Goal: Task Accomplishment & Management: Manage account settings

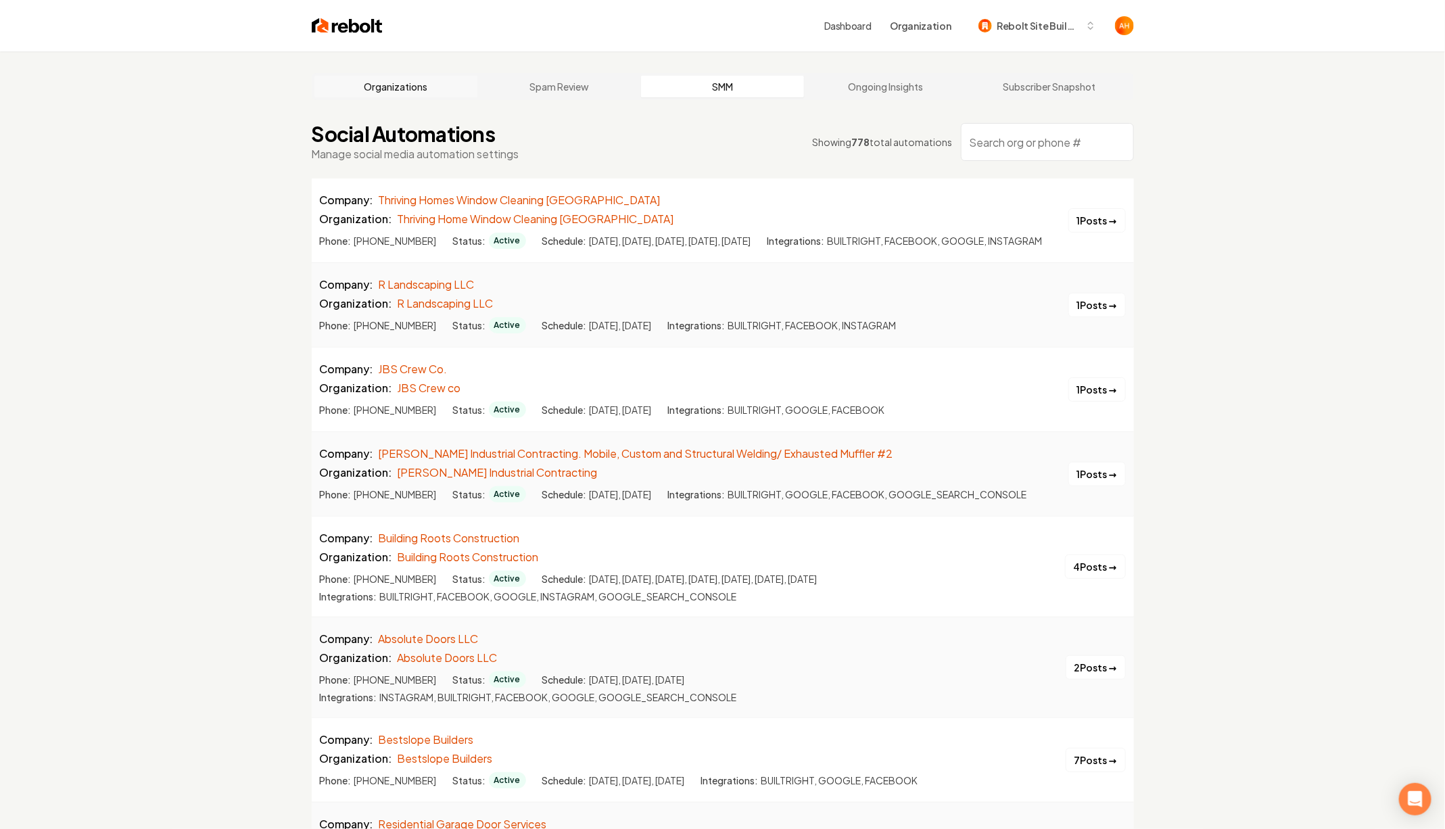
click at [416, 86] on link "Organizations" at bounding box center [396, 87] width 164 height 22
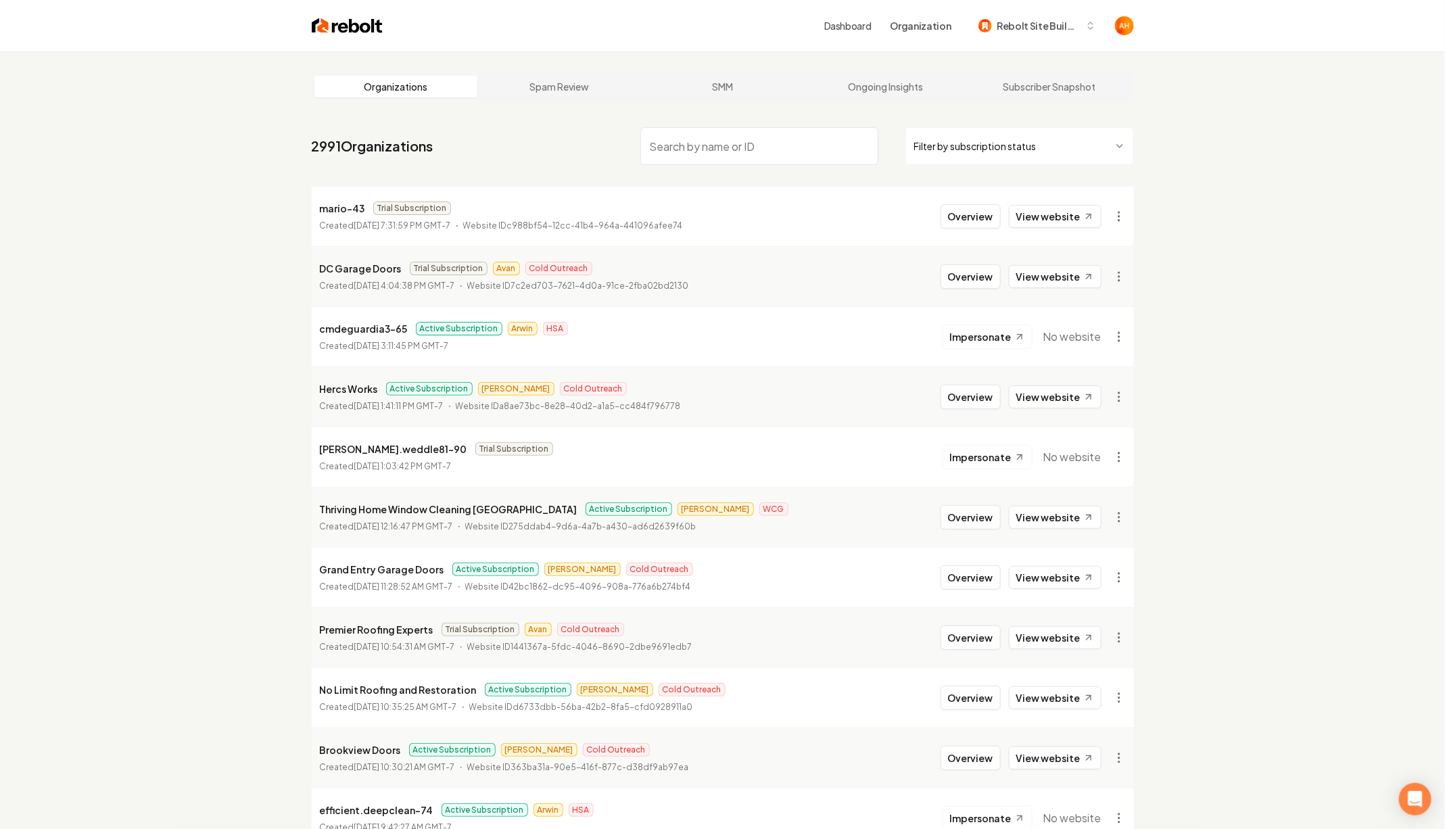
click at [704, 143] on input "search" at bounding box center [759, 146] width 238 height 38
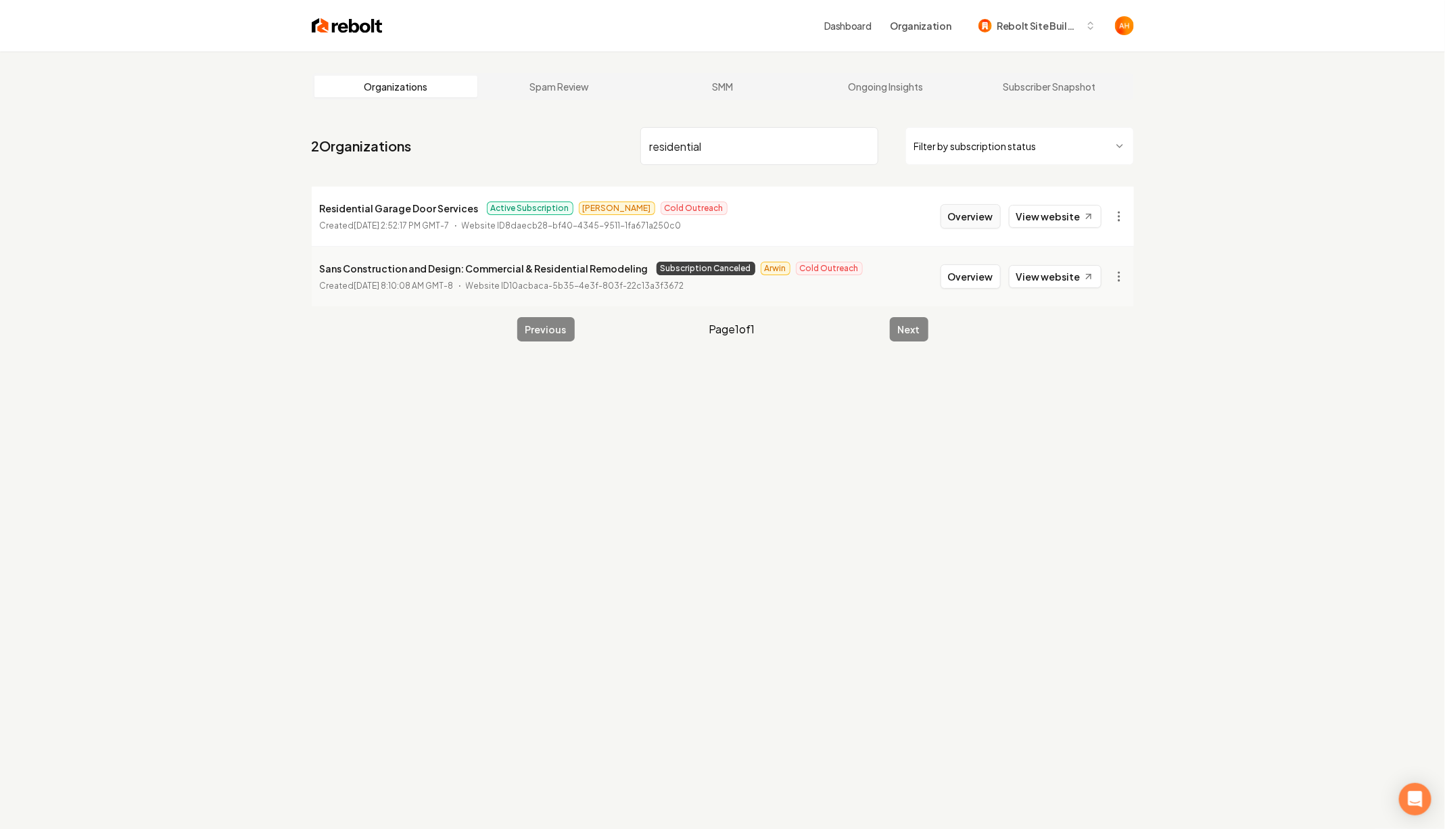
type input "residential"
click at [950, 215] on button "Overview" at bounding box center [971, 216] width 60 height 24
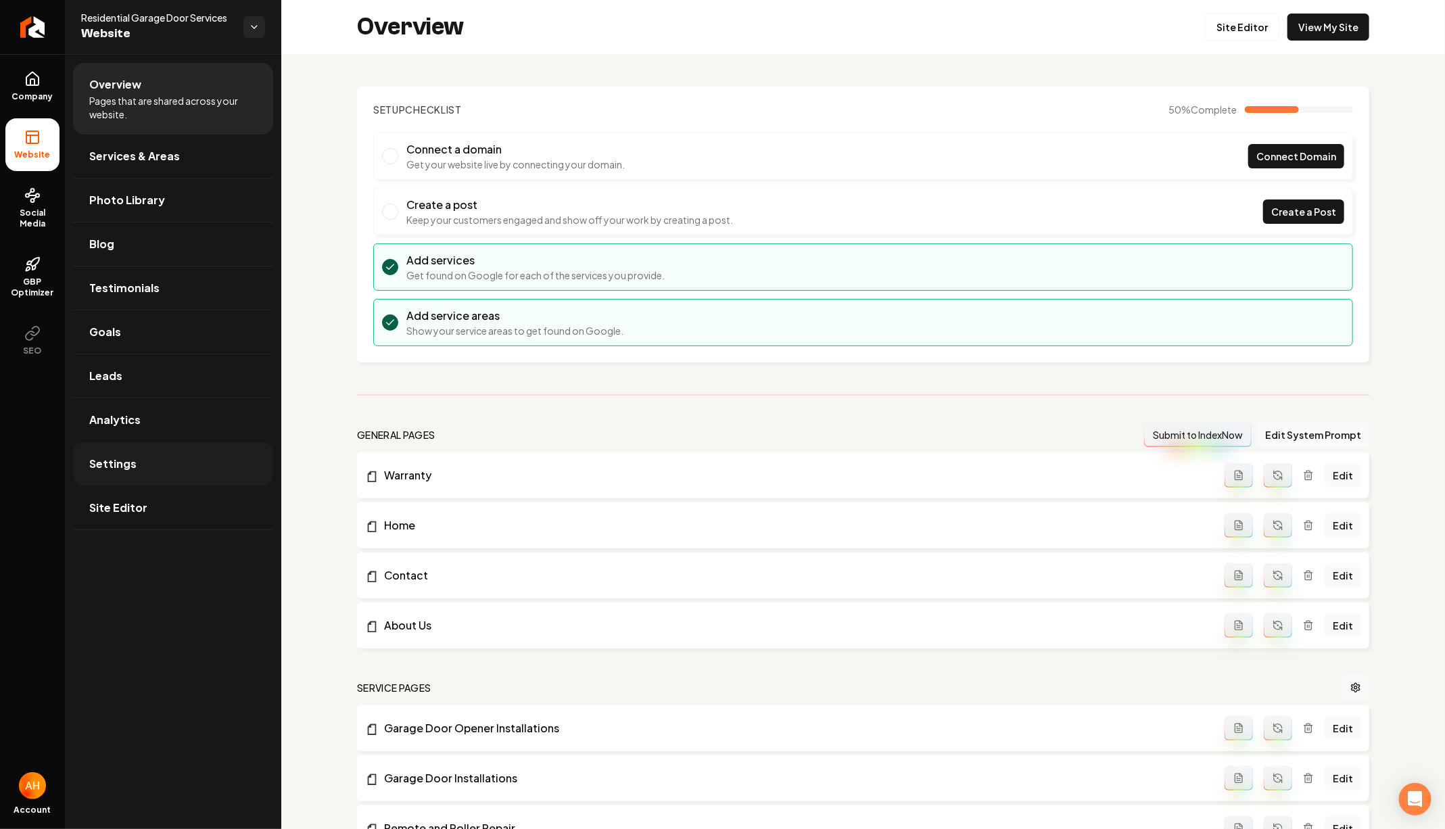
click at [156, 445] on link "Settings" at bounding box center [173, 463] width 200 height 43
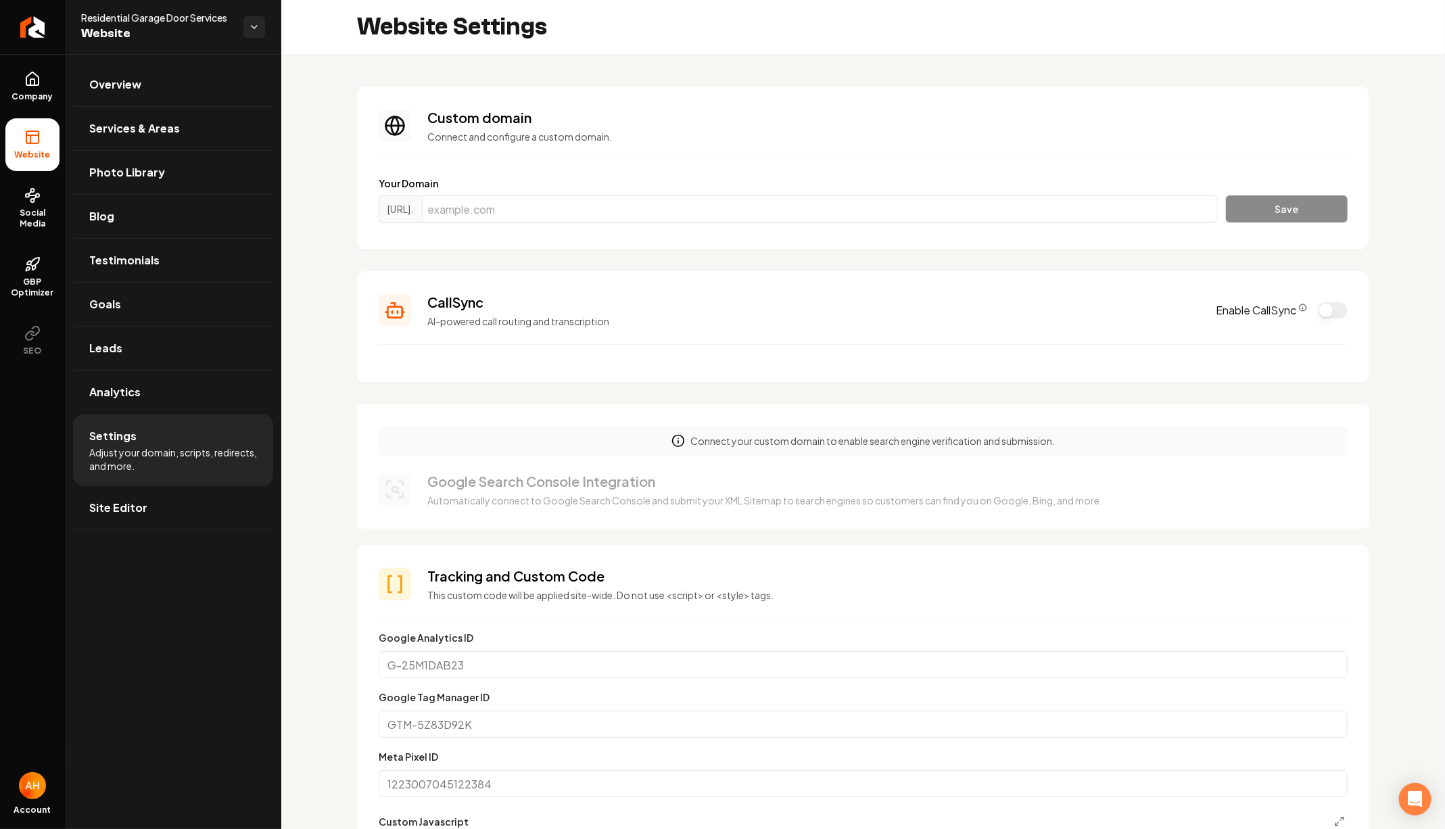
scroll to position [48, 0]
click at [606, 214] on input "Main content area" at bounding box center [820, 208] width 796 height 27
paste input "[DOMAIN_NAME]"
type input "[DOMAIN_NAME]"
click at [1226, 195] on button "Save" at bounding box center [1287, 208] width 122 height 27
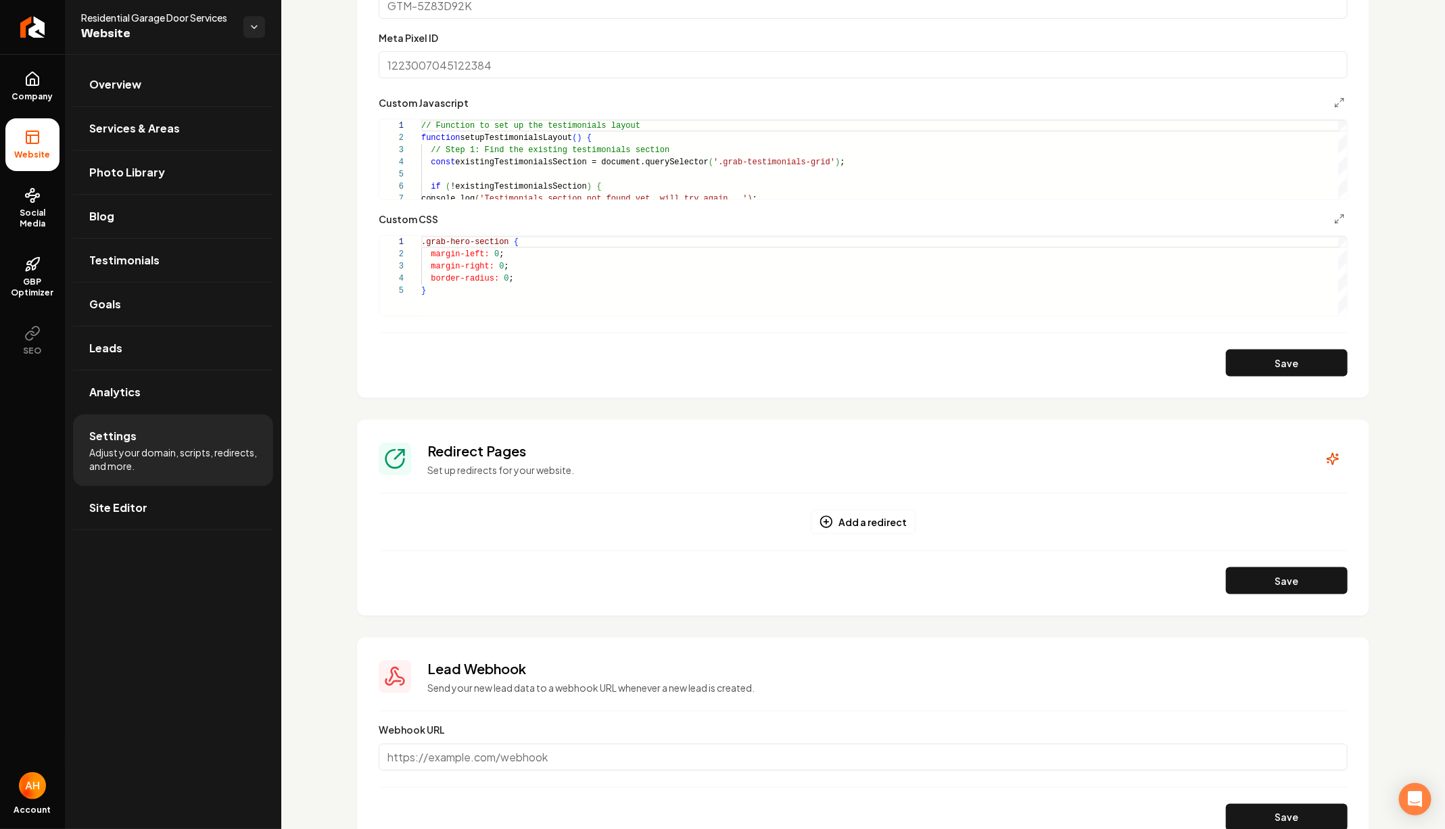
scroll to position [761, 0]
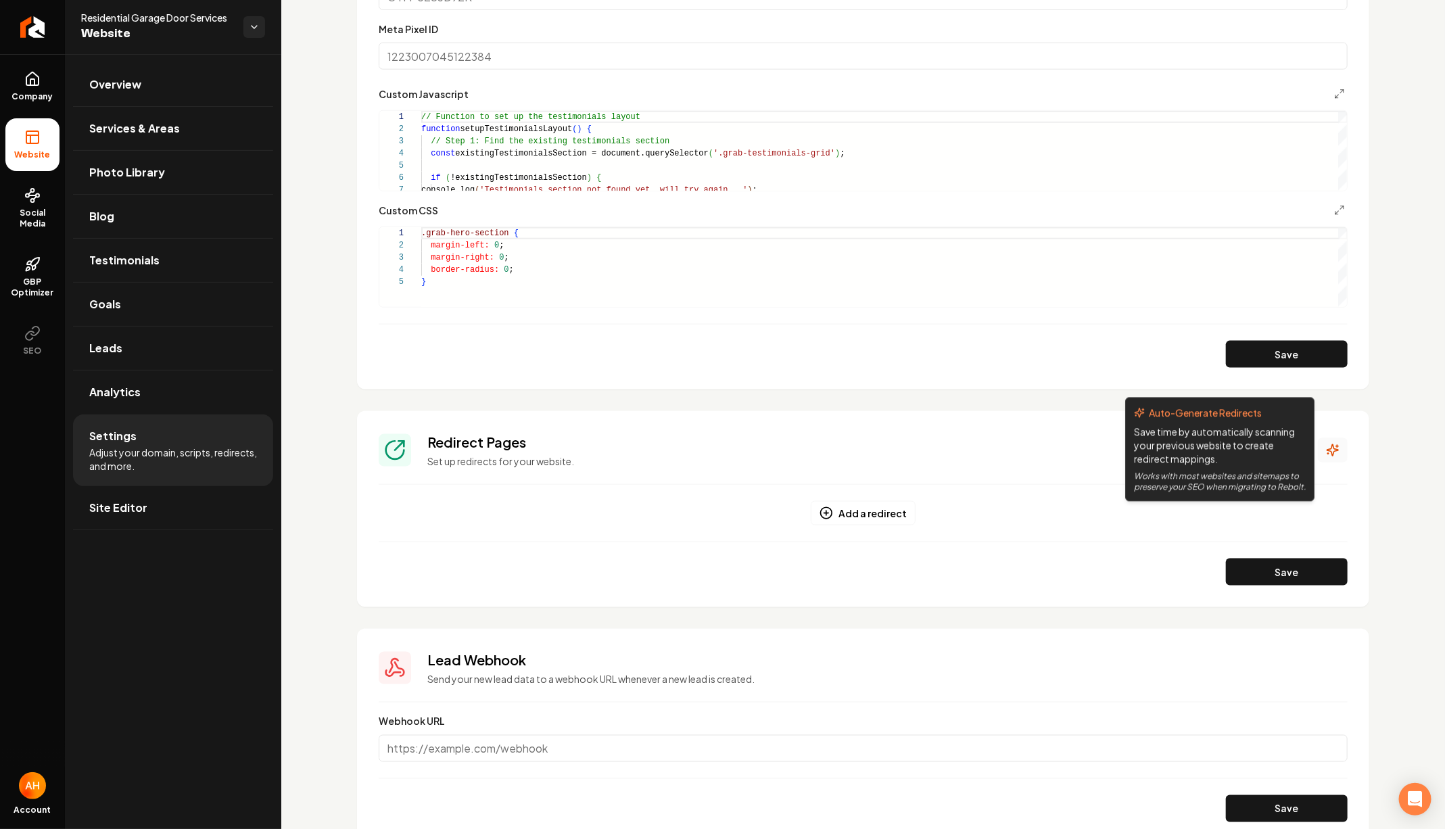
click at [1340, 446] on button "Main content area" at bounding box center [1333, 450] width 30 height 24
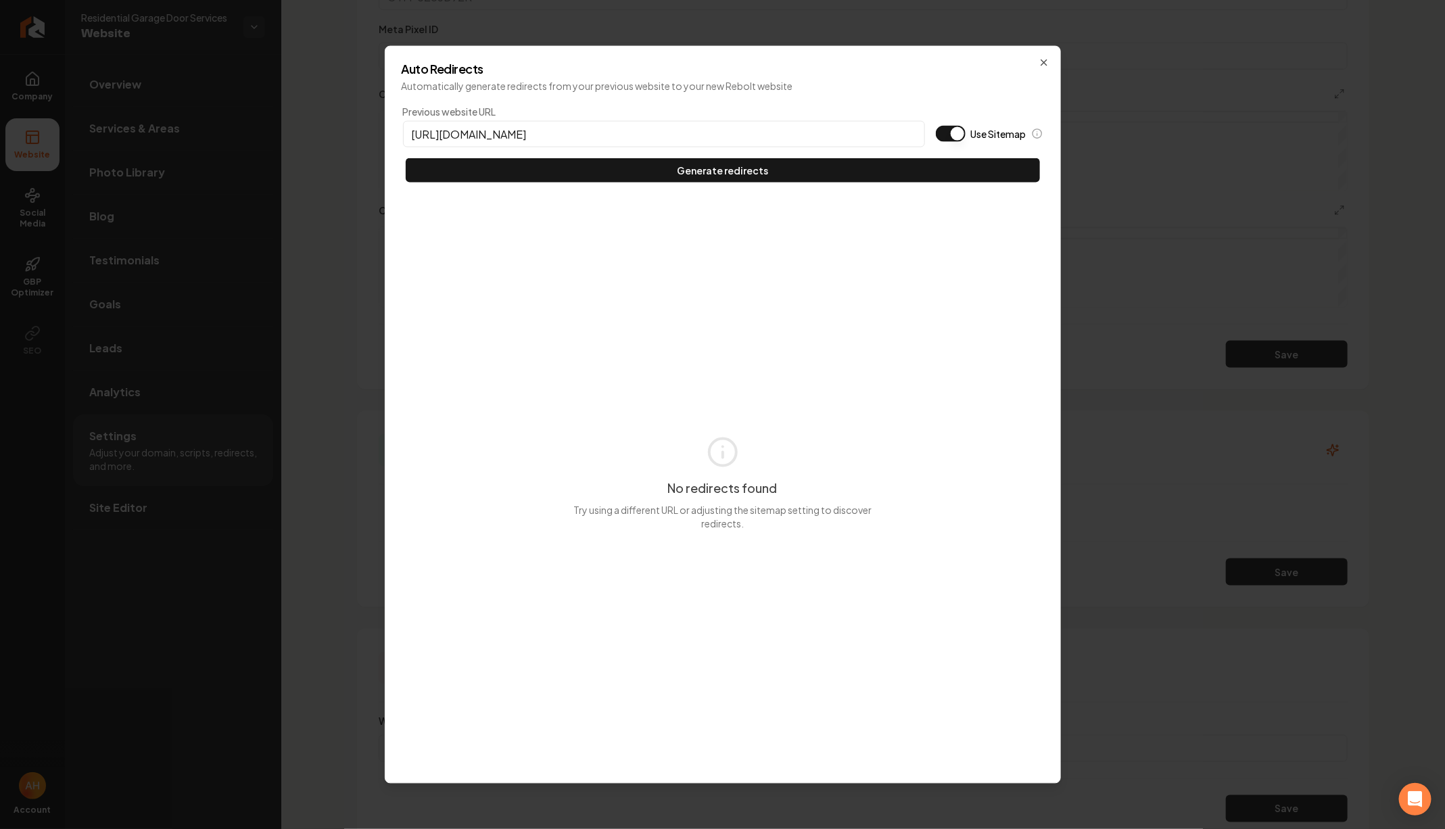
type input "[URL][DOMAIN_NAME]"
type button "on"
click at [936, 126] on button "Use Sitemap" at bounding box center [951, 134] width 30 height 16
click at [406, 158] on button "Generate redirects" at bounding box center [723, 170] width 634 height 24
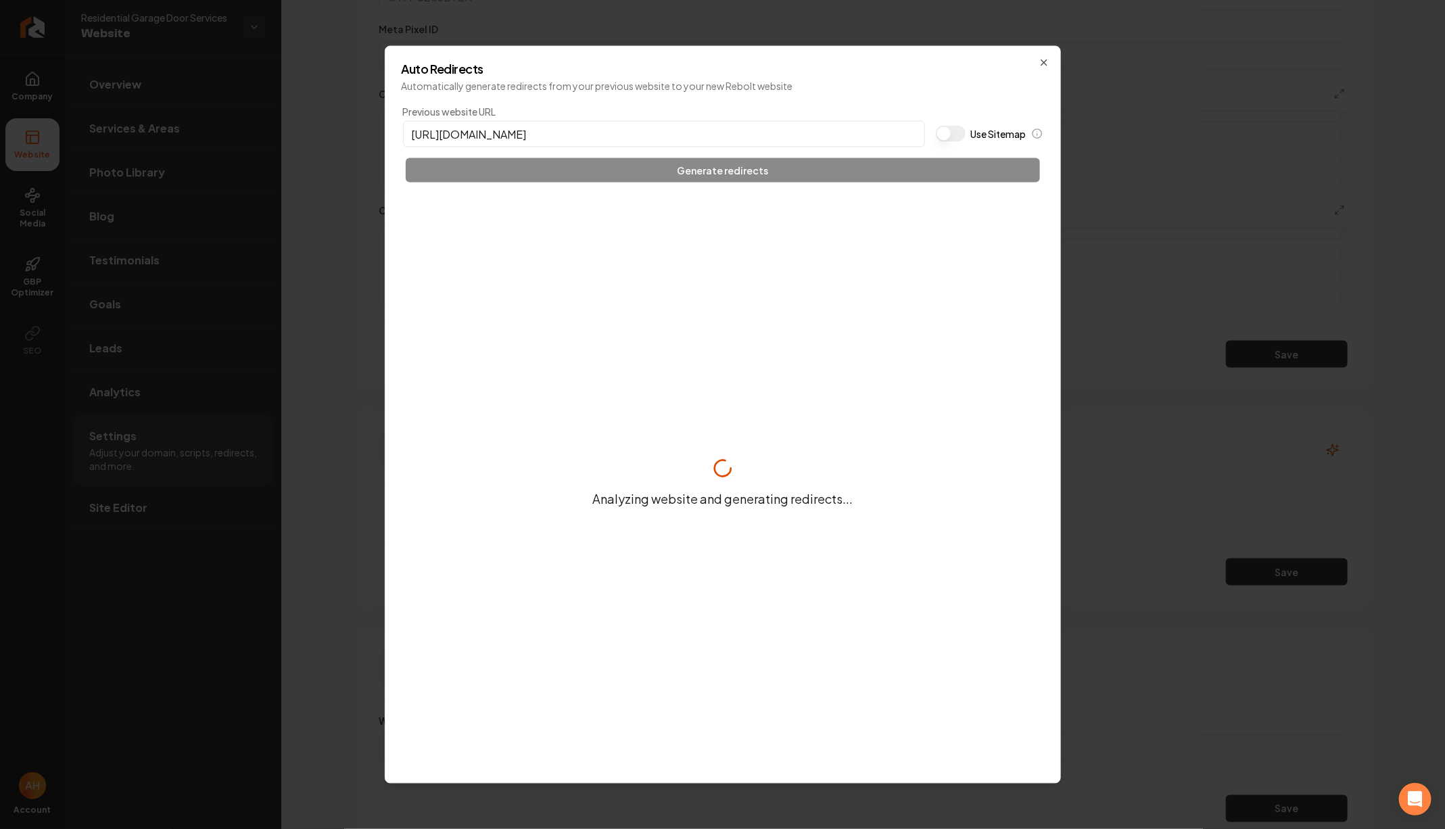
scroll to position [1005, 0]
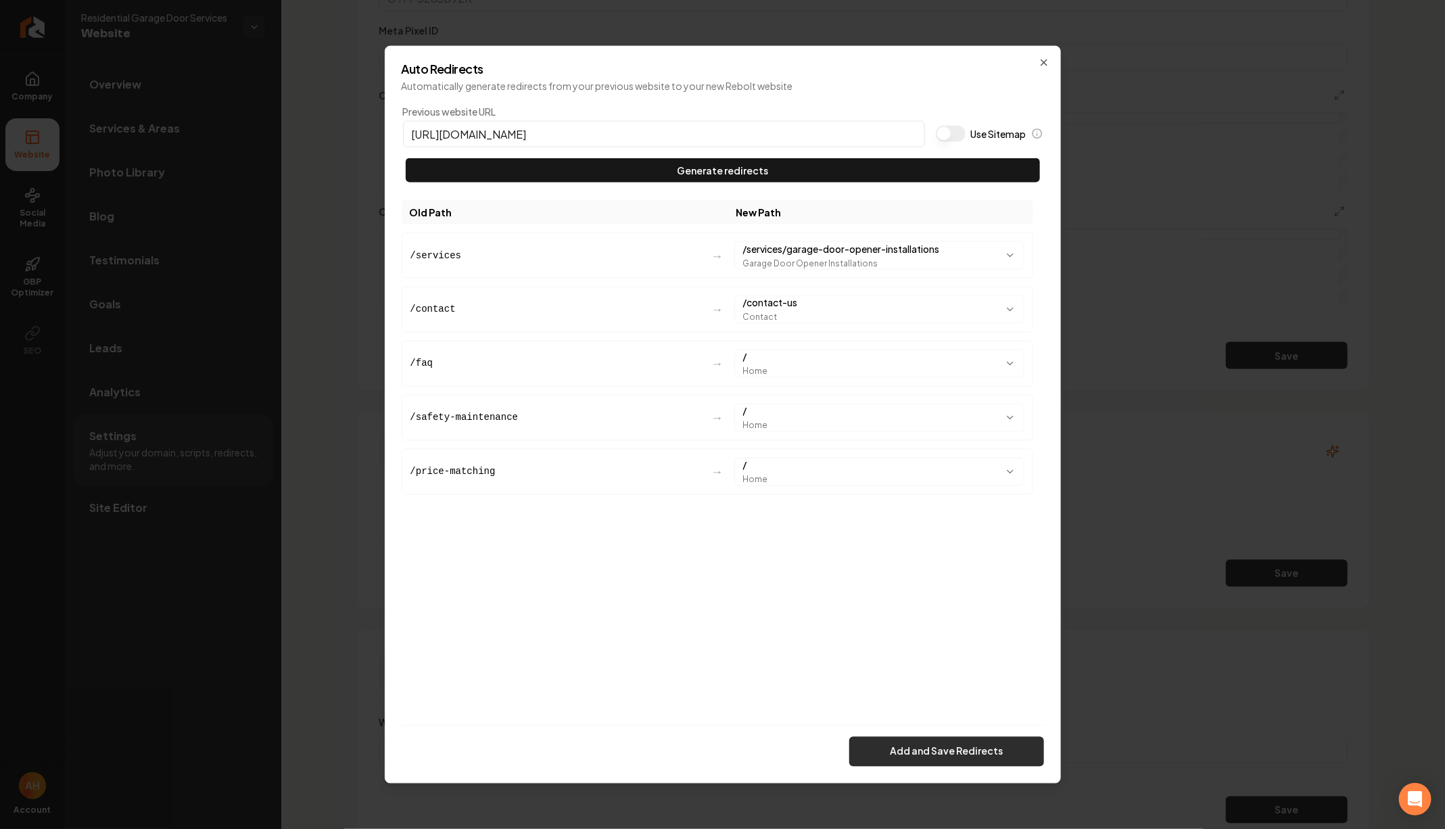
click at [933, 752] on button "Add and Save Redirects" at bounding box center [946, 751] width 195 height 30
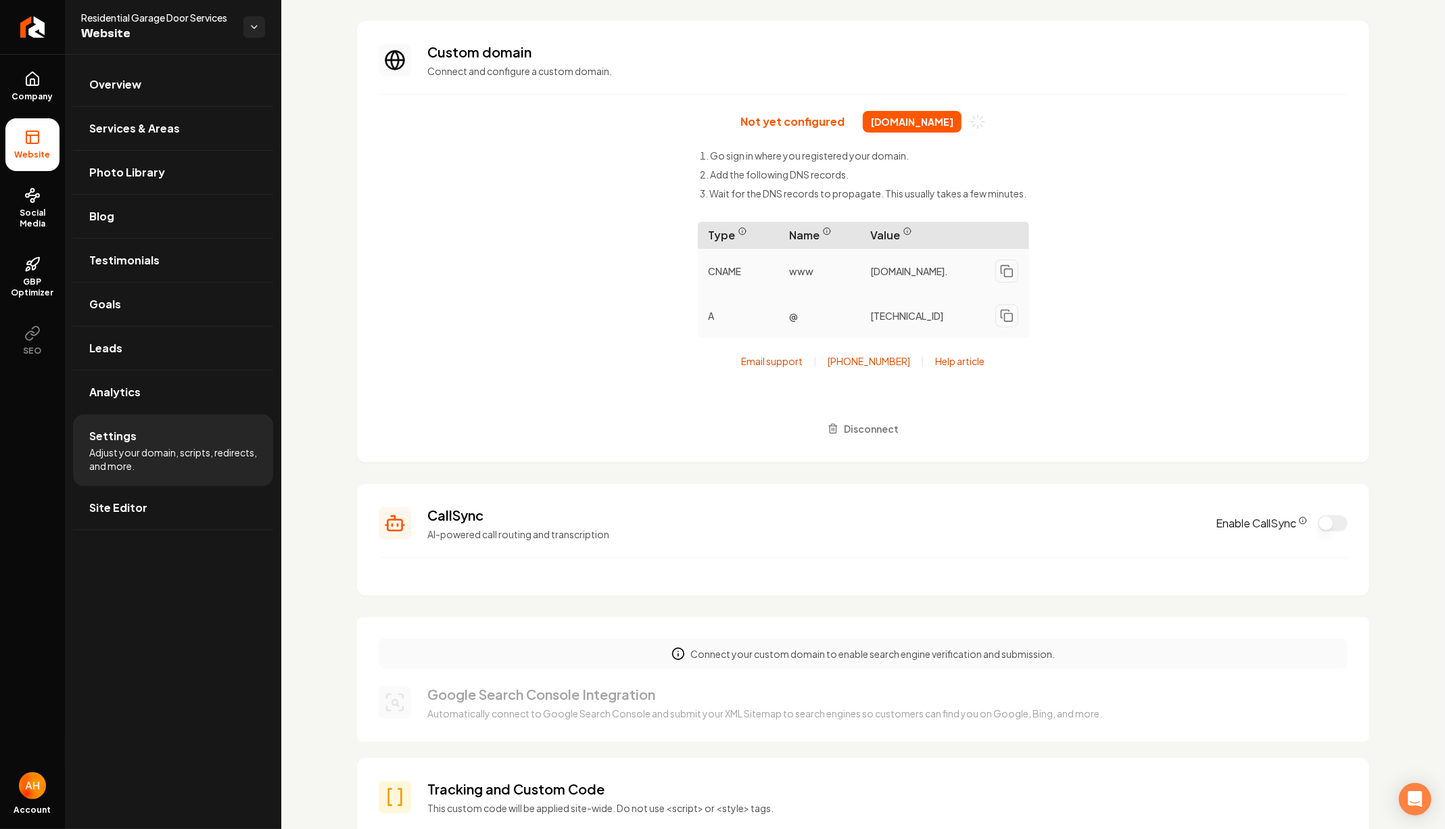
scroll to position [0, 0]
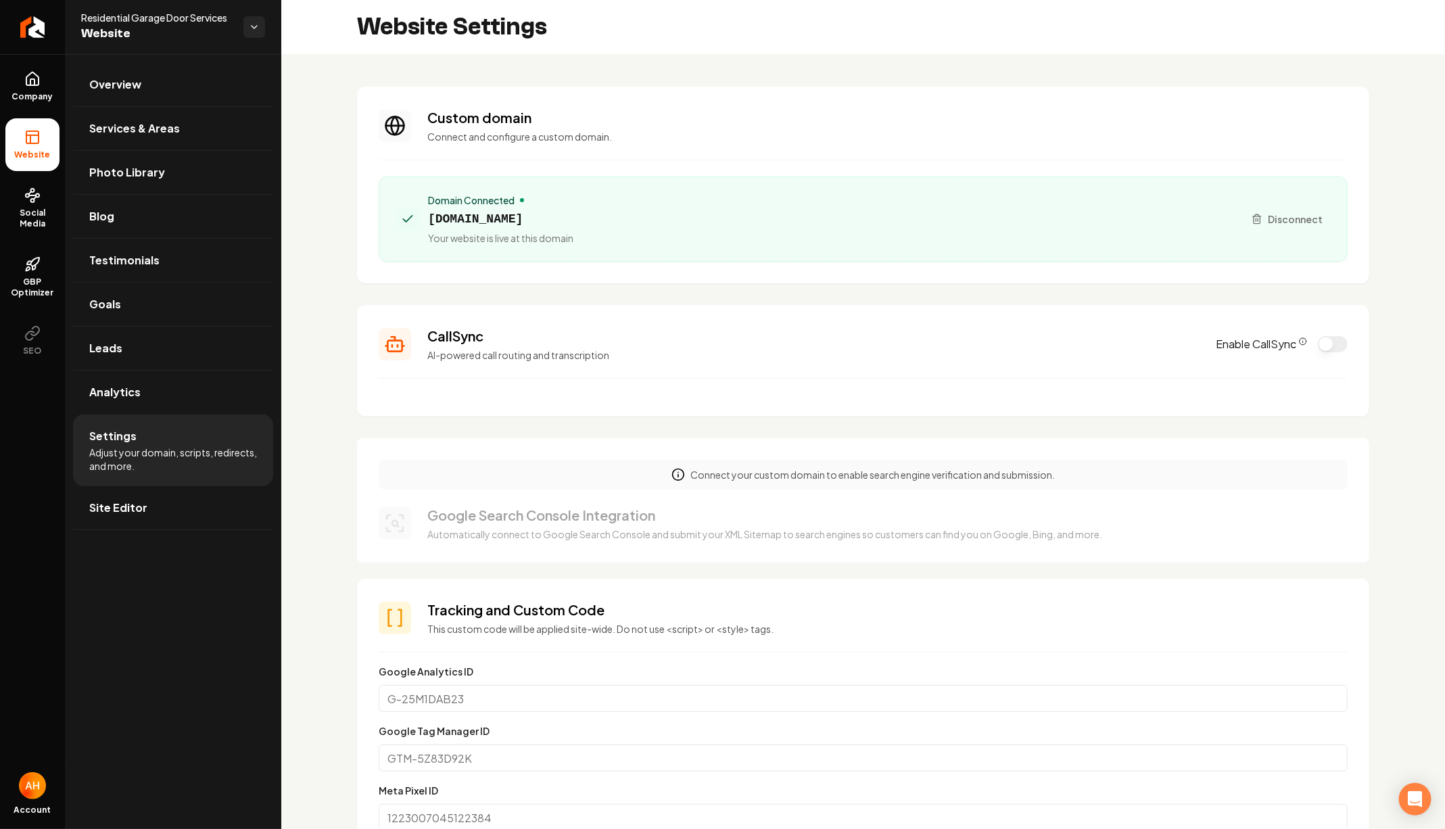
click at [573, 217] on span "residentialgaragedoorservices.com" at bounding box center [500, 219] width 145 height 19
copy span "residentialgaragedoorservices.com"
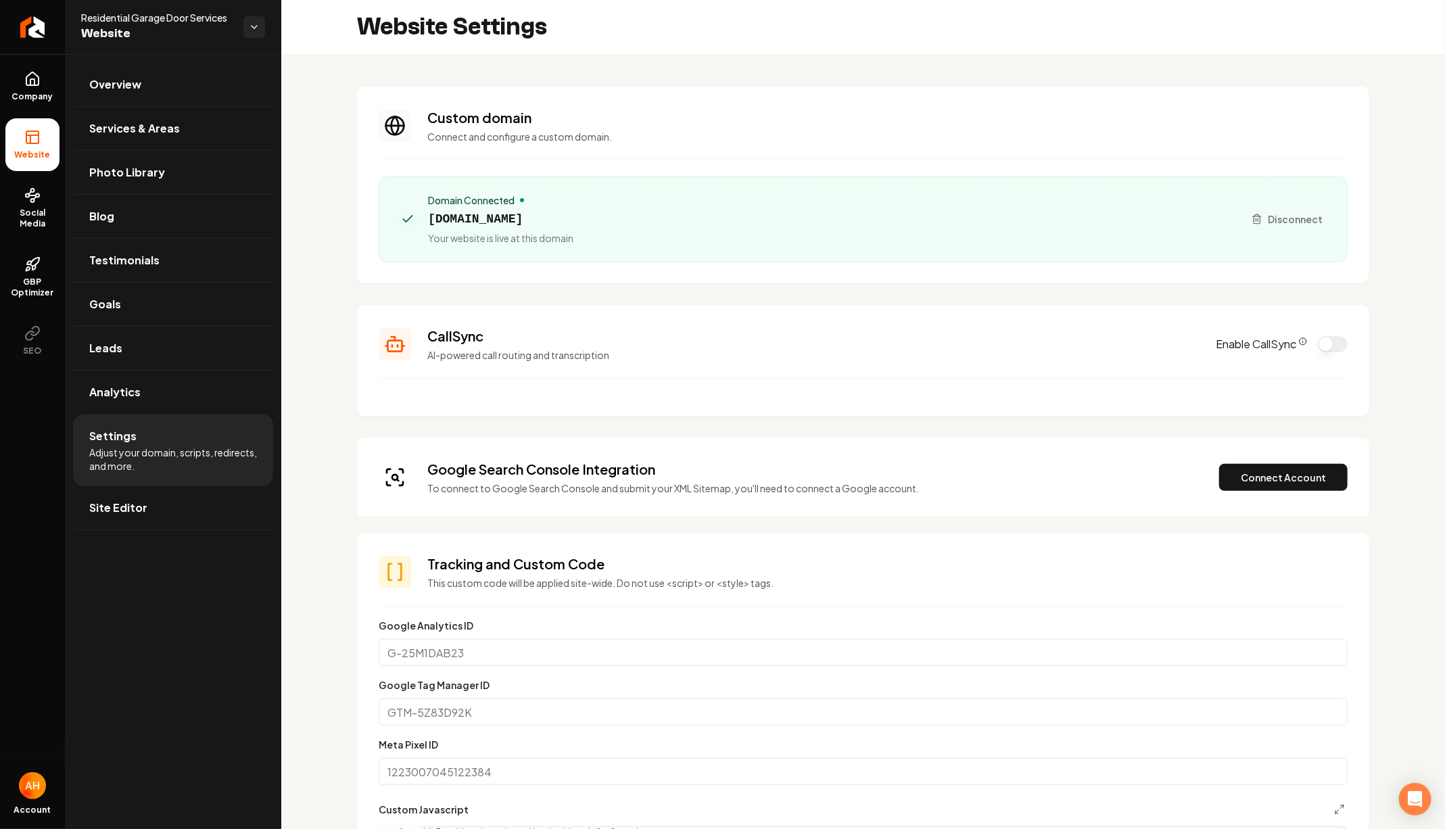
click at [573, 223] on span "residentialgaragedoorservices.com" at bounding box center [500, 219] width 145 height 19
click at [573, 223] on span "[DOMAIN_NAME]" at bounding box center [500, 219] width 145 height 19
copy span "[DOMAIN_NAME]"
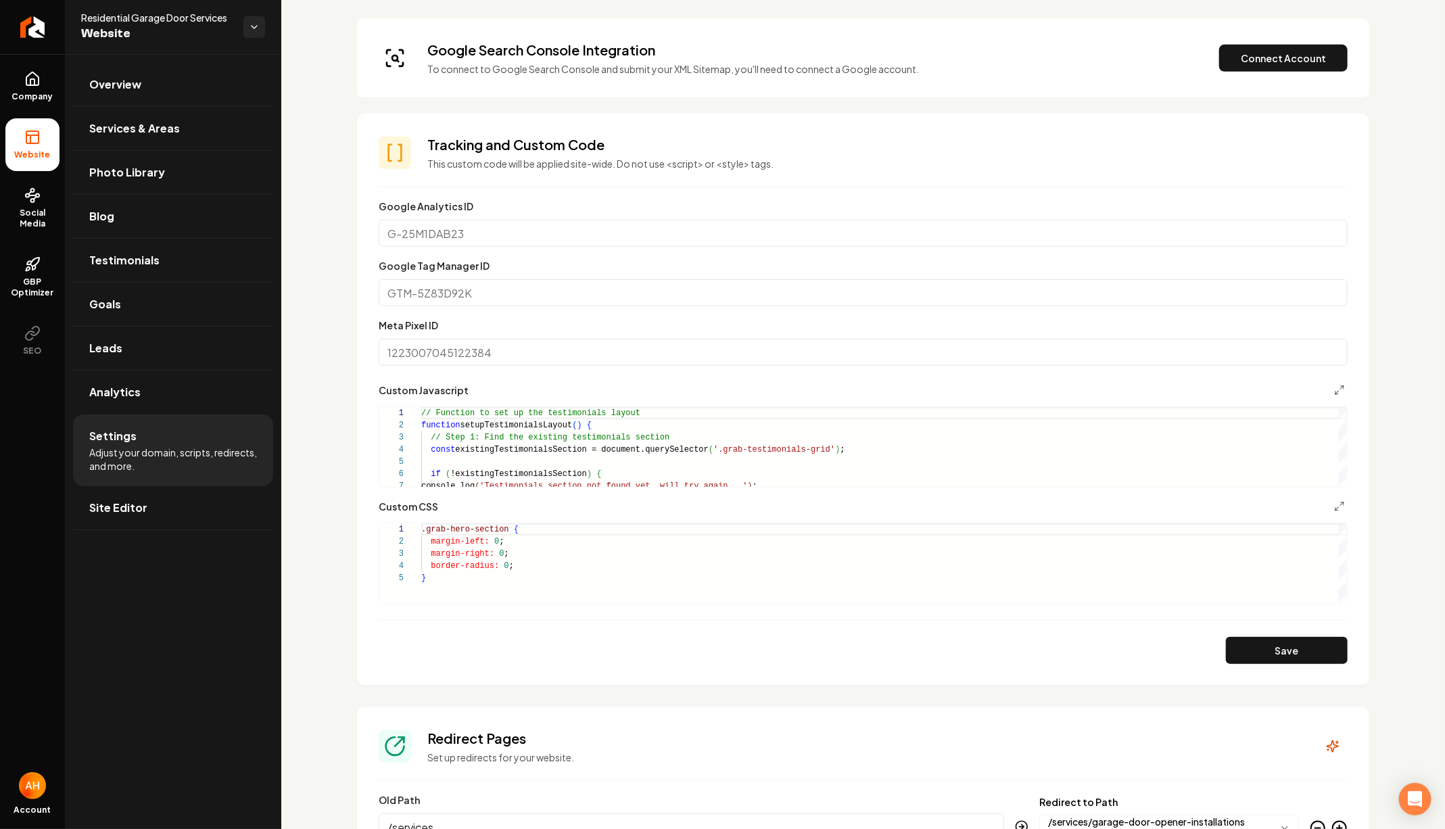
scroll to position [112, 0]
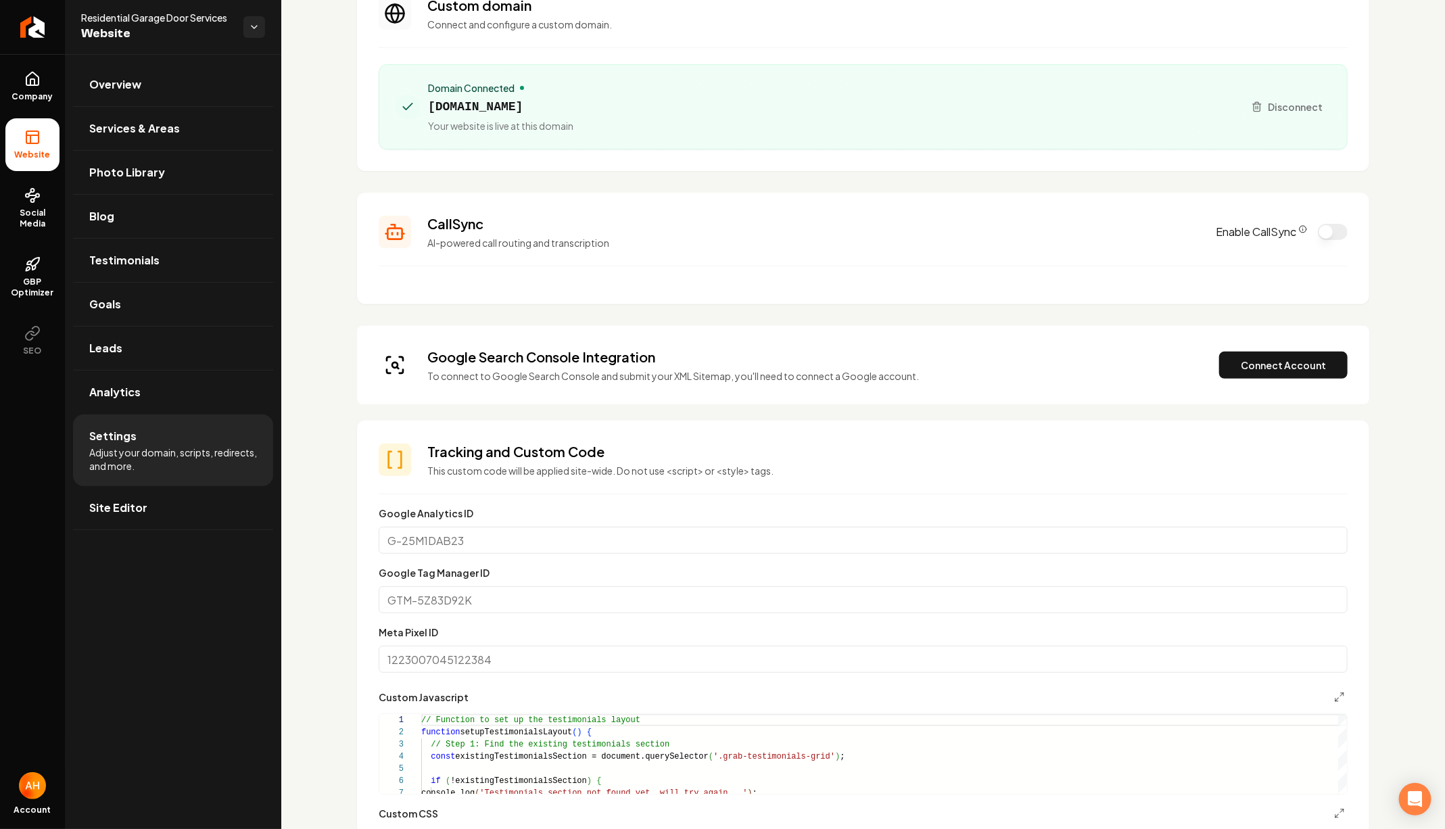
click at [573, 112] on span "[DOMAIN_NAME]" at bounding box center [500, 106] width 145 height 19
copy span "[DOMAIN_NAME]"
click at [1271, 371] on button "Connect Account" at bounding box center [1283, 365] width 128 height 27
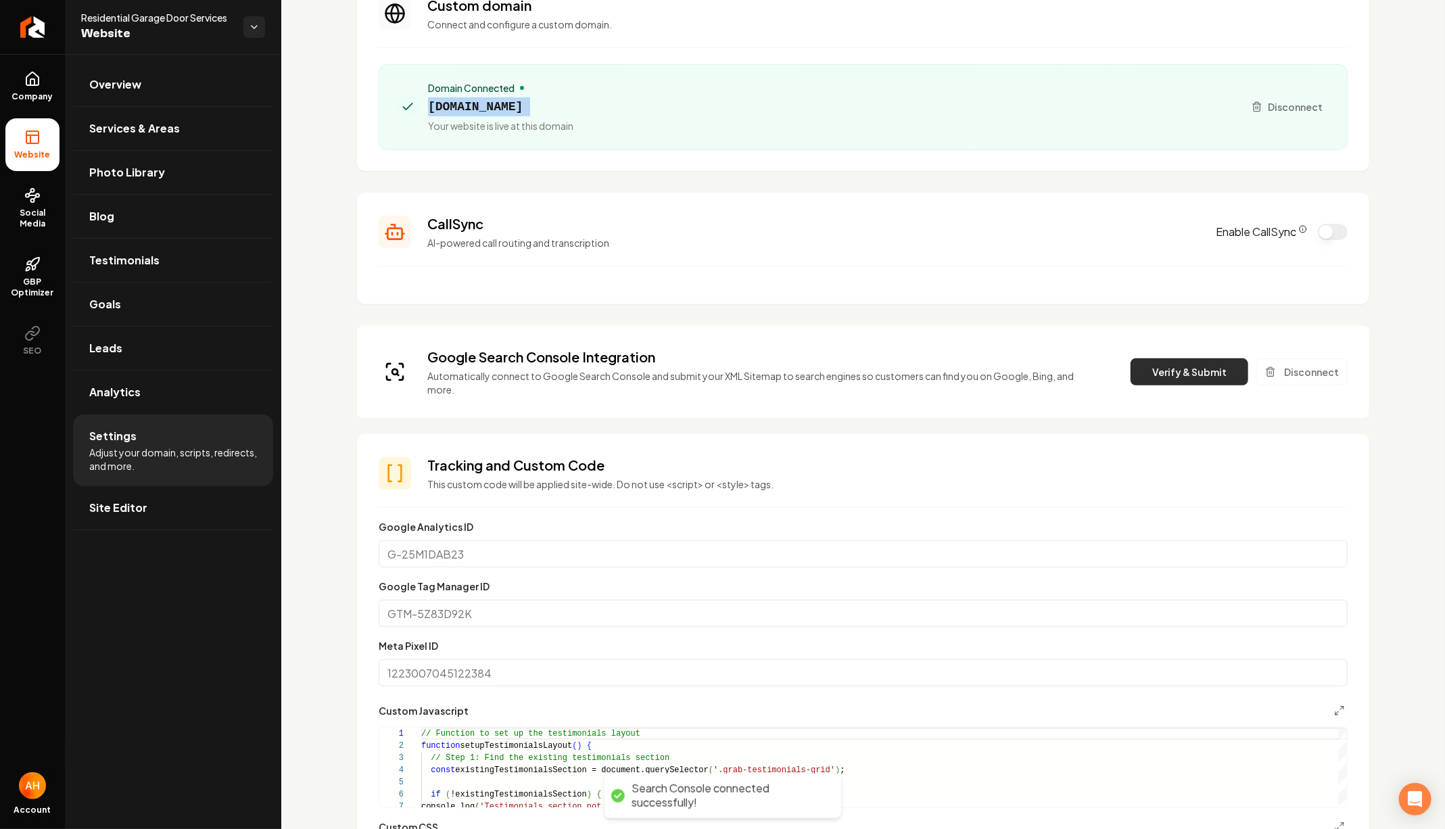
click at [1167, 358] on button "Verify & Submit" at bounding box center [1190, 371] width 118 height 27
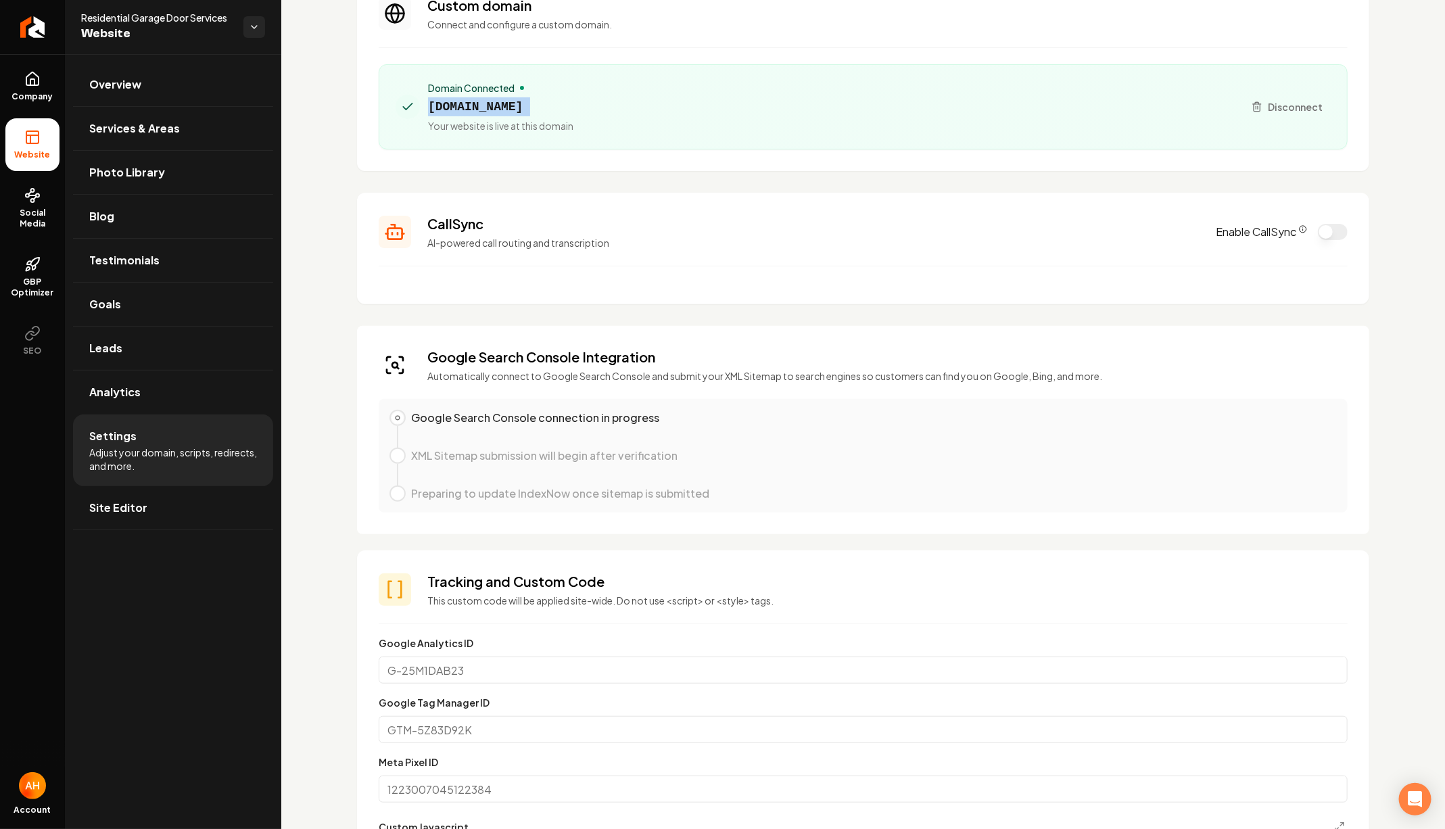
copy span "[DOMAIN_NAME]"
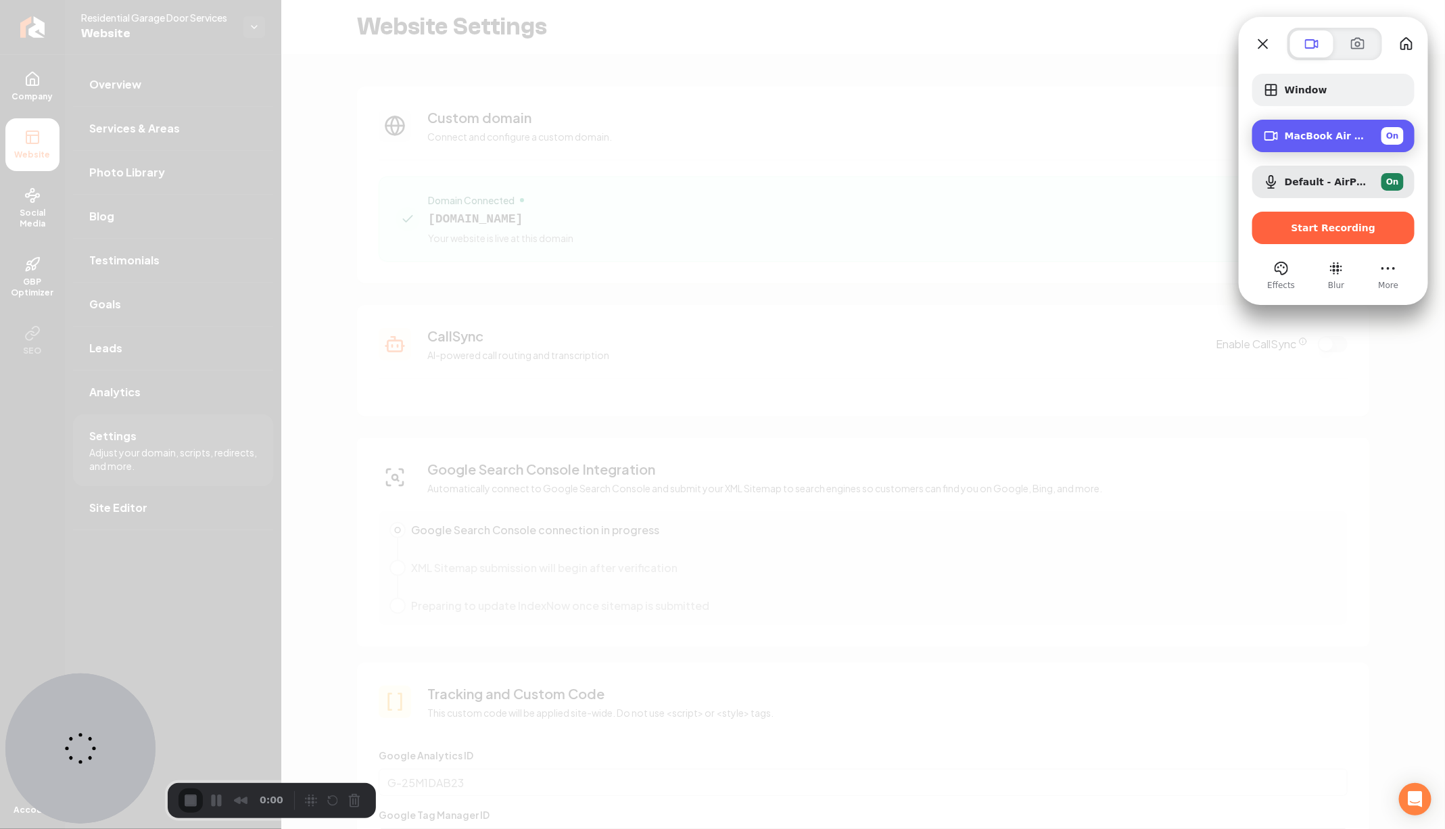
click at [1336, 128] on div "MacBook Air Camera (0000:0001) On" at bounding box center [1344, 136] width 119 height 18
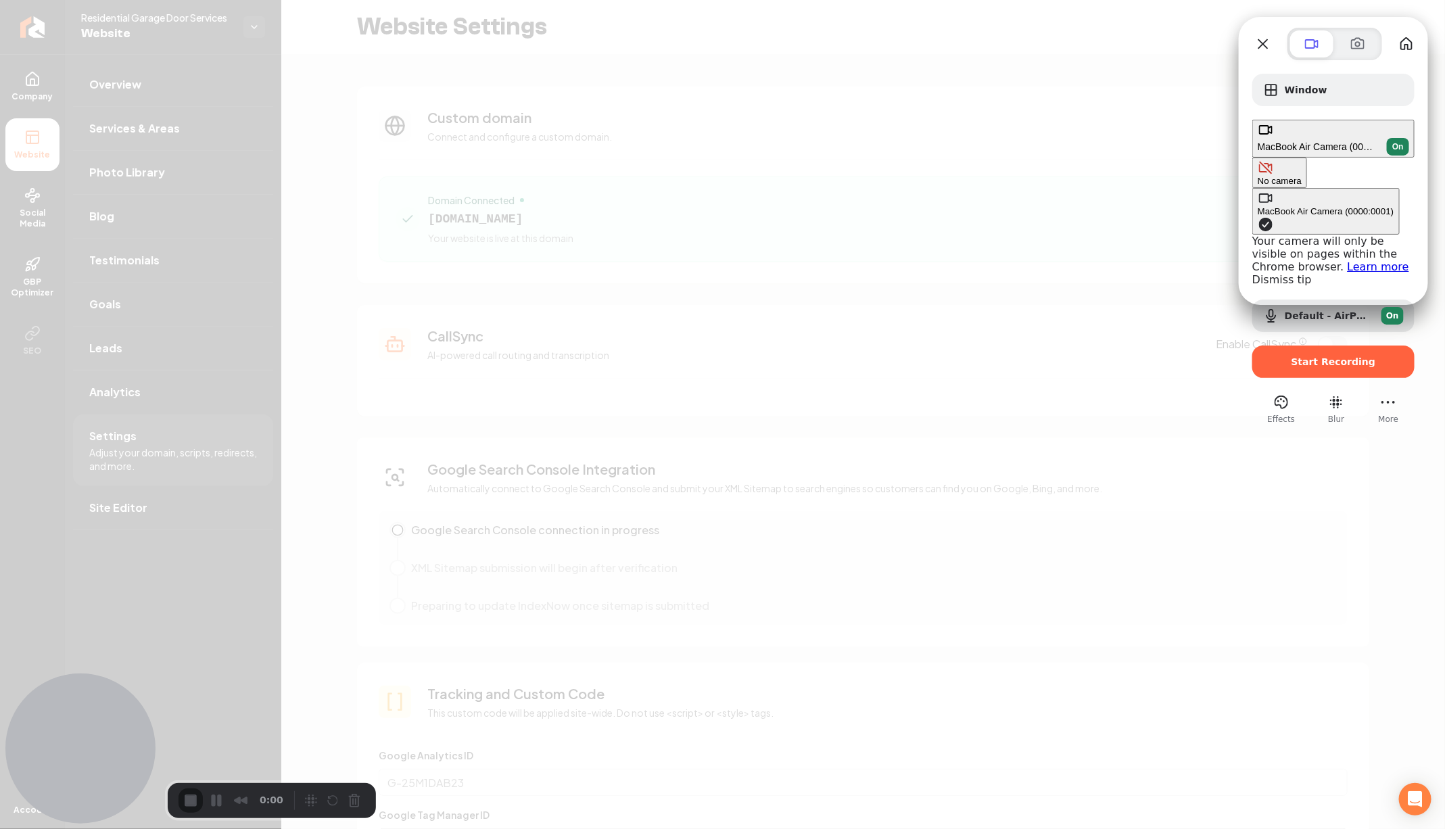
click at [1258, 176] on div "No camera" at bounding box center [1280, 181] width 44 height 10
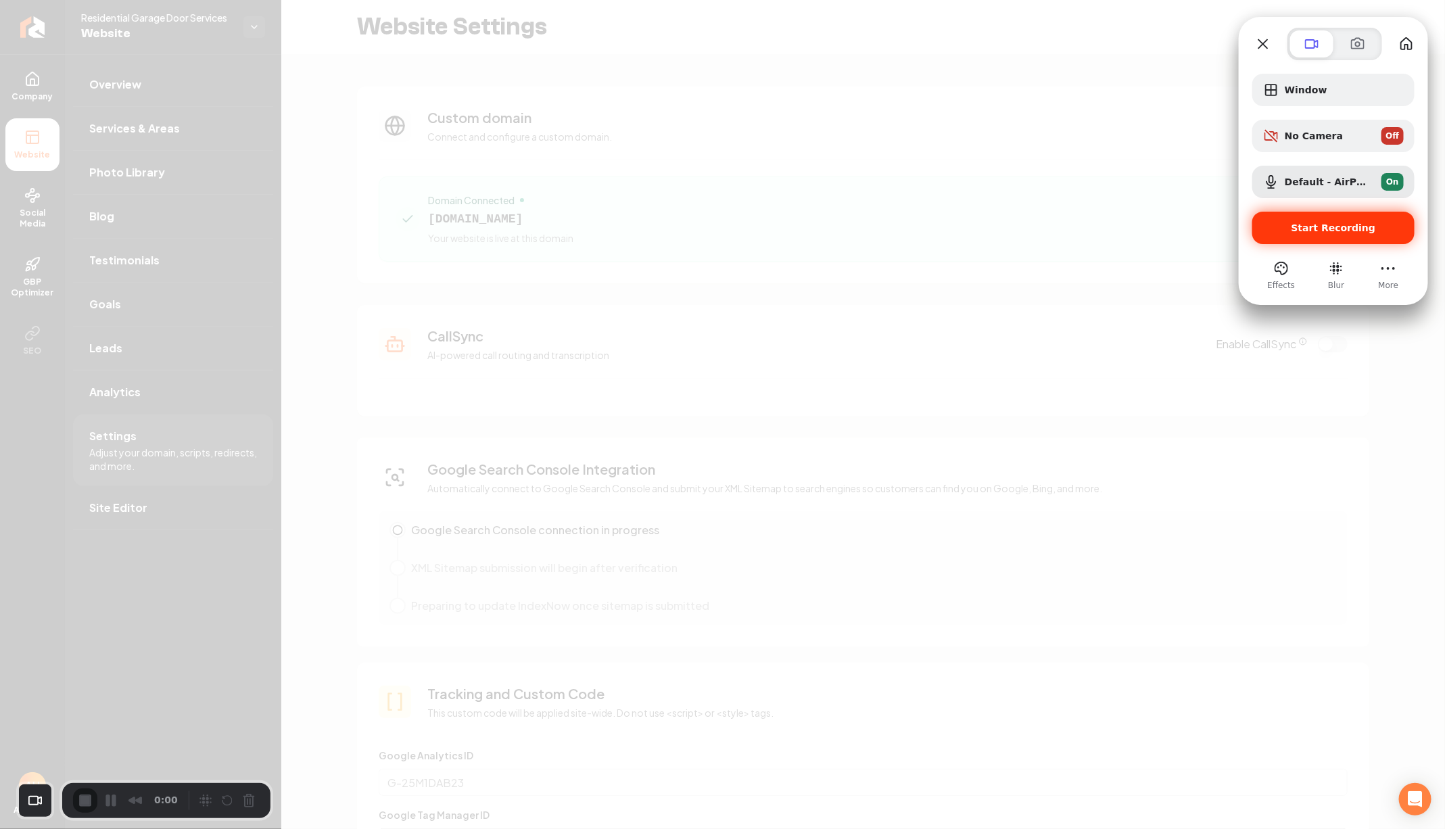
click at [1323, 224] on span "Start Recording" at bounding box center [1333, 227] width 85 height 11
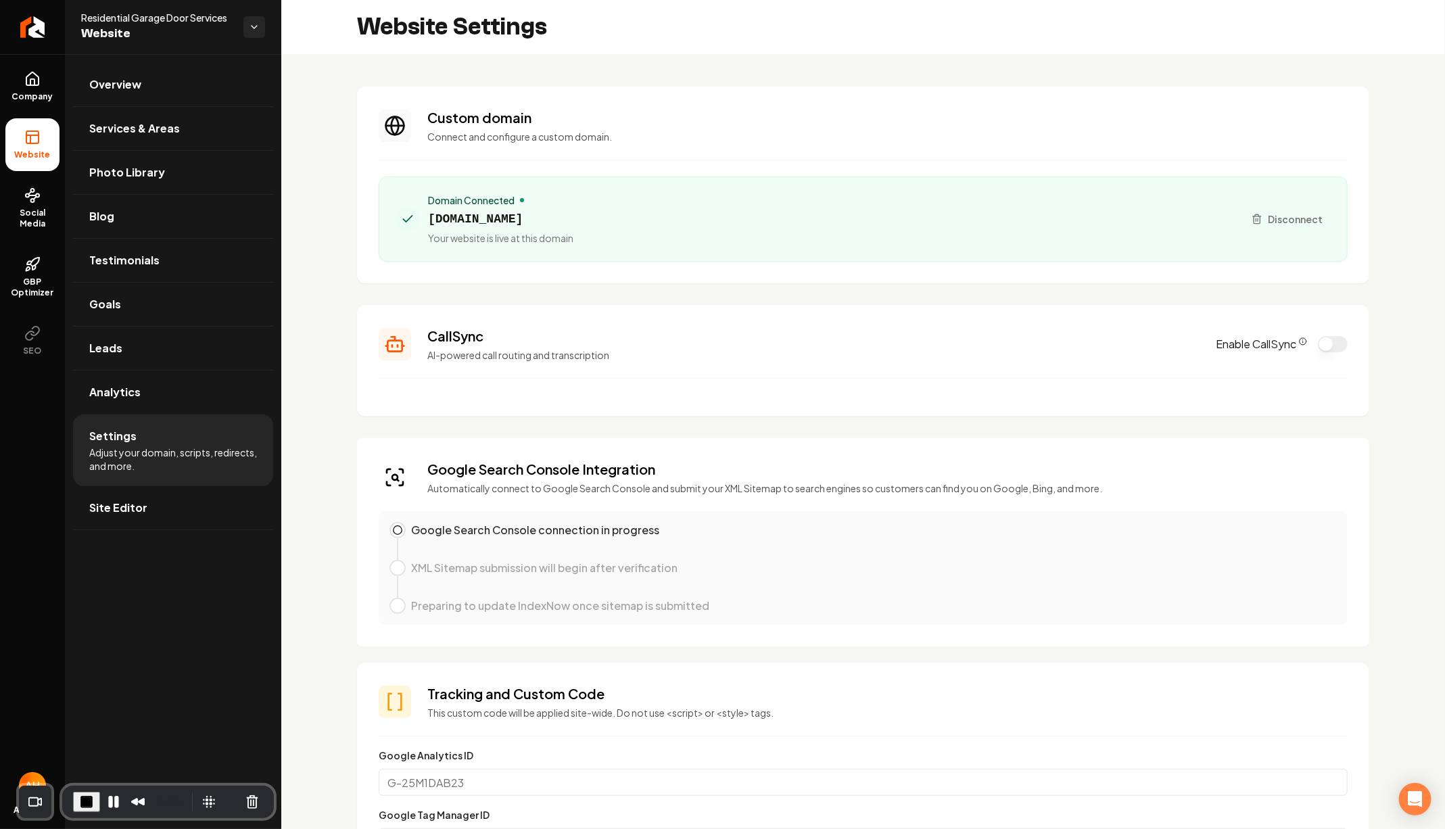
click at [625, 166] on section "Custom domain Connect and configure a custom domain. Domain Connected residenti…" at bounding box center [863, 185] width 1012 height 197
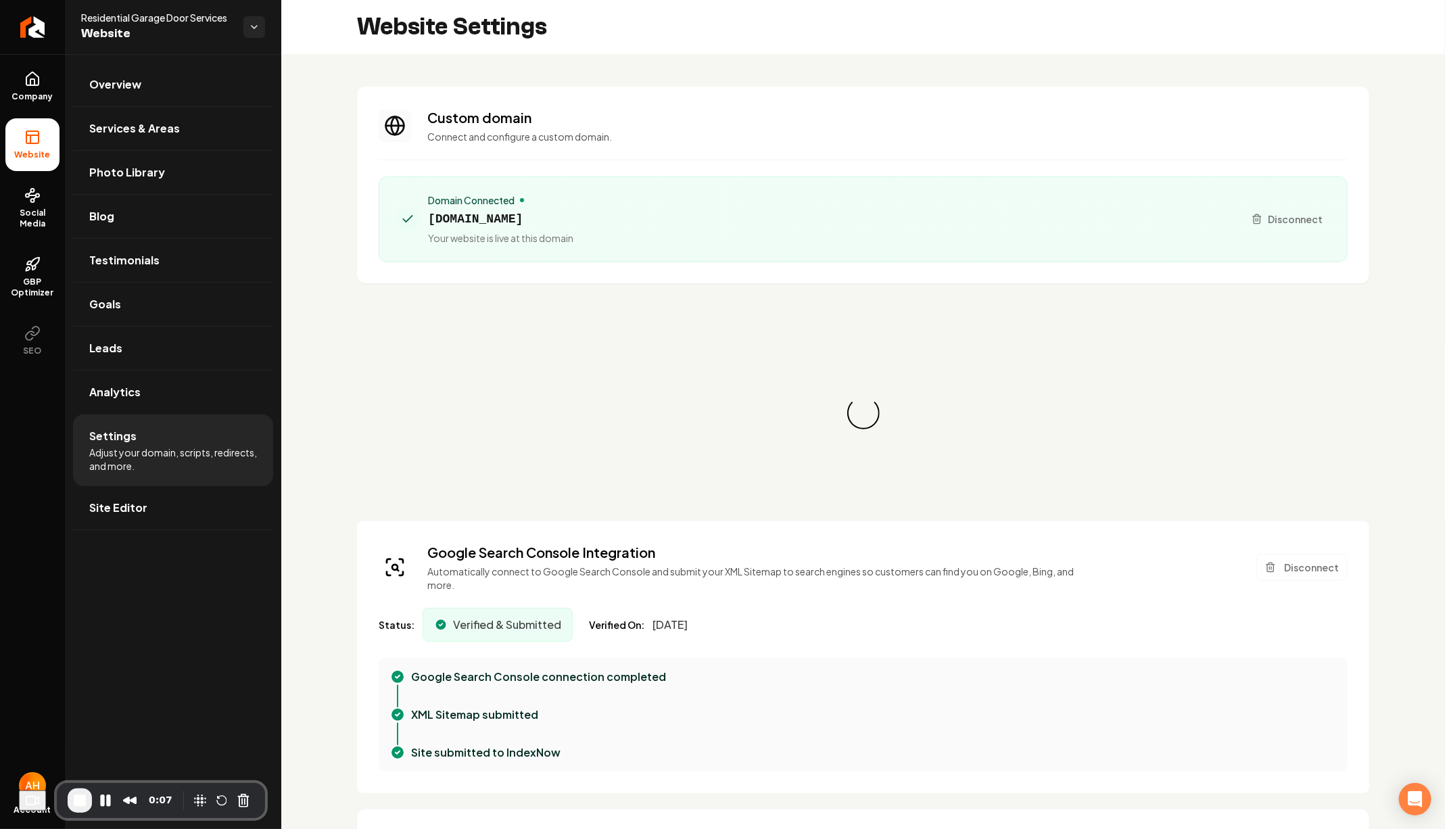
scroll to position [48, 0]
click at [495, 214] on span "[DOMAIN_NAME]" at bounding box center [500, 219] width 145 height 19
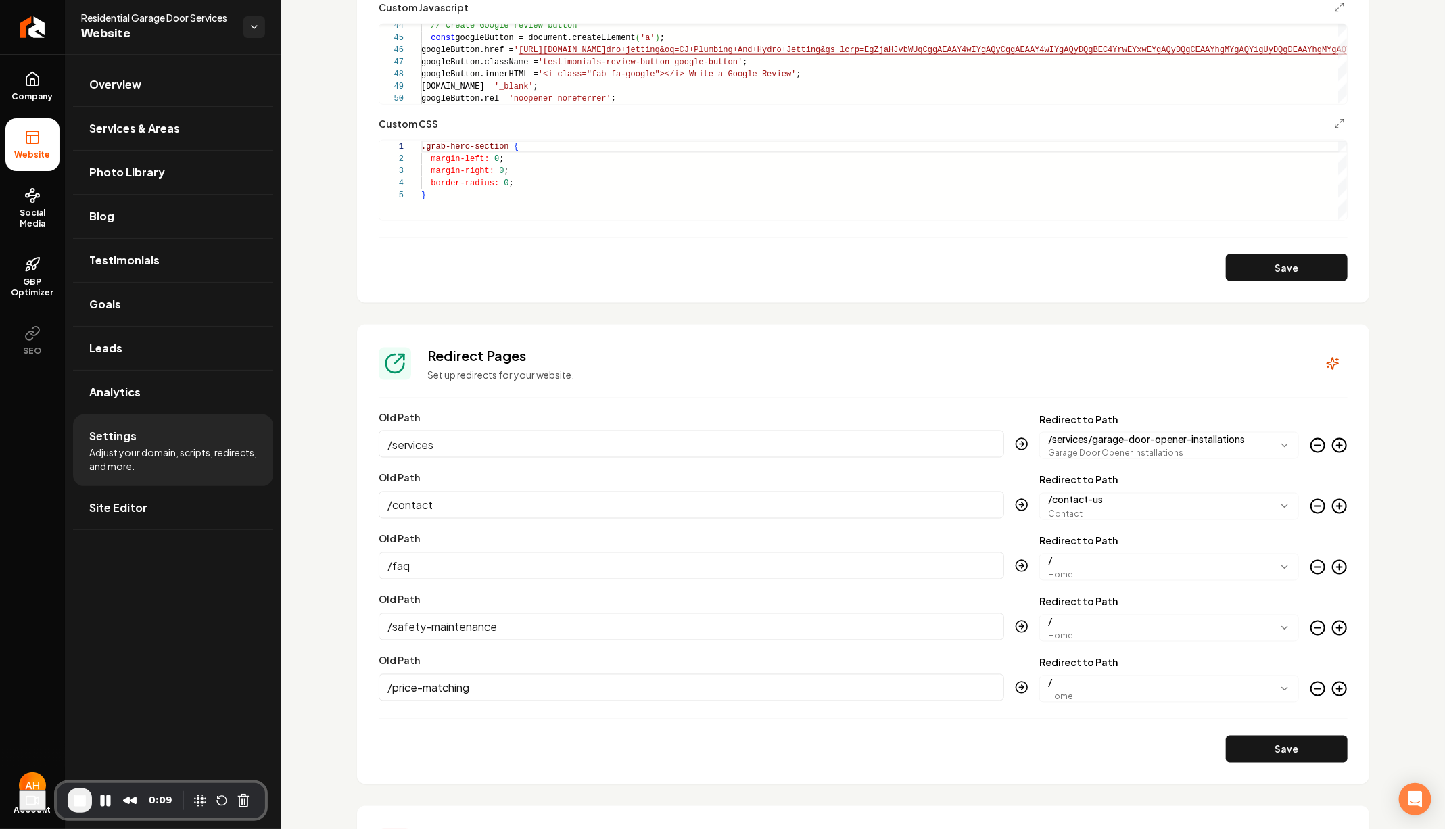
scroll to position [191, 0]
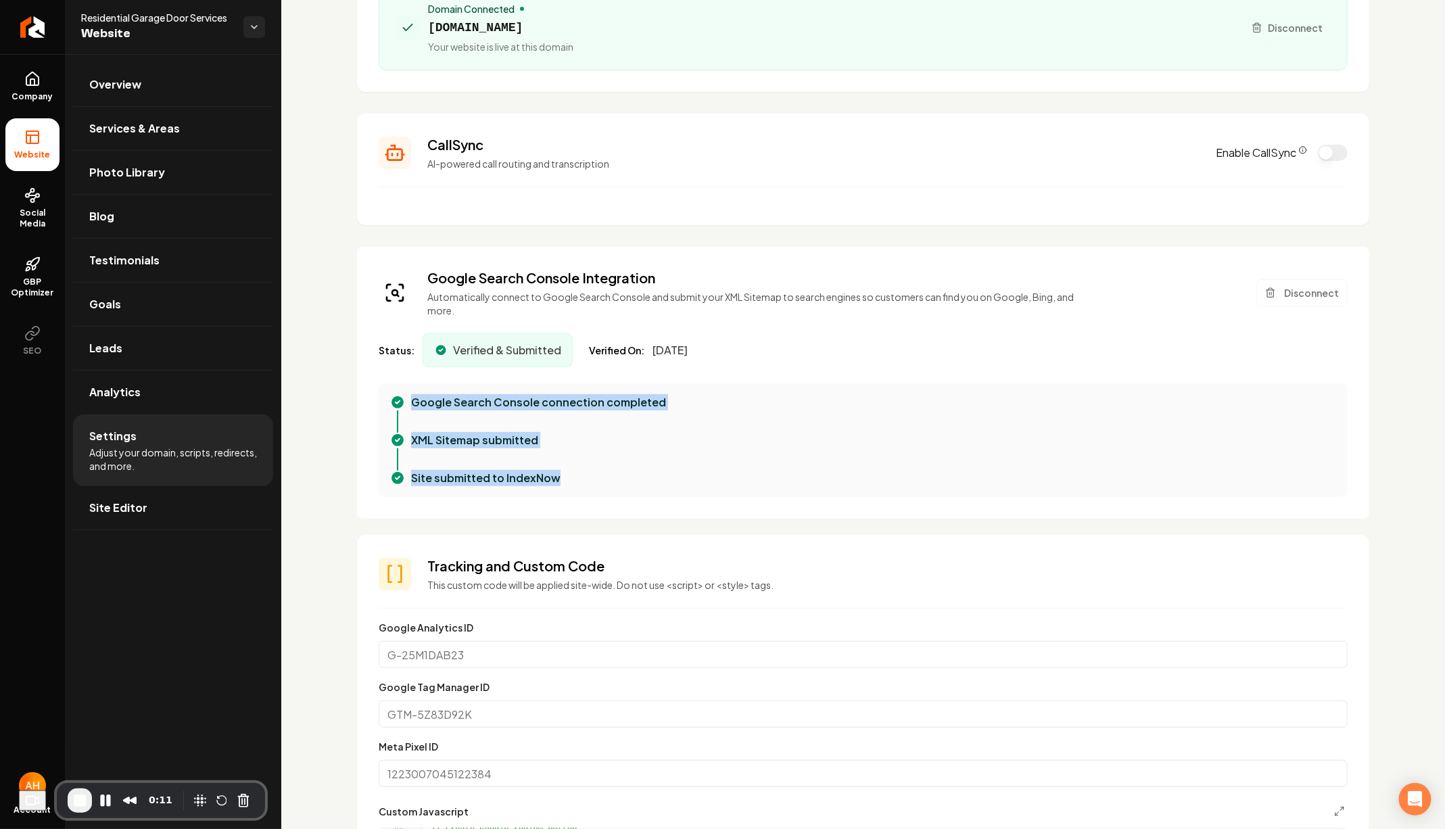
drag, startPoint x: 594, startPoint y: 484, endPoint x: 396, endPoint y: 401, distance: 214.9
click at [396, 401] on div "Google Search Console Integration Automatically connect to Google Search Consol…" at bounding box center [863, 383] width 1012 height 272
click at [416, 401] on div "Google Search Console connection completed" at bounding box center [862, 413] width 947 height 38
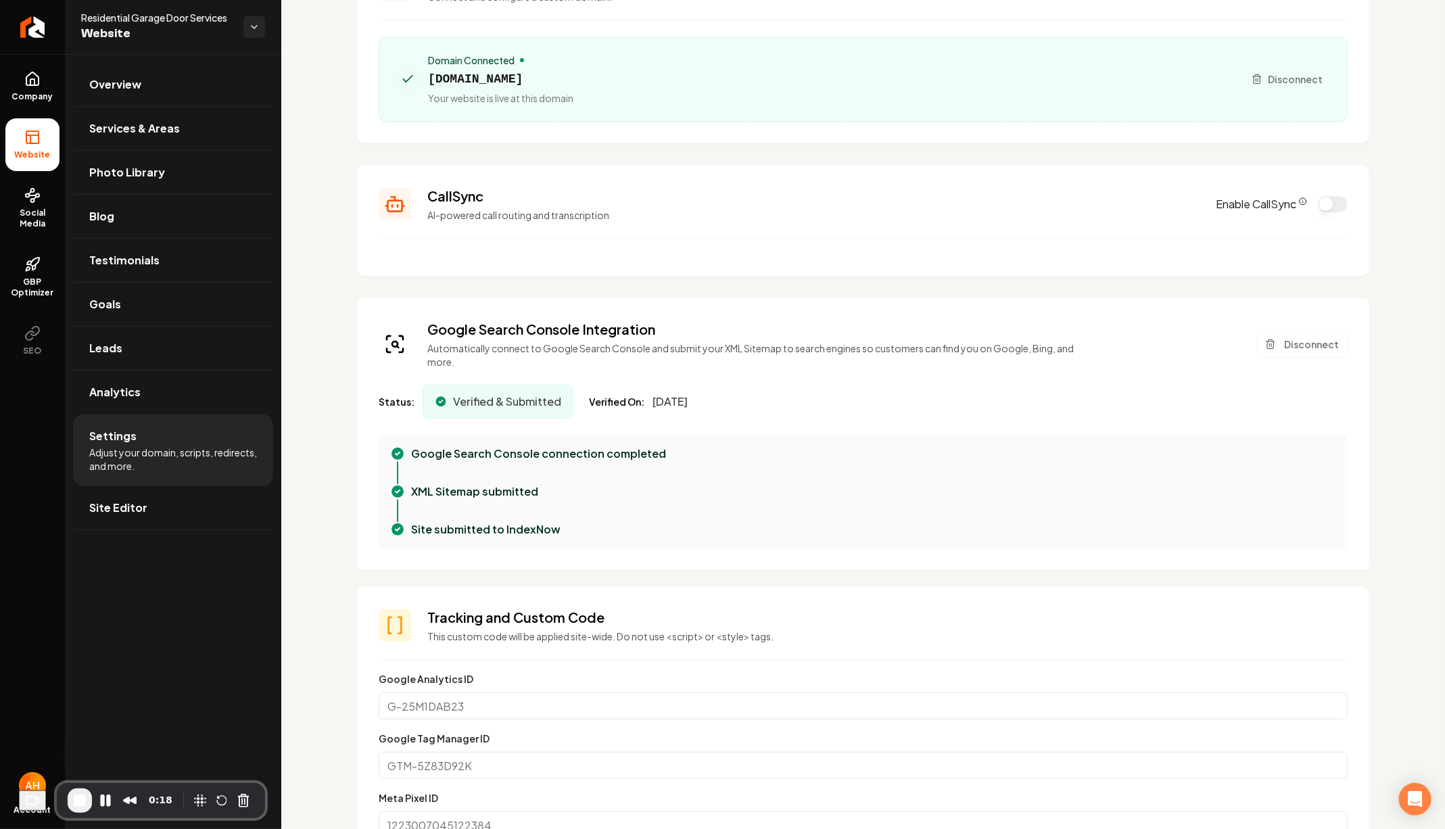
scroll to position [68, 0]
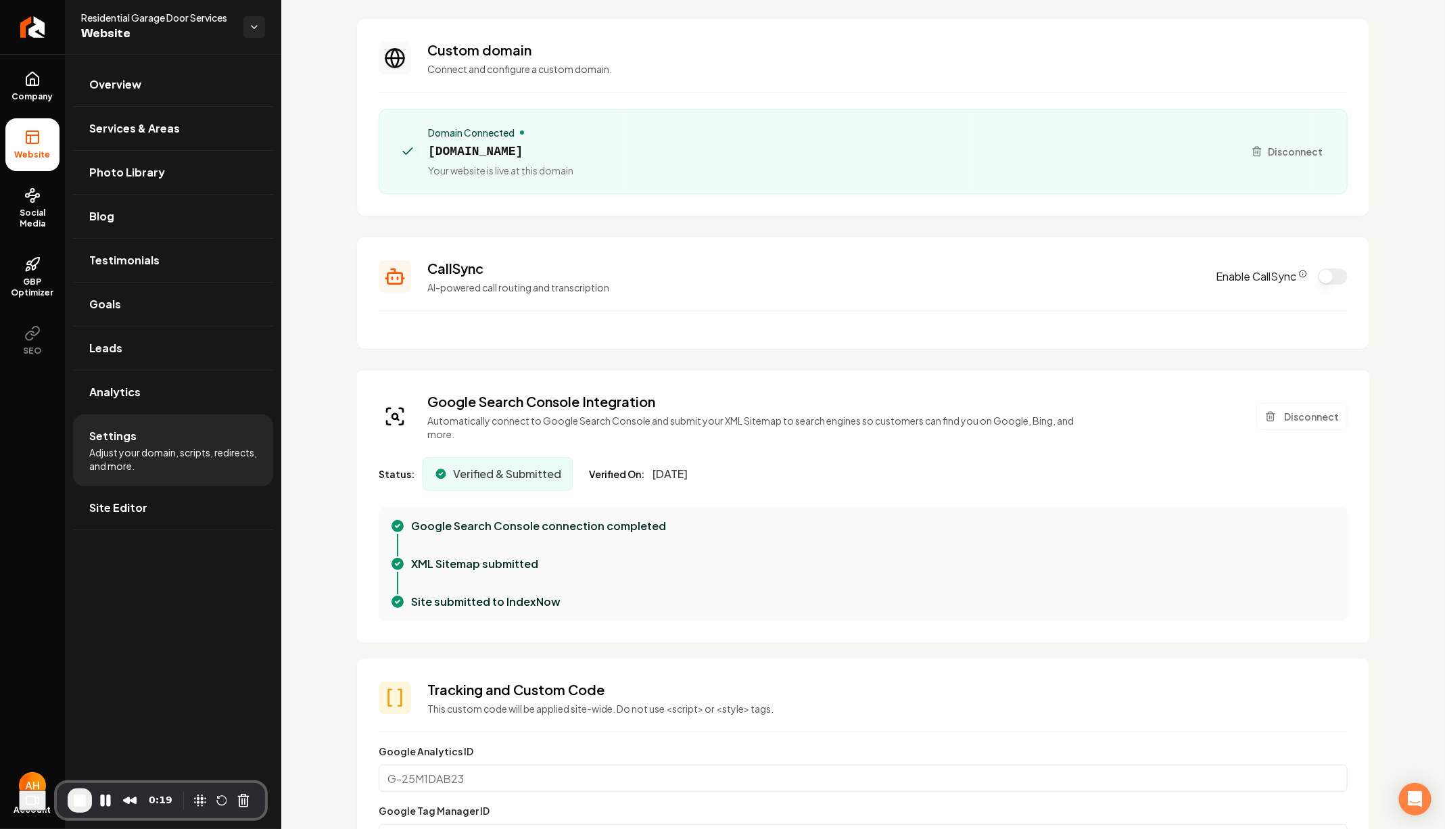
click at [505, 145] on span "[DOMAIN_NAME]" at bounding box center [500, 151] width 145 height 19
copy span "[DOMAIN_NAME]"
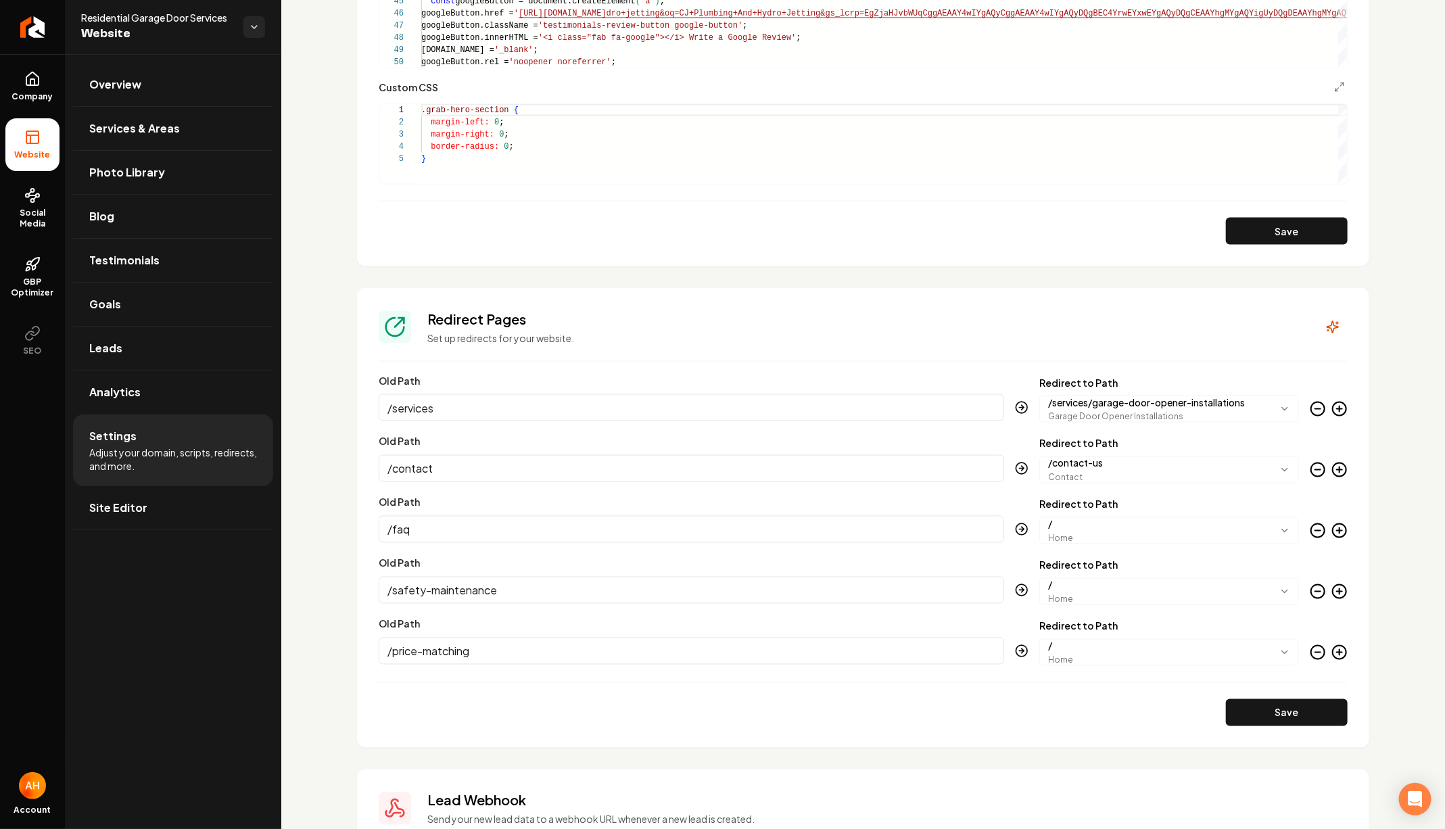
scroll to position [0, 0]
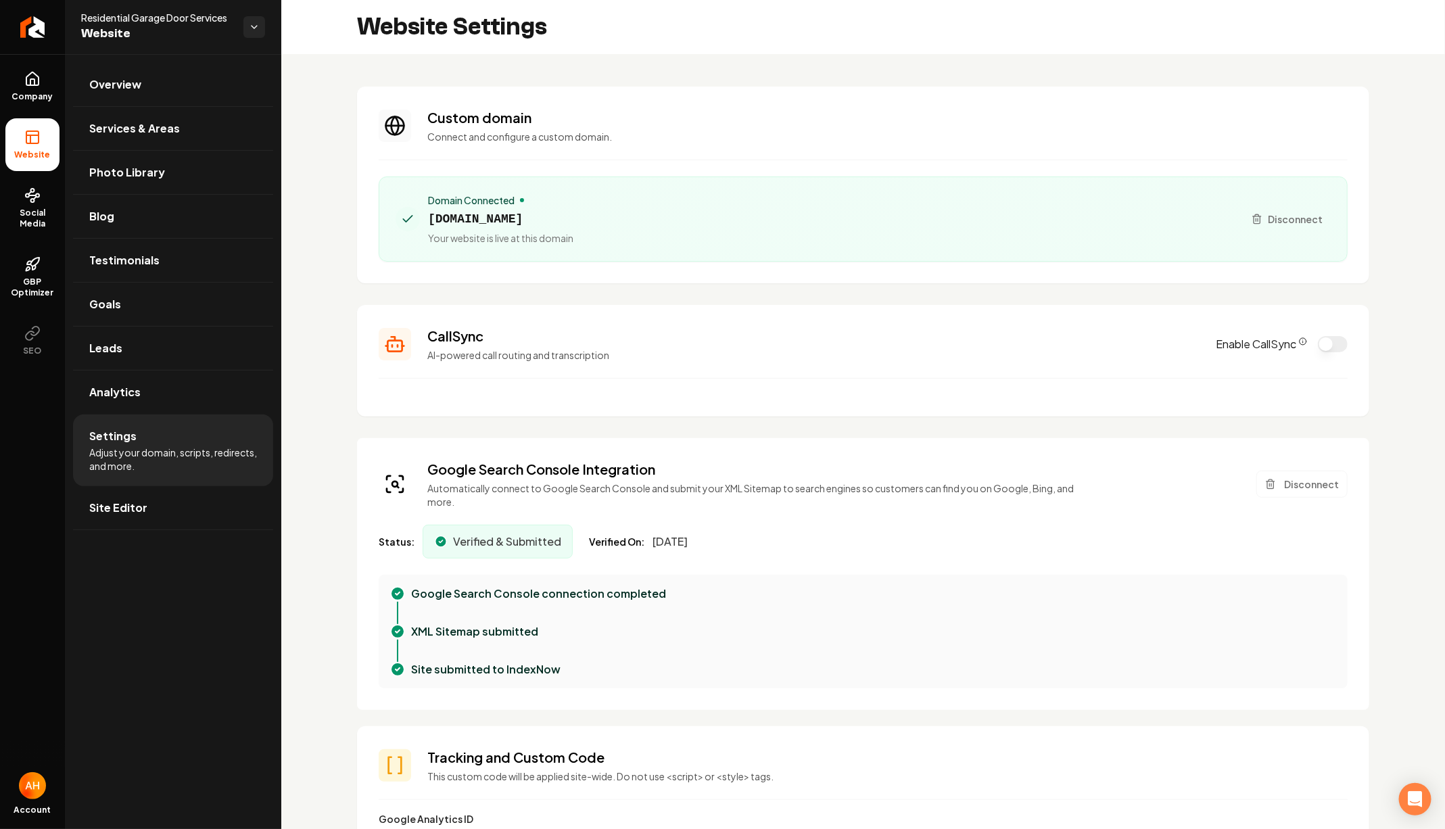
click at [584, 87] on section "Custom domain Connect and configure a custom domain. Domain Connected residenti…" at bounding box center [863, 185] width 1012 height 197
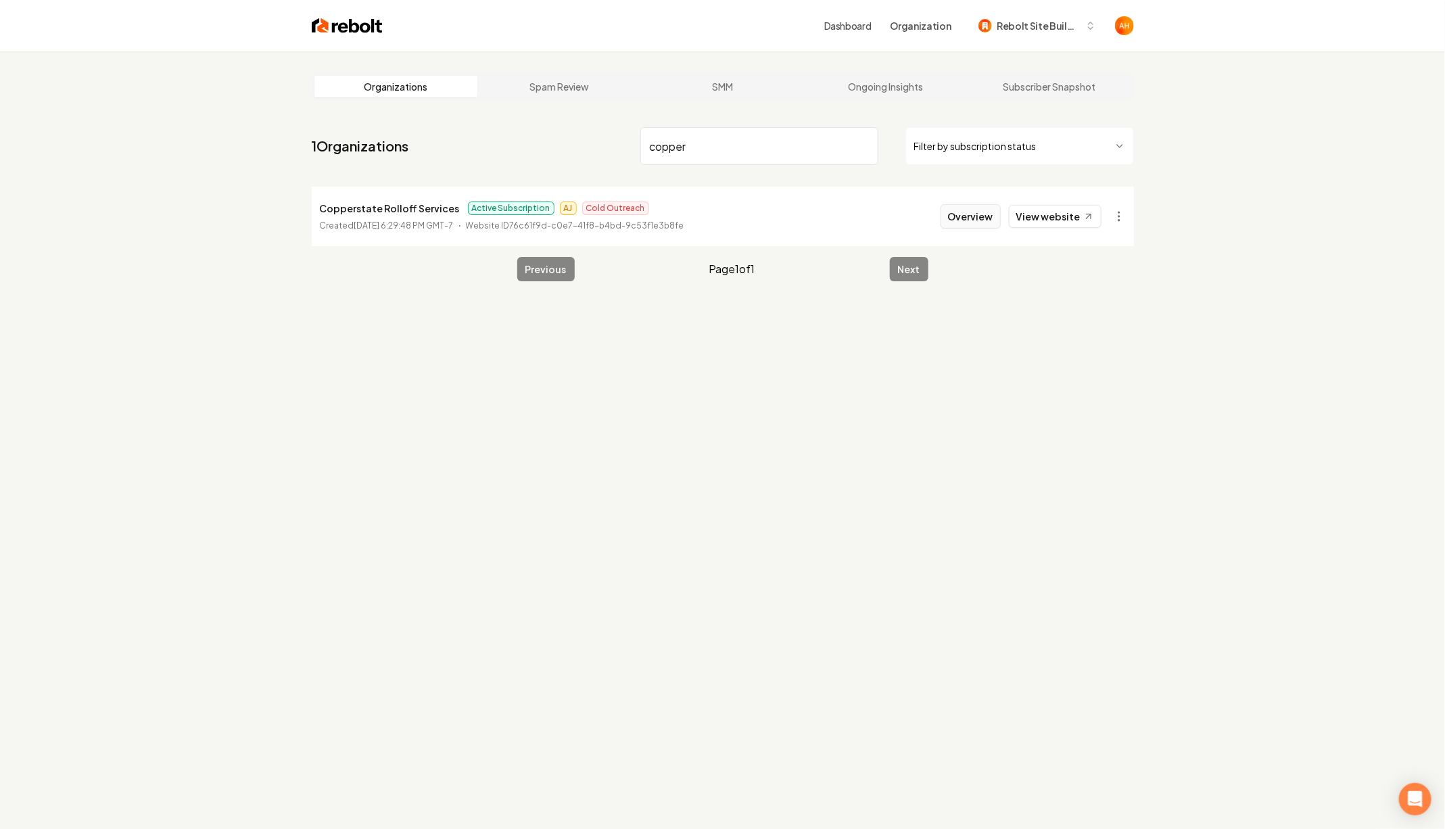
type input "copper"
click at [981, 213] on button "Overview" at bounding box center [971, 216] width 60 height 24
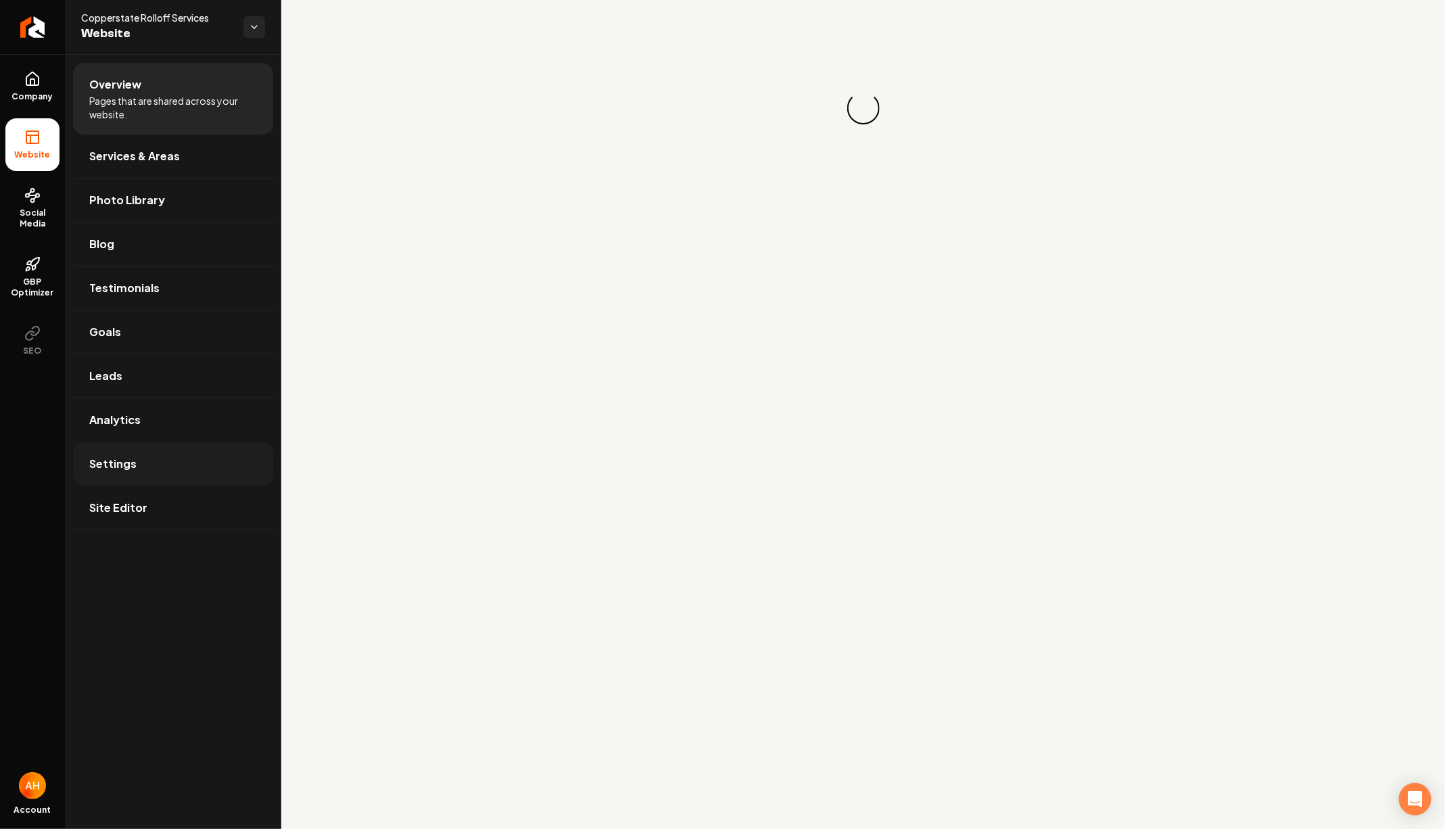
click at [189, 466] on link "Settings" at bounding box center [173, 463] width 200 height 43
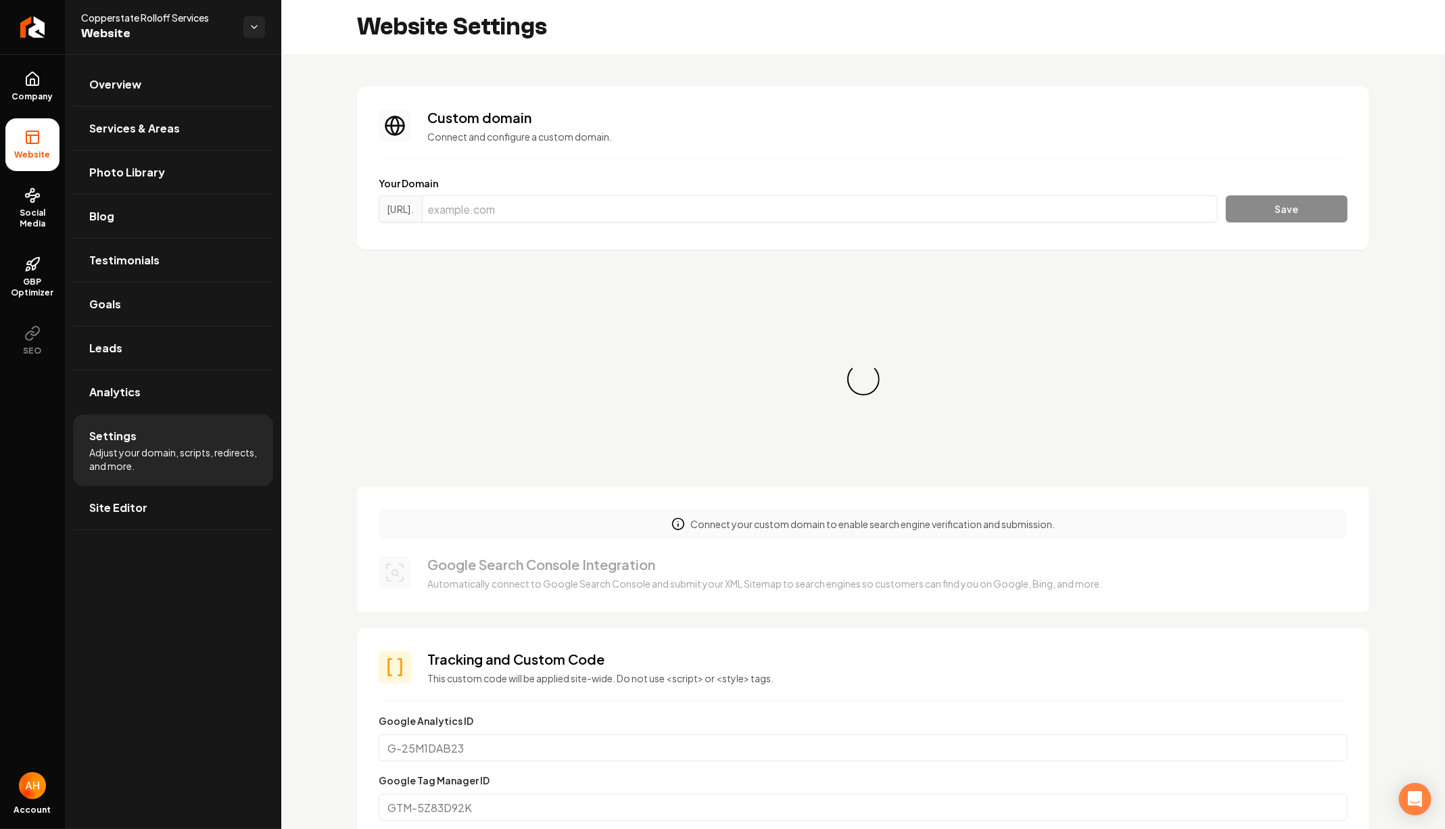
scroll to position [48, 0]
click at [550, 218] on input "Main content area" at bounding box center [820, 208] width 796 height 27
paste input "copperstaterolloffservices.com"
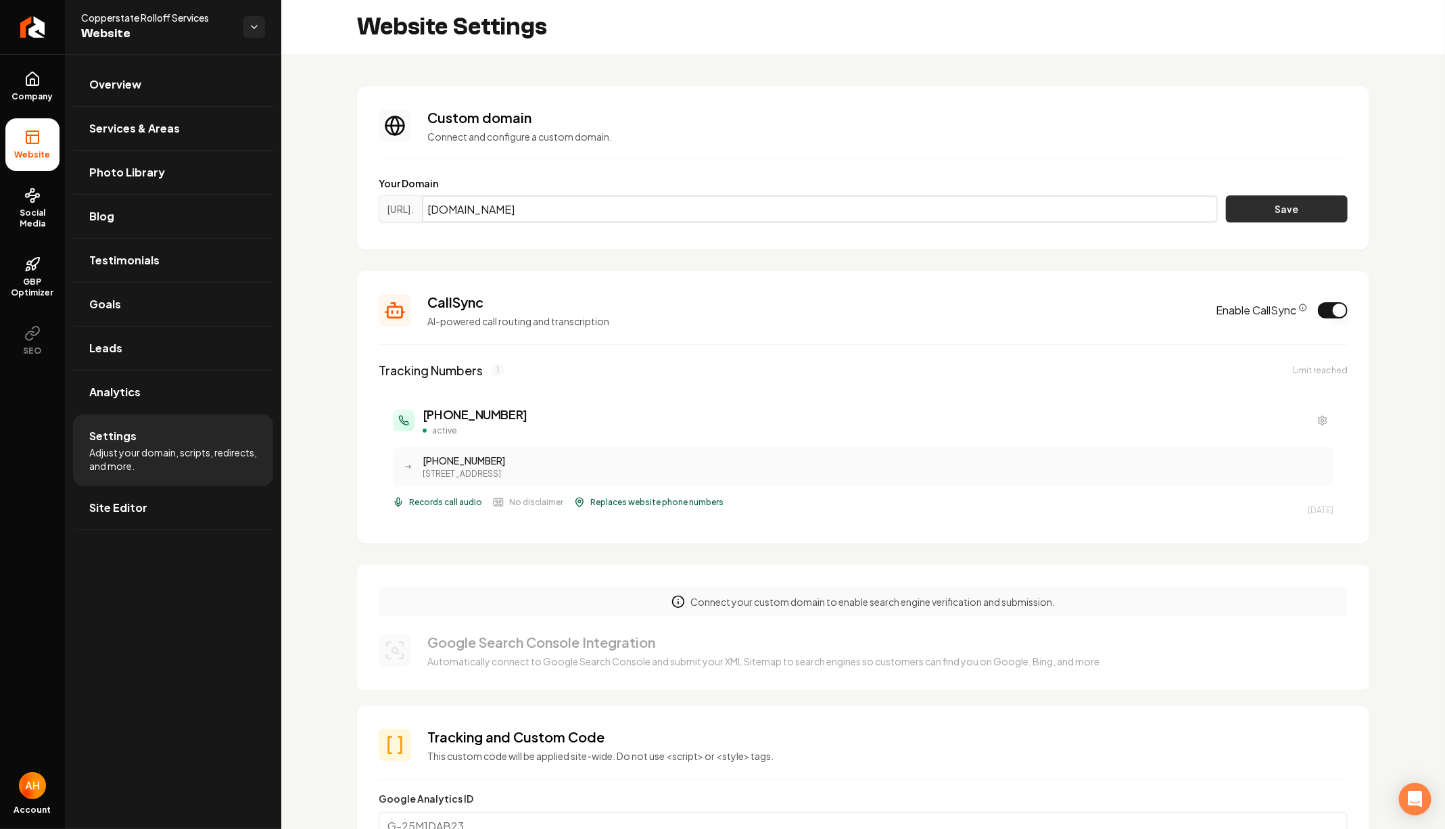
type input "copperstaterolloffservices.com"
click at [1274, 215] on button "Save" at bounding box center [1287, 208] width 122 height 27
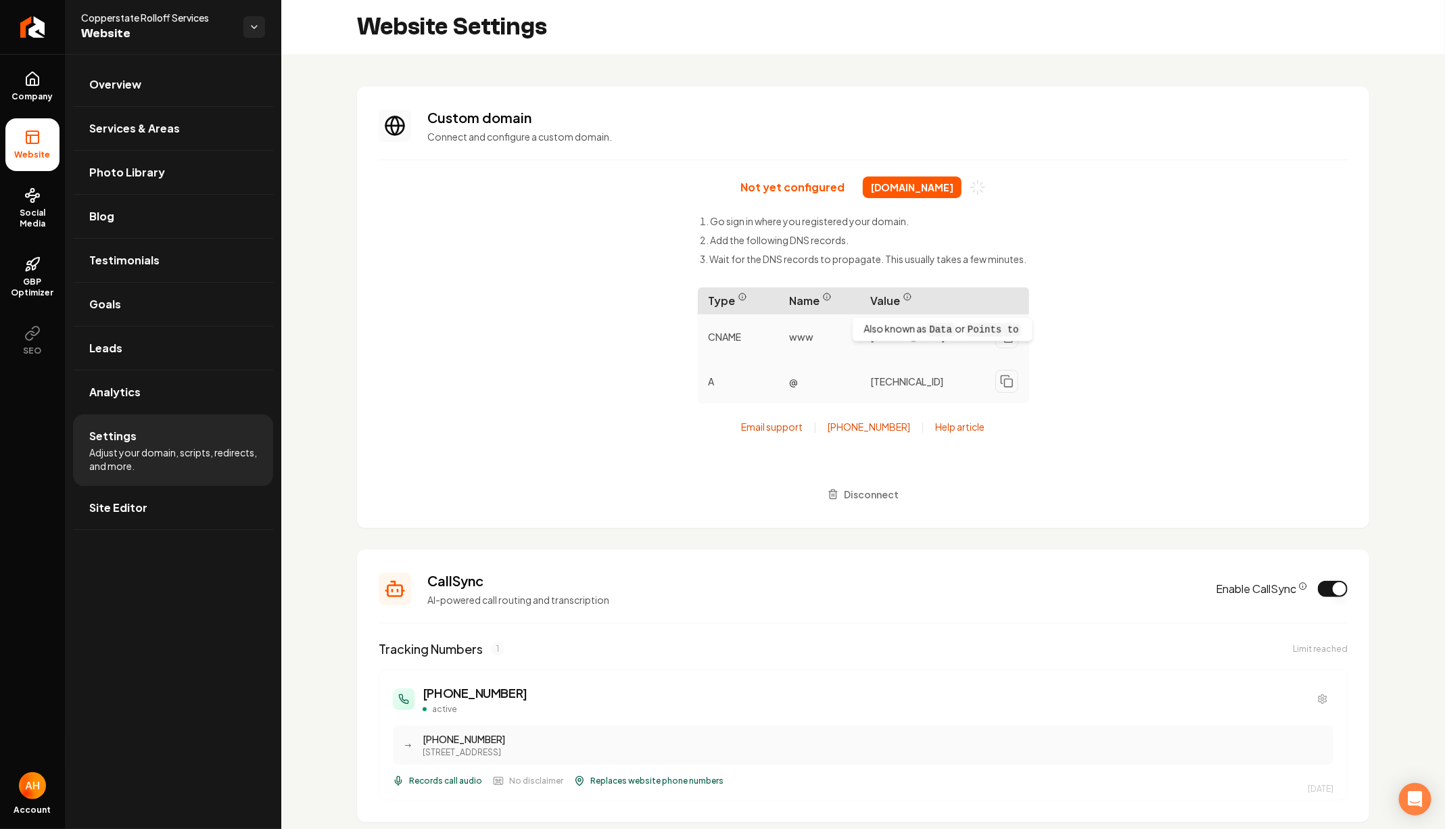
click at [1176, 249] on div "Not yet configured copperstaterolloffservices.com Go sign in where you register…" at bounding box center [863, 341] width 969 height 330
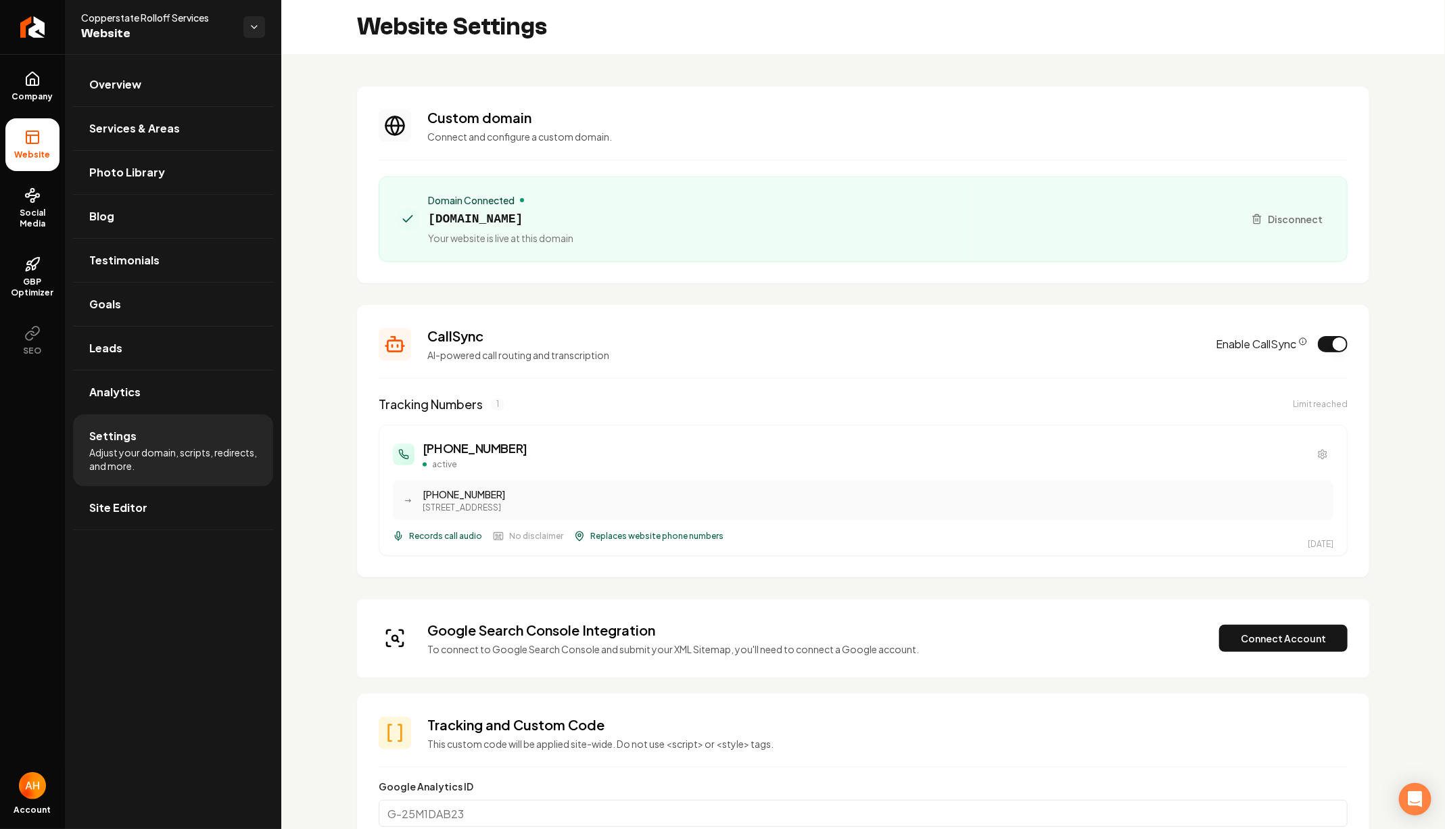
scroll to position [56, 0]
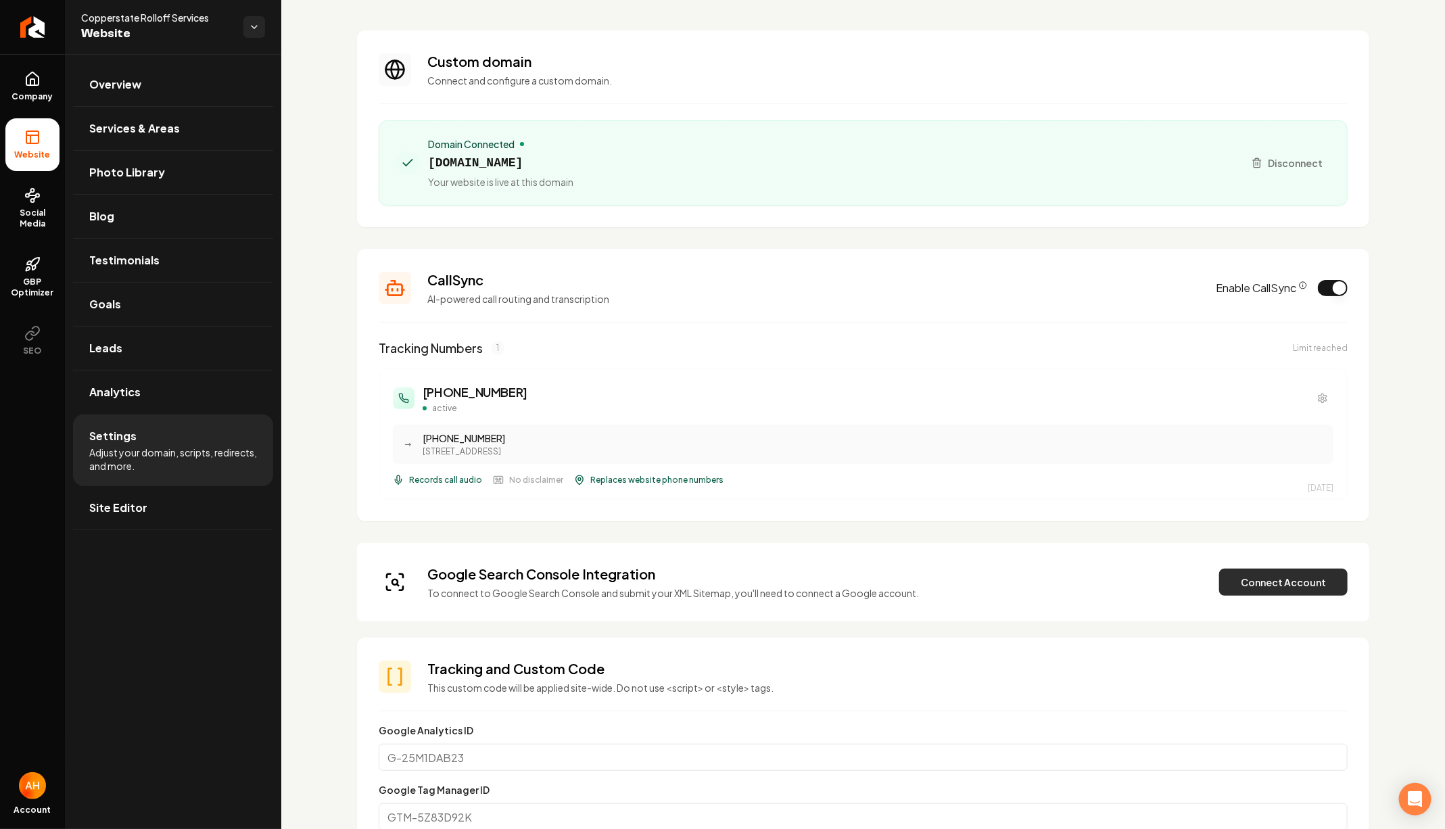
click at [1275, 572] on button "Connect Account" at bounding box center [1283, 582] width 128 height 27
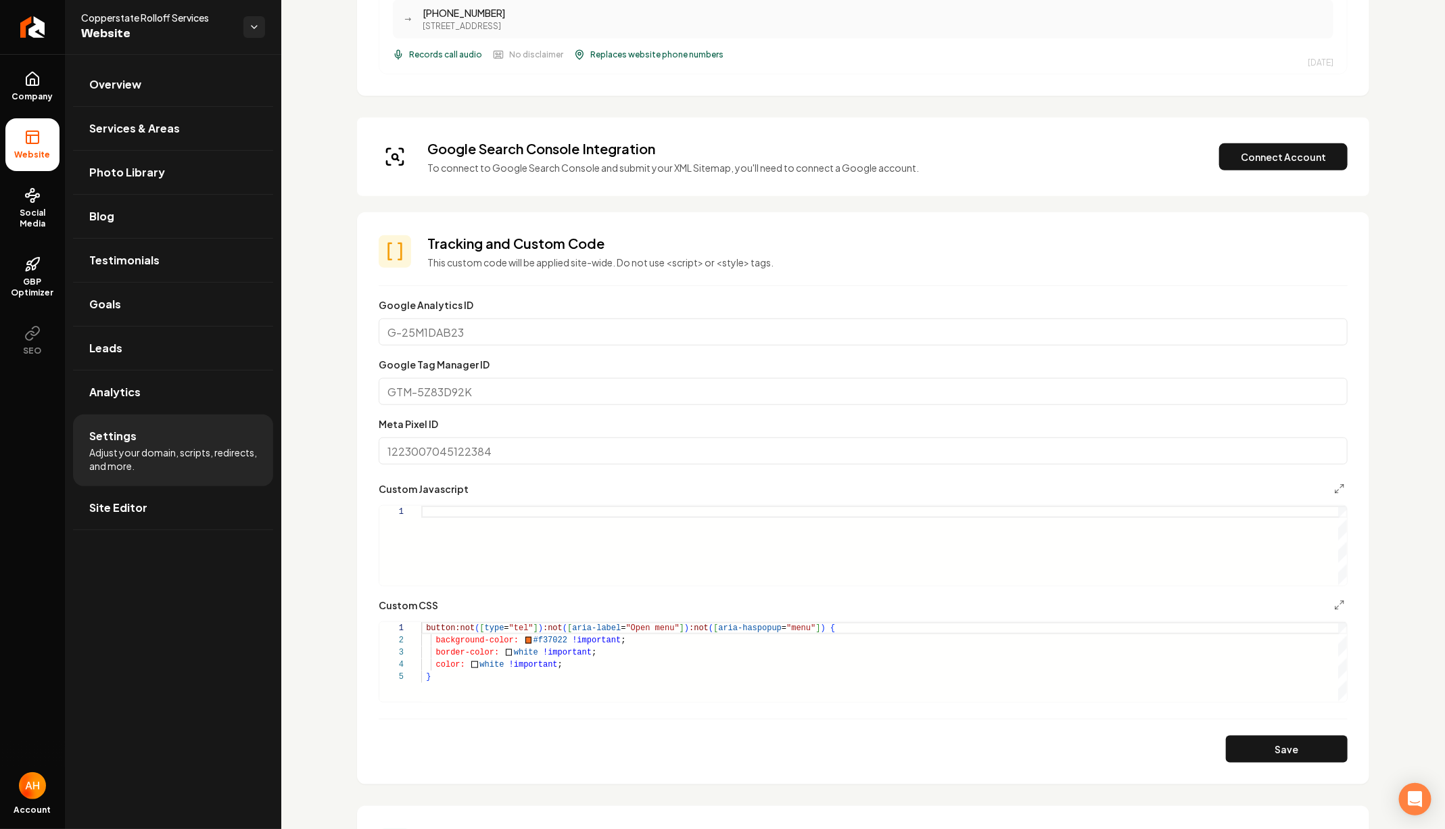
scroll to position [0, 0]
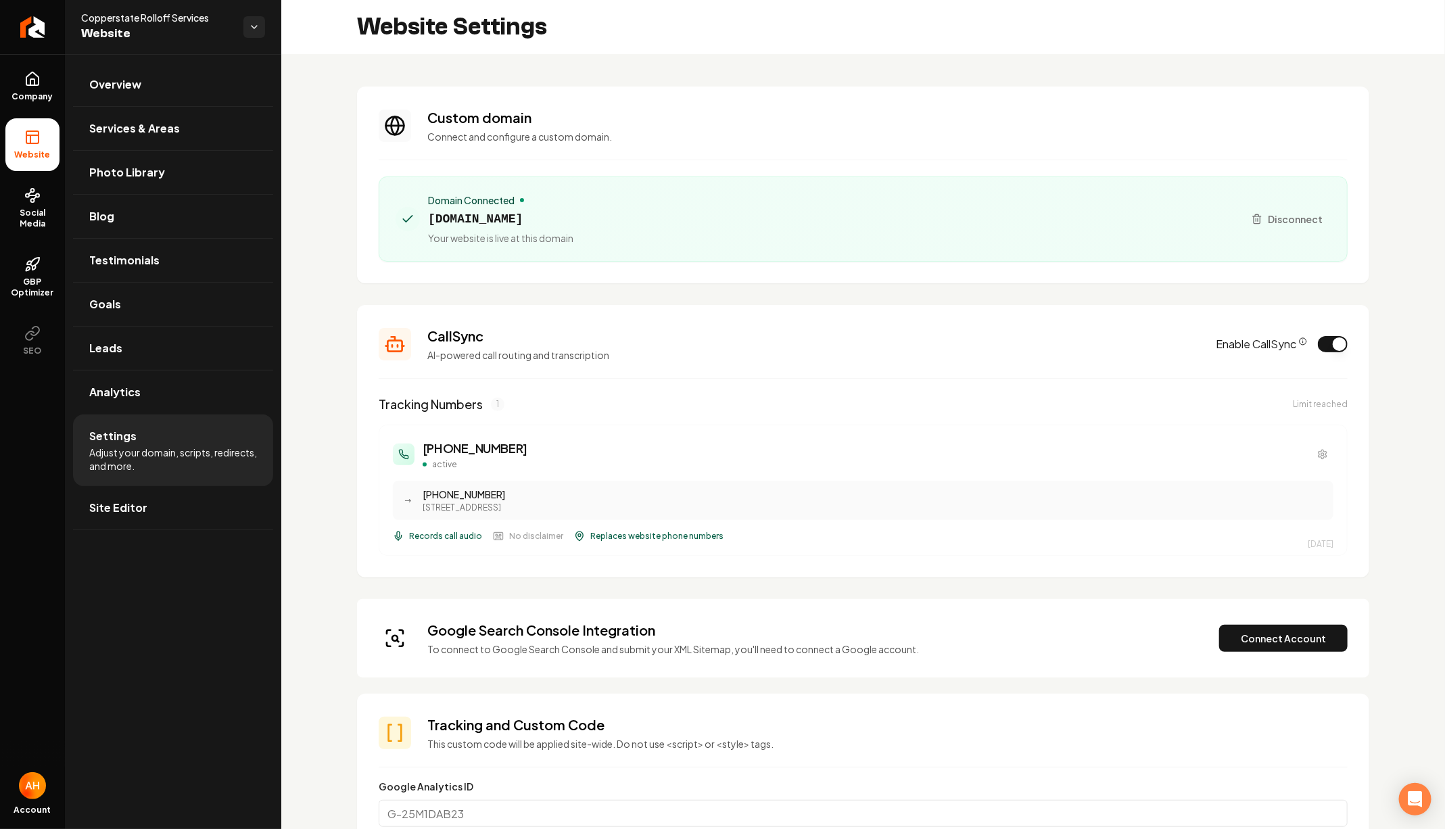
click at [554, 205] on div "Domain Connected" at bounding box center [500, 200] width 145 height 14
click at [559, 216] on span "copperstaterolloffservices.com" at bounding box center [500, 219] width 145 height 19
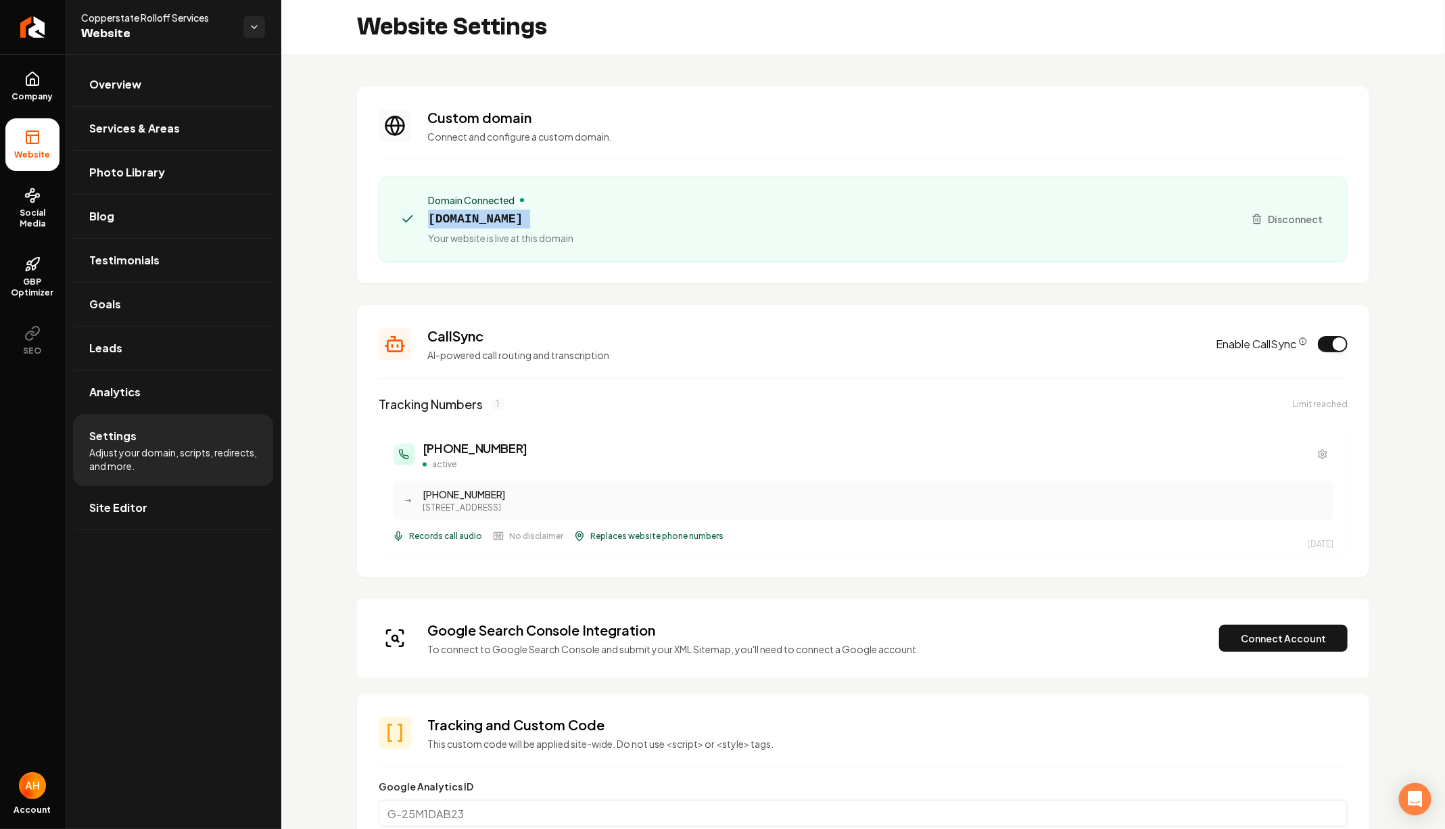
copy span "copperstaterolloffservices.com"
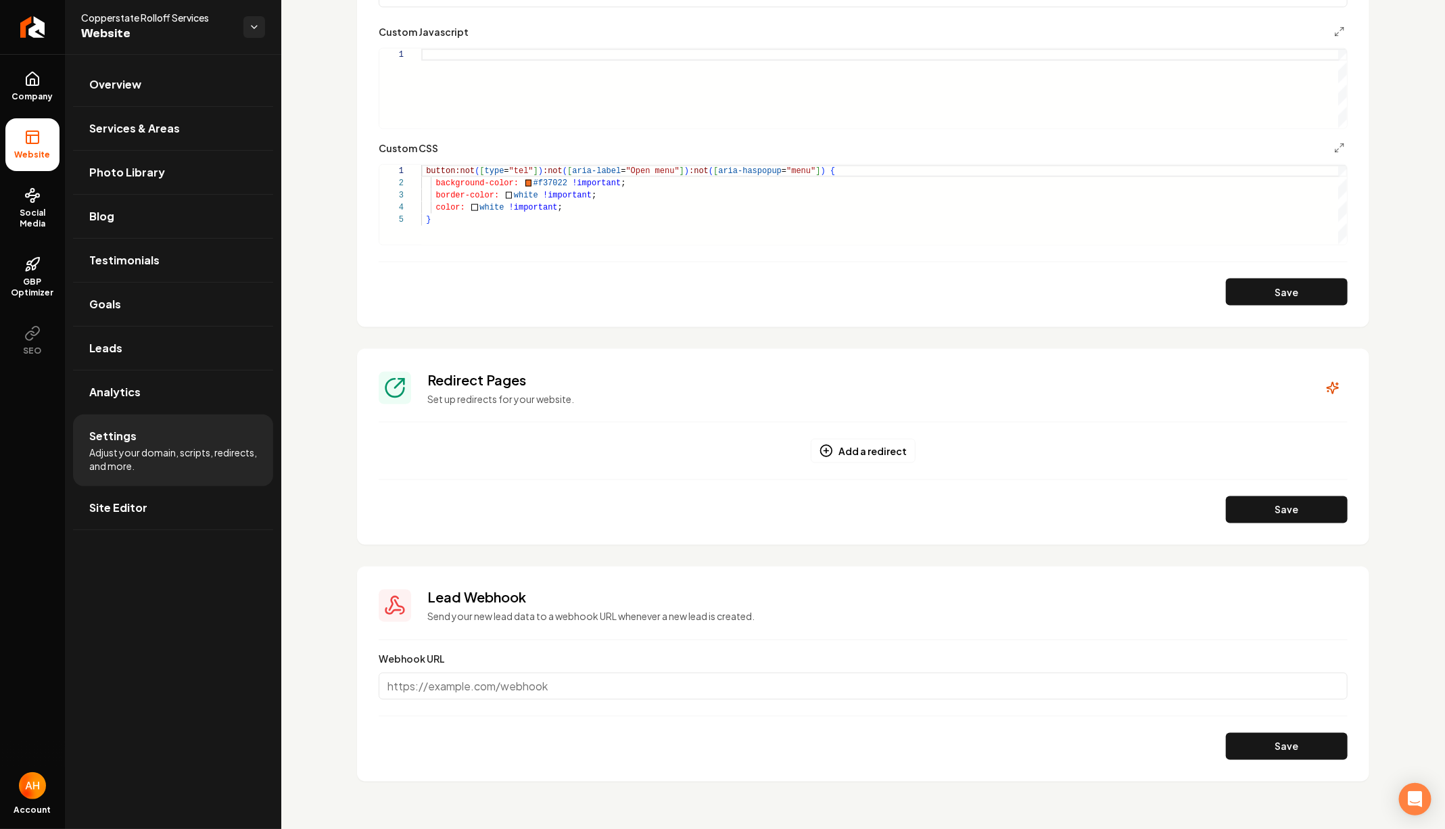
scroll to position [840, 0]
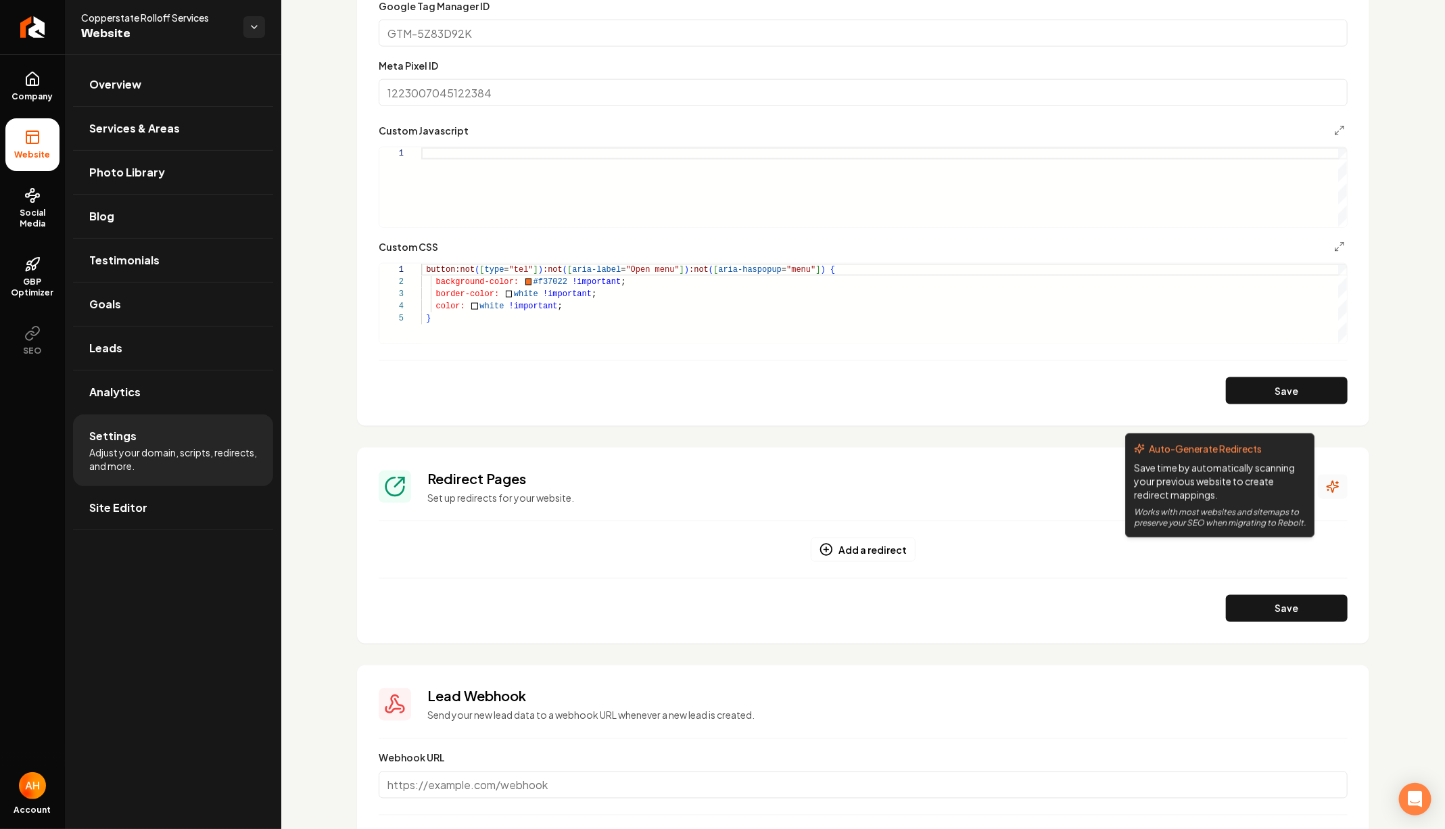
click at [1329, 490] on icon "Main content area" at bounding box center [1333, 487] width 14 height 14
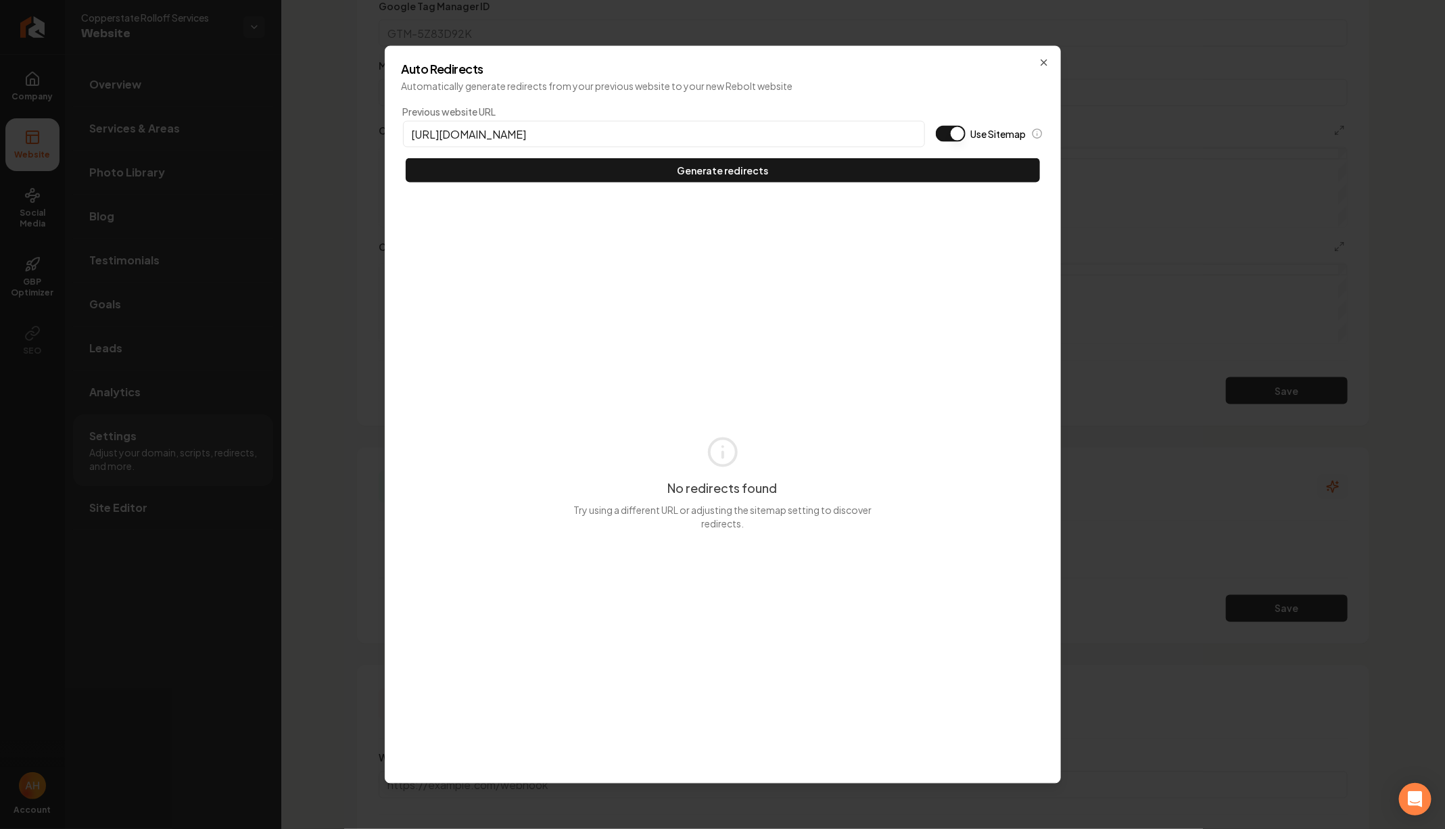
type input "https://copperstaterolloffservices.com"
type button "on"
click at [936, 126] on button "Use Sitemap" at bounding box center [951, 134] width 30 height 16
click at [406, 158] on button "Generate redirects" at bounding box center [723, 170] width 634 height 24
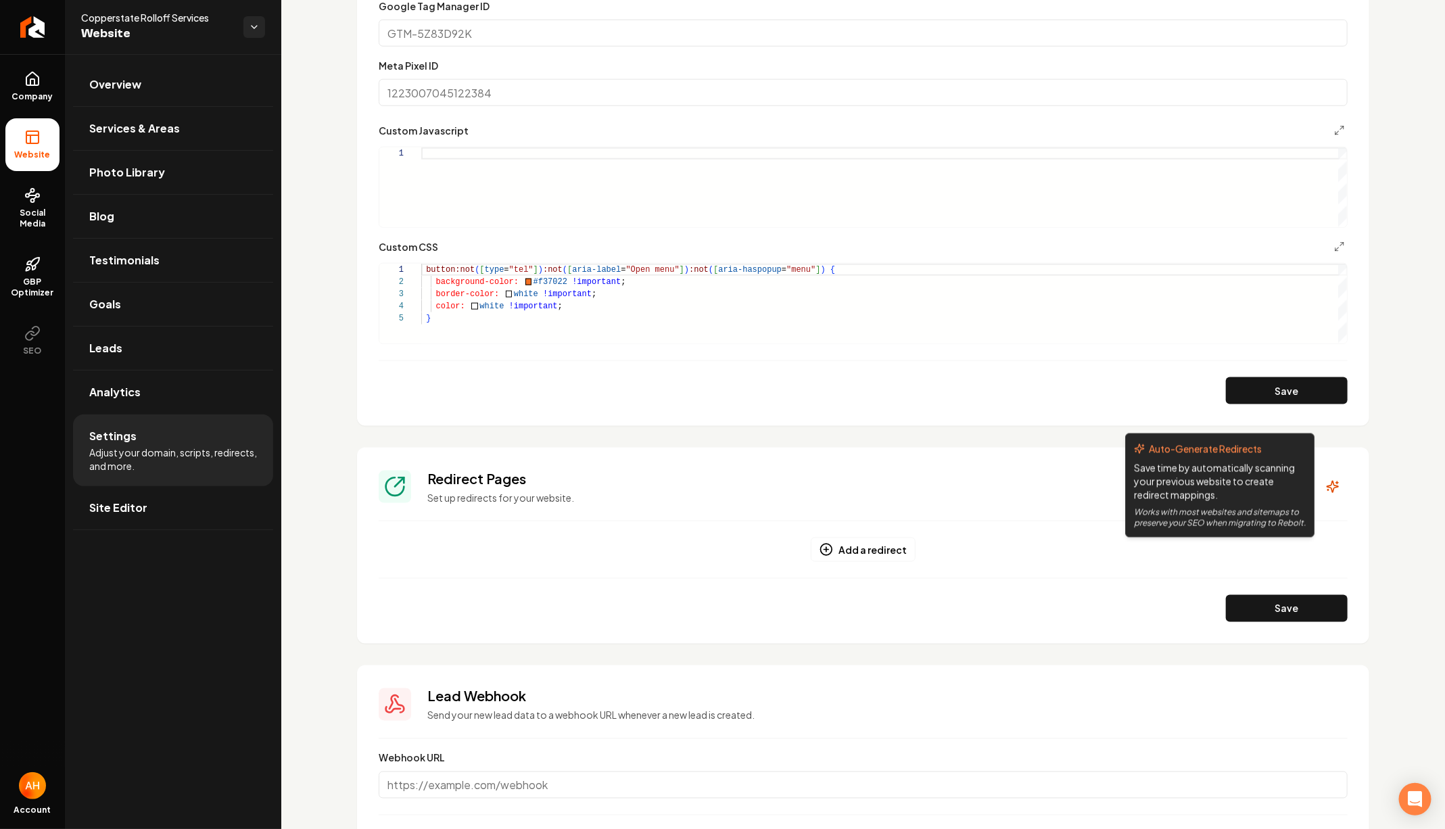
drag, startPoint x: 1329, startPoint y: 490, endPoint x: 1292, endPoint y: 490, distance: 36.5
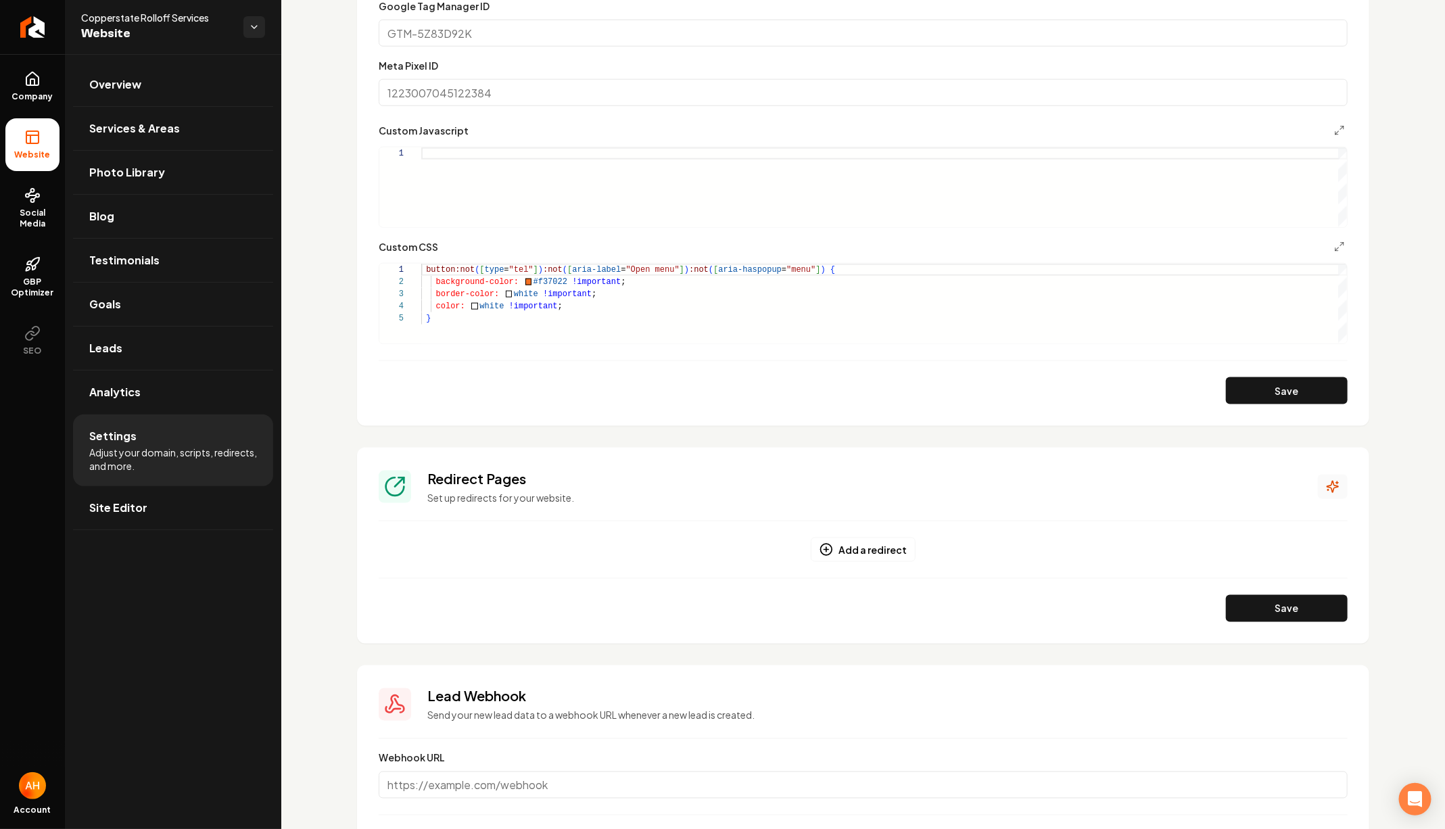
click at [1331, 488] on icon "Main content area" at bounding box center [1332, 486] width 11 height 11
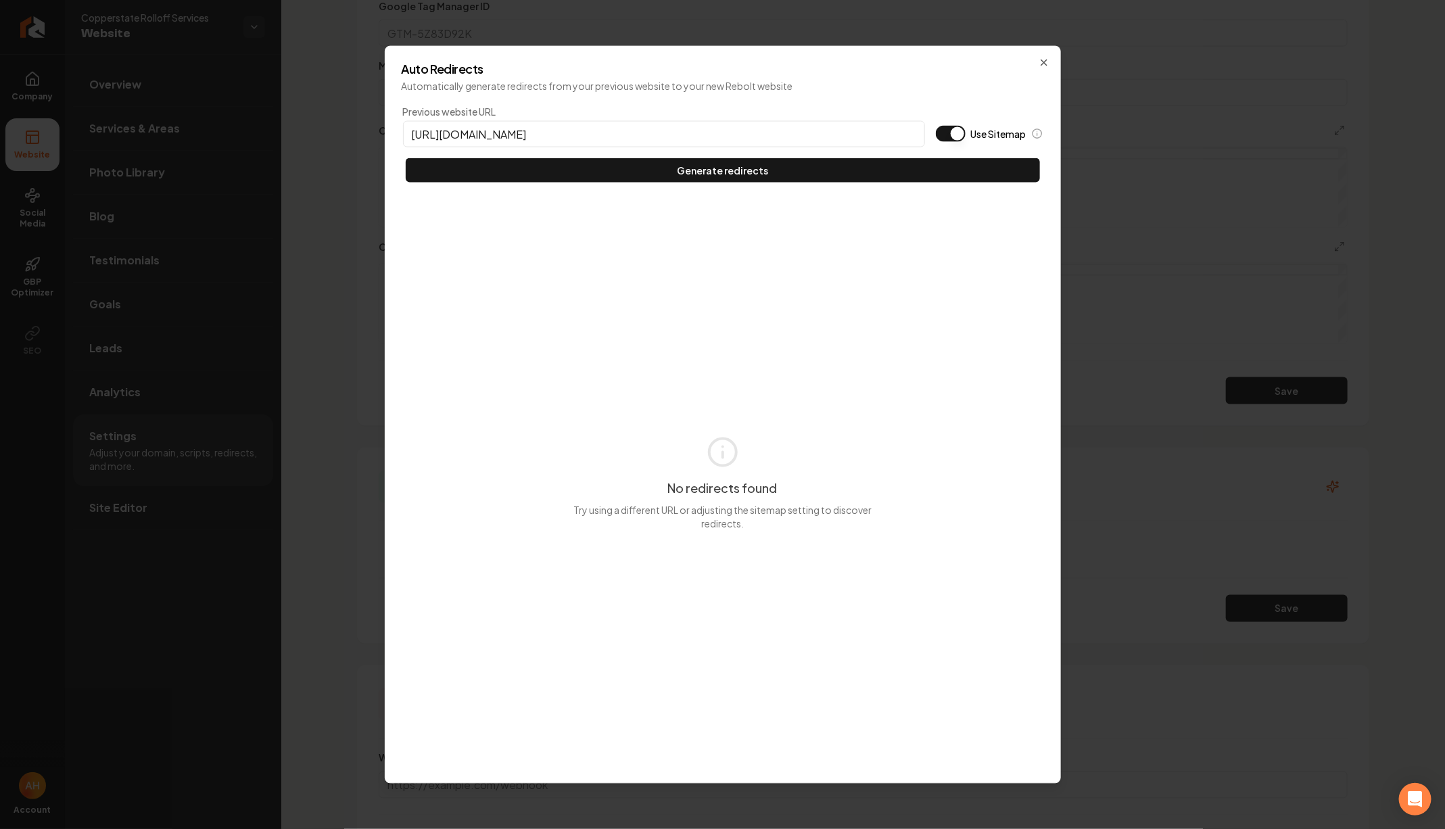
type input "https://copperstaterolloffservices.com"
type button "on"
click at [936, 126] on button "Use Sitemap" at bounding box center [951, 134] width 30 height 16
click at [406, 158] on button "Generate redirects" at bounding box center [723, 170] width 634 height 24
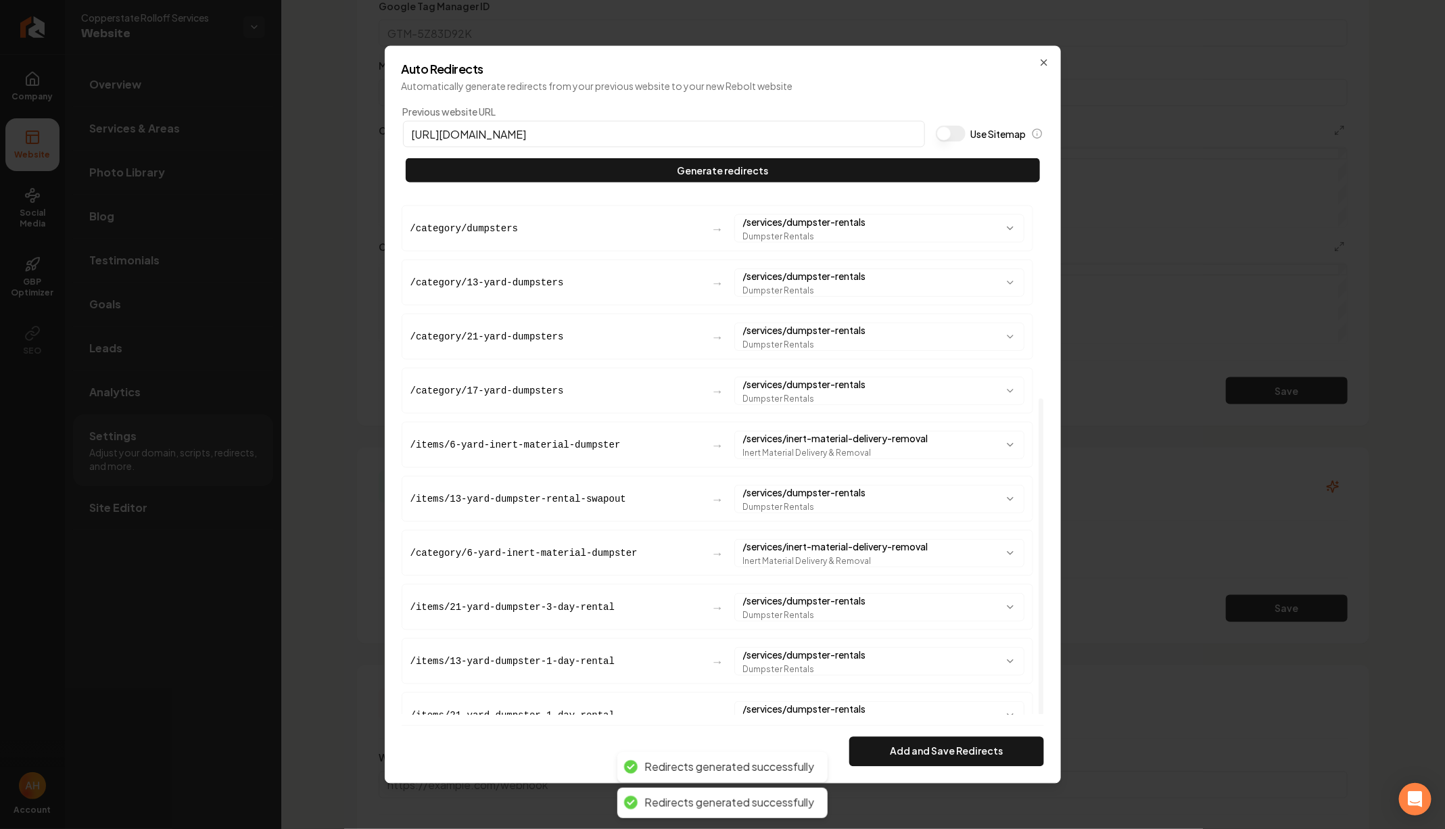
scroll to position [323, 0]
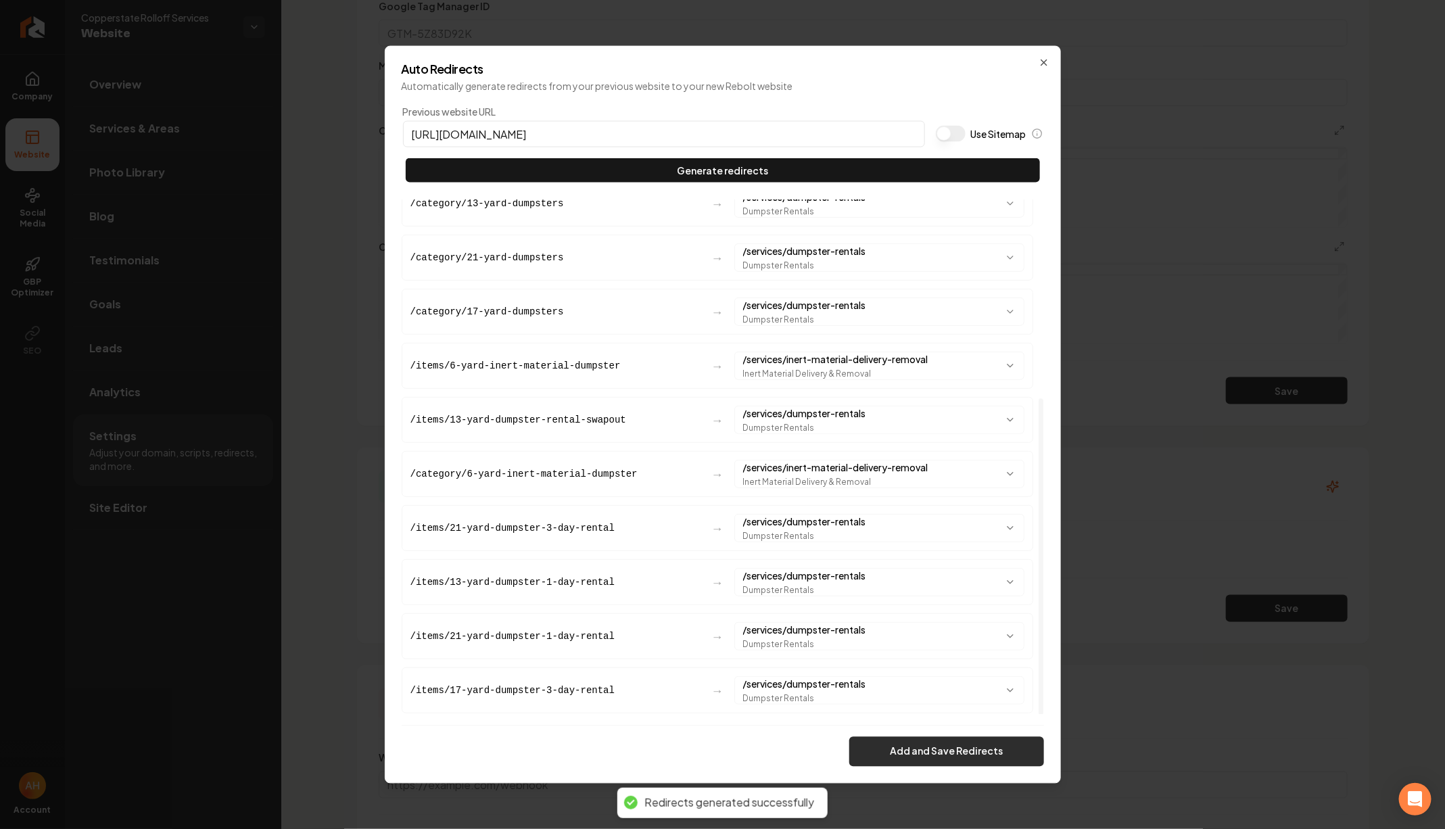
click at [928, 746] on button "Add and Save Redirects" at bounding box center [946, 751] width 195 height 30
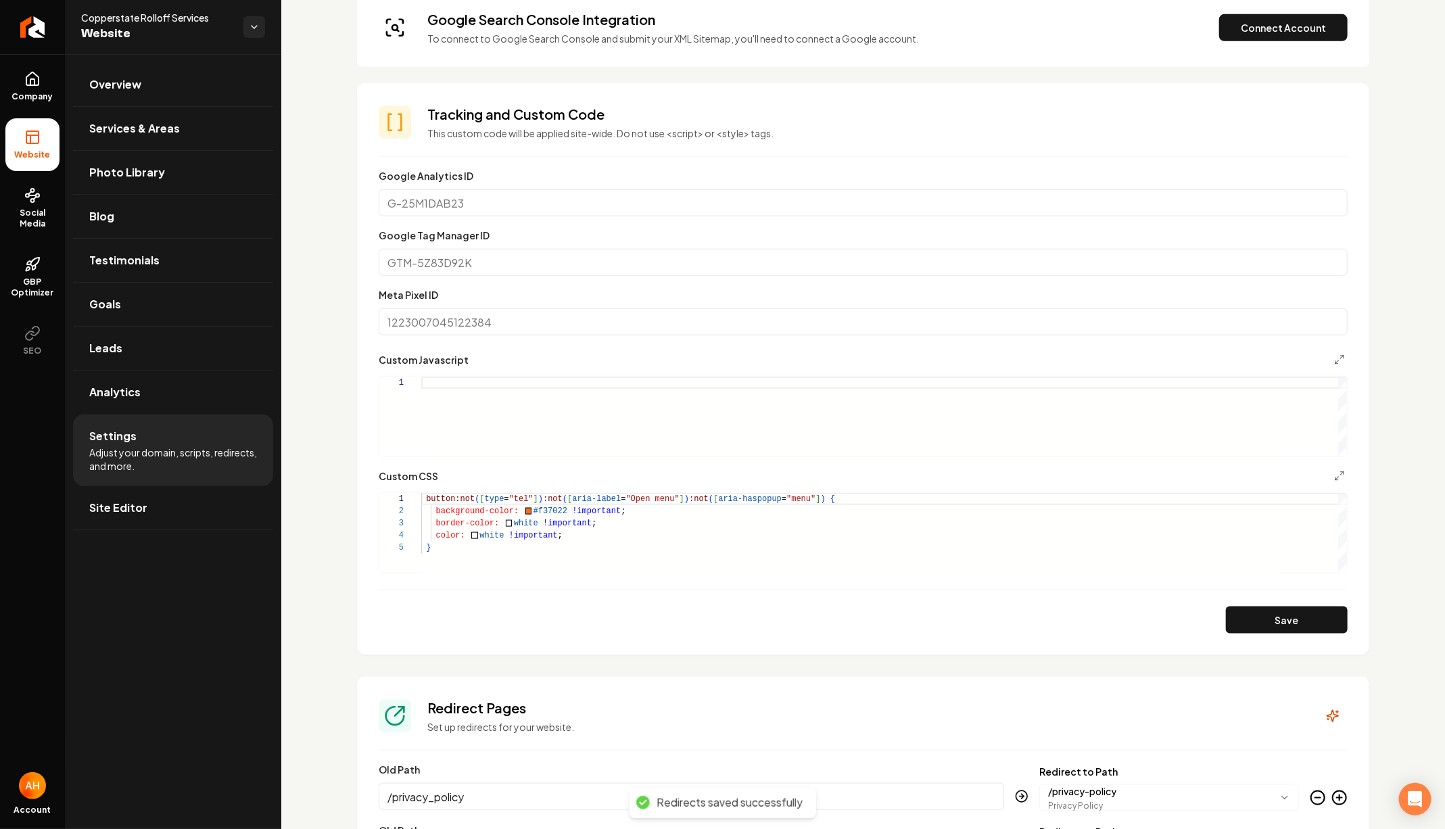
scroll to position [0, 0]
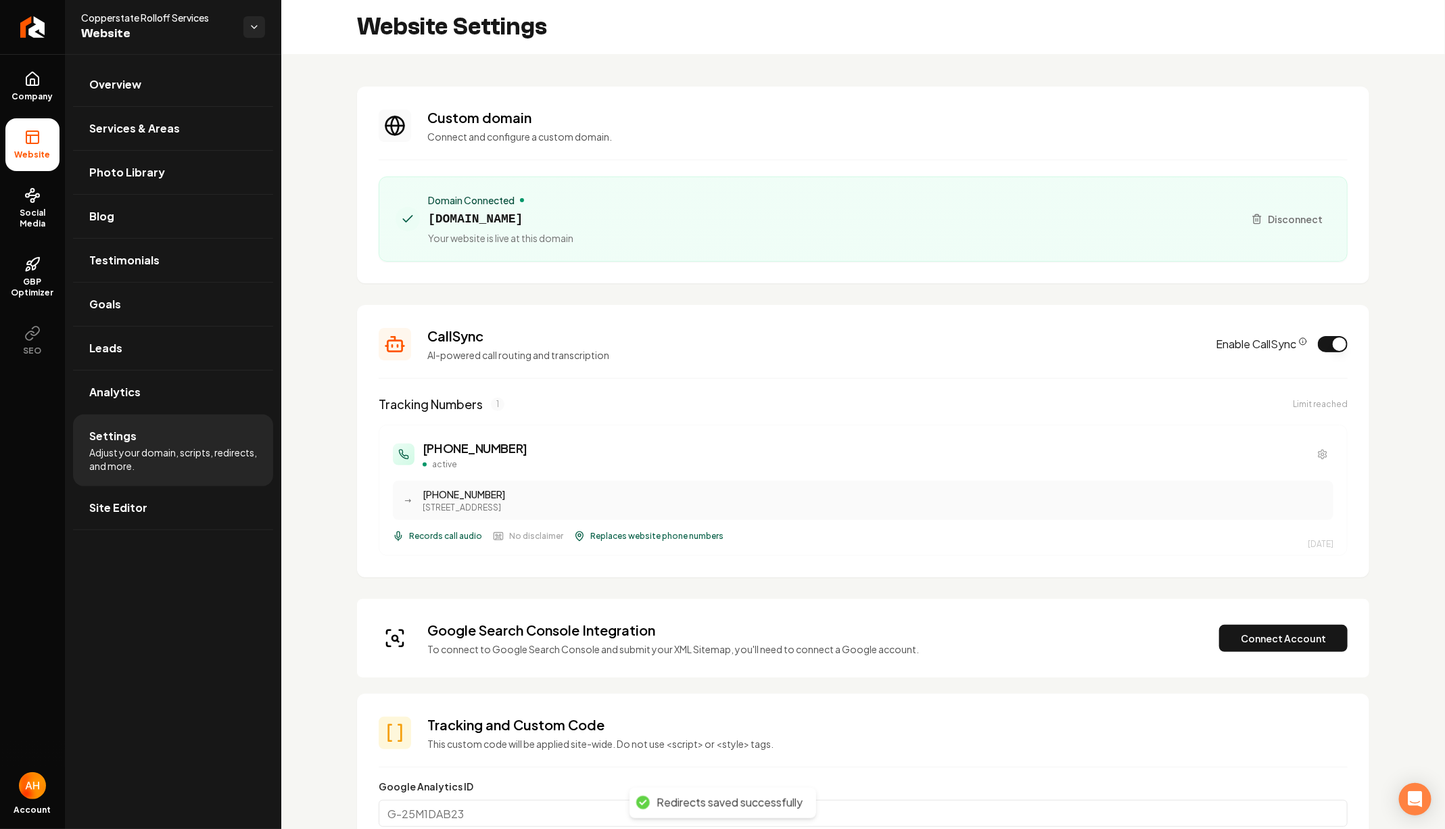
click at [573, 205] on div "Domain Connected" at bounding box center [500, 200] width 145 height 14
click at [573, 219] on span "copperstaterolloffservices.com" at bounding box center [500, 219] width 145 height 19
copy span "copperstaterolloffservices.com"
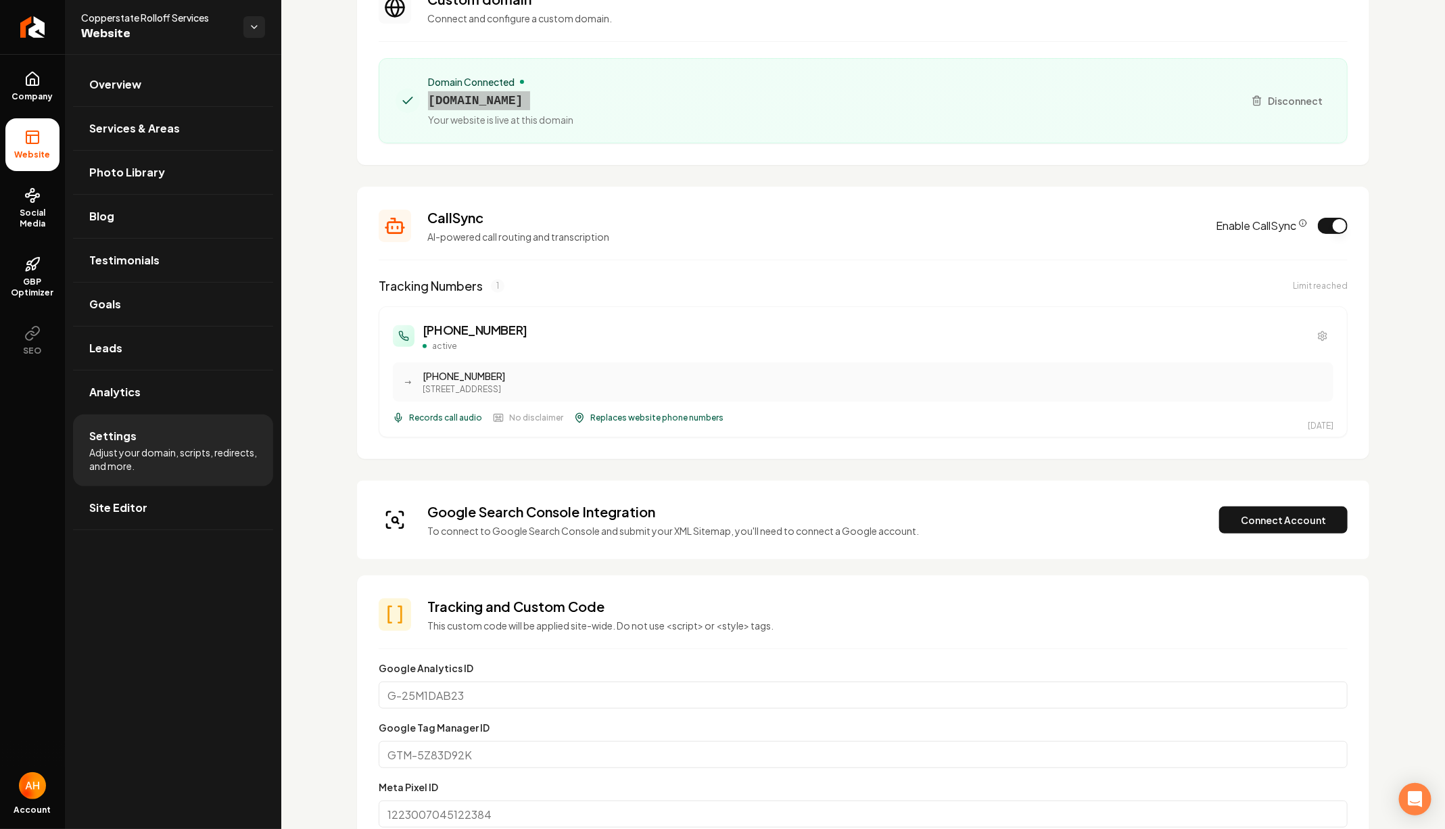
scroll to position [115, 0]
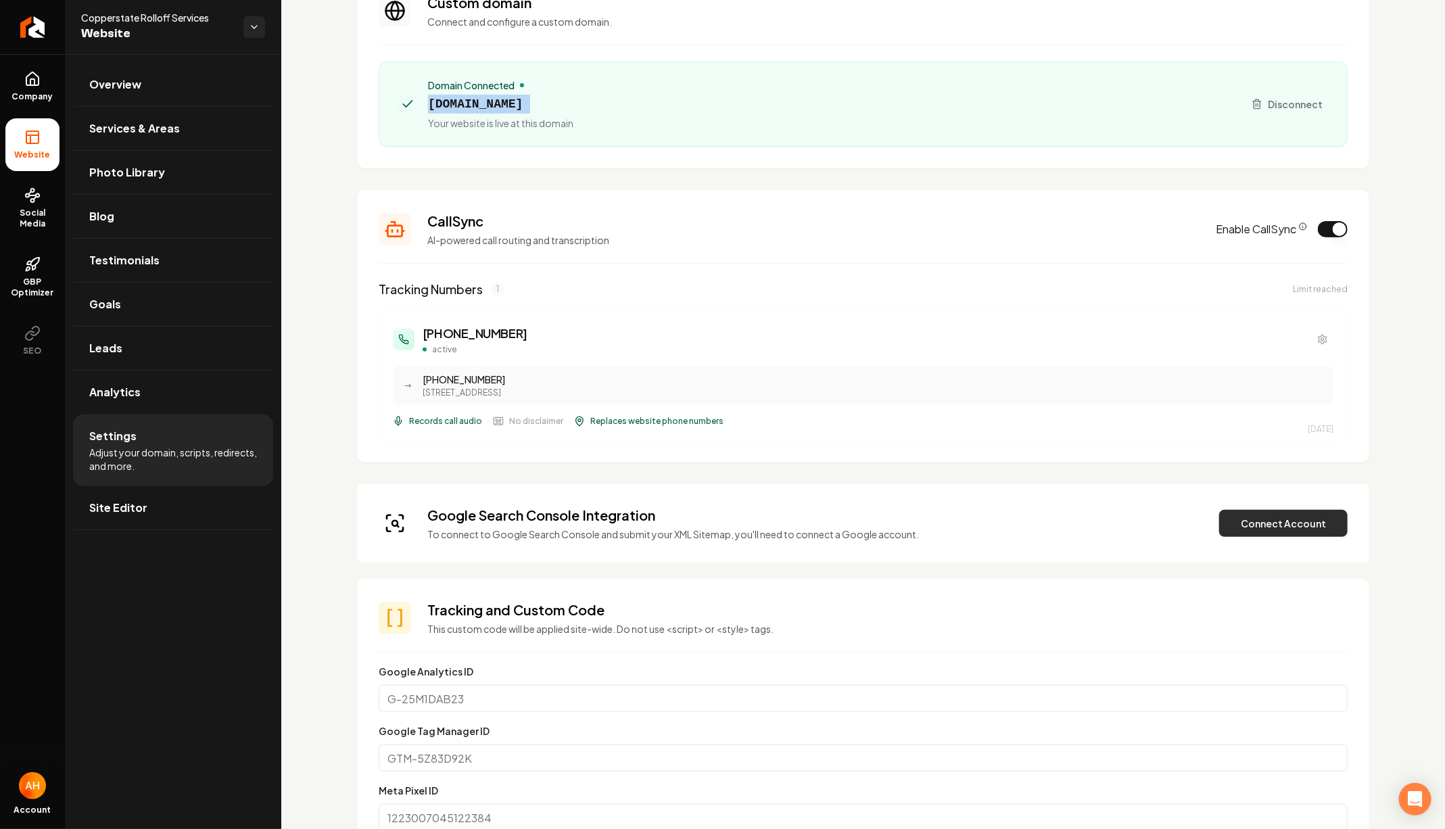
click at [1246, 519] on button "Connect Account" at bounding box center [1283, 523] width 128 height 27
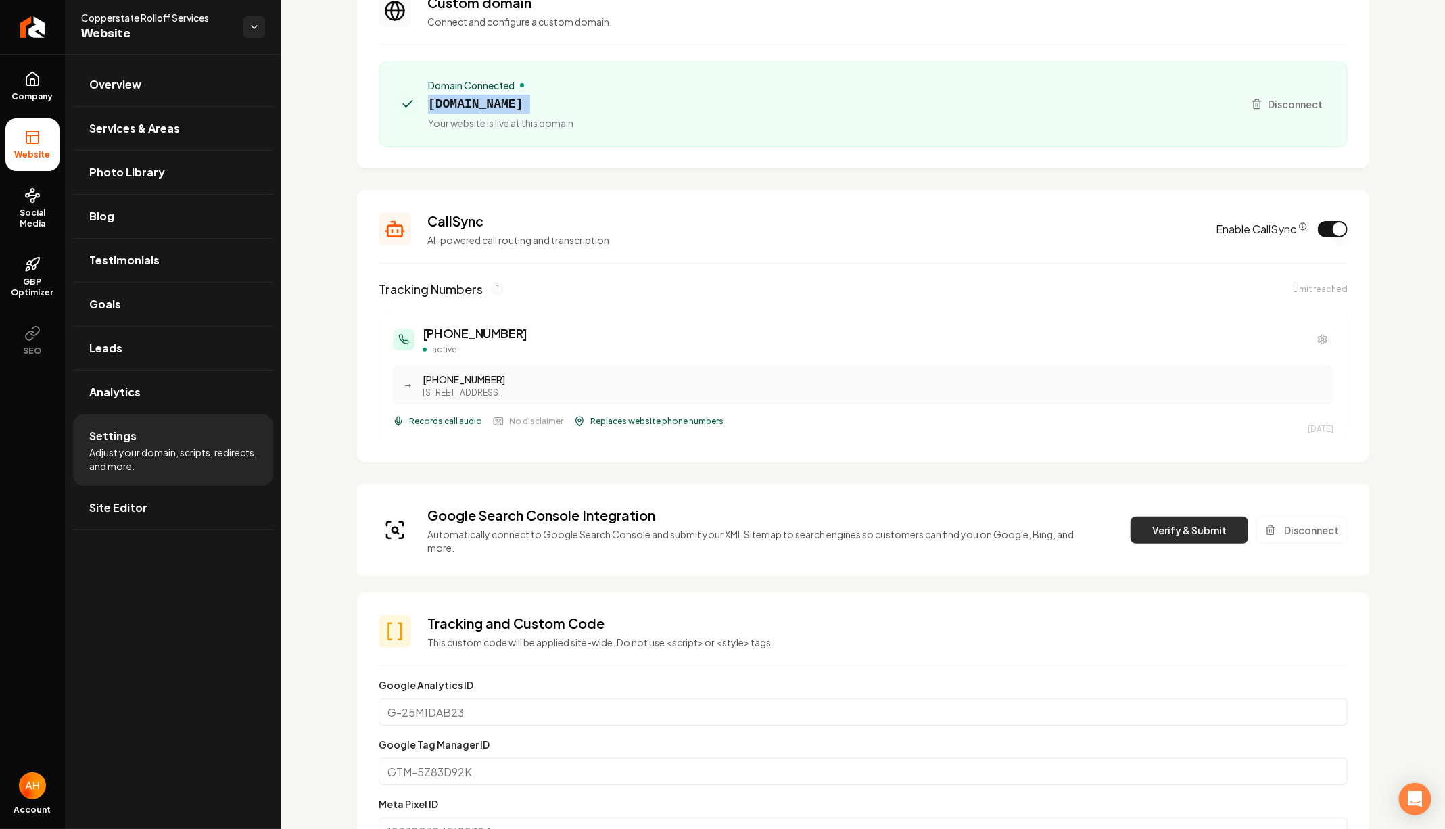
click at [1199, 517] on button "Verify & Submit" at bounding box center [1190, 530] width 118 height 27
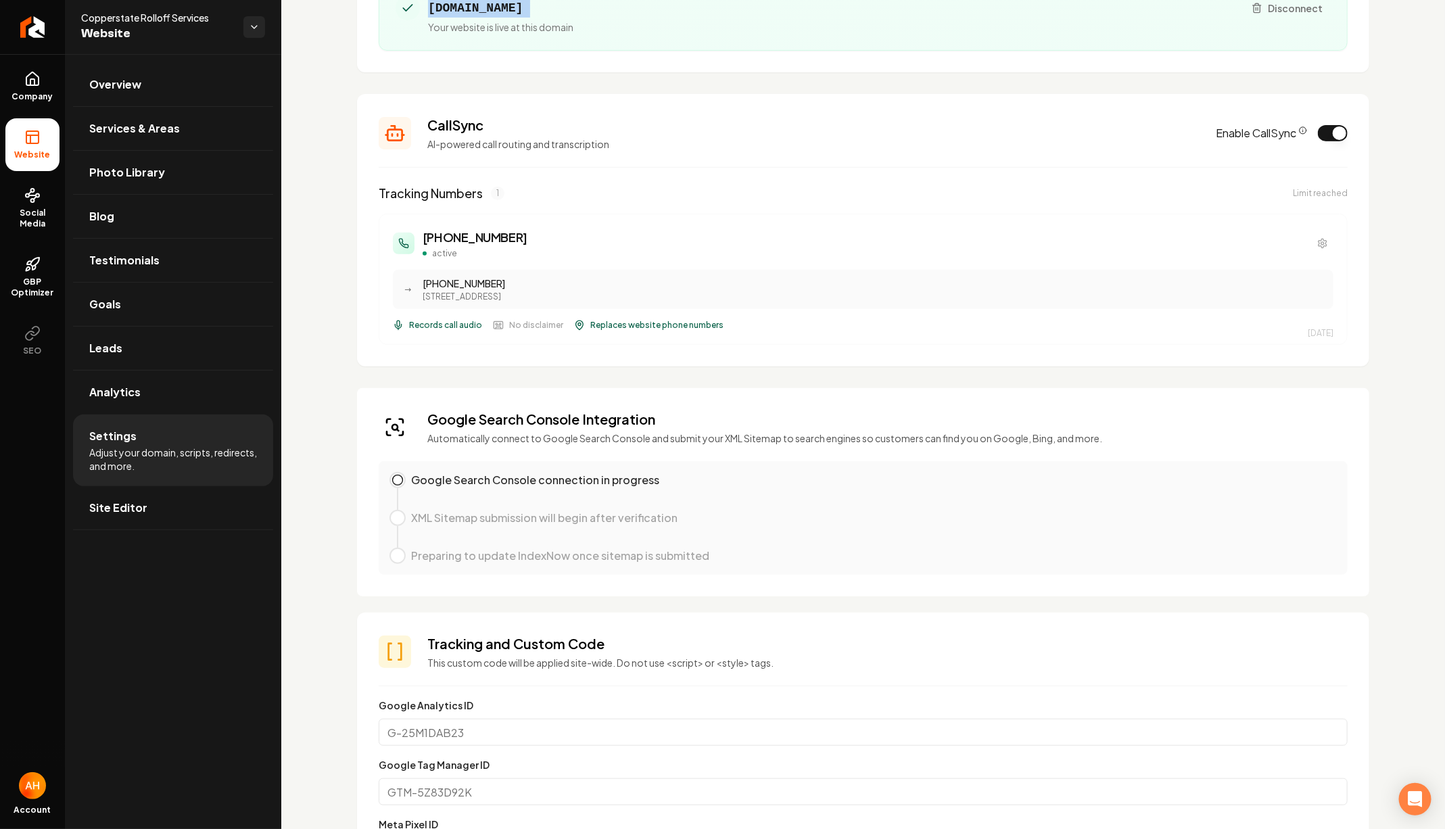
scroll to position [0, 0]
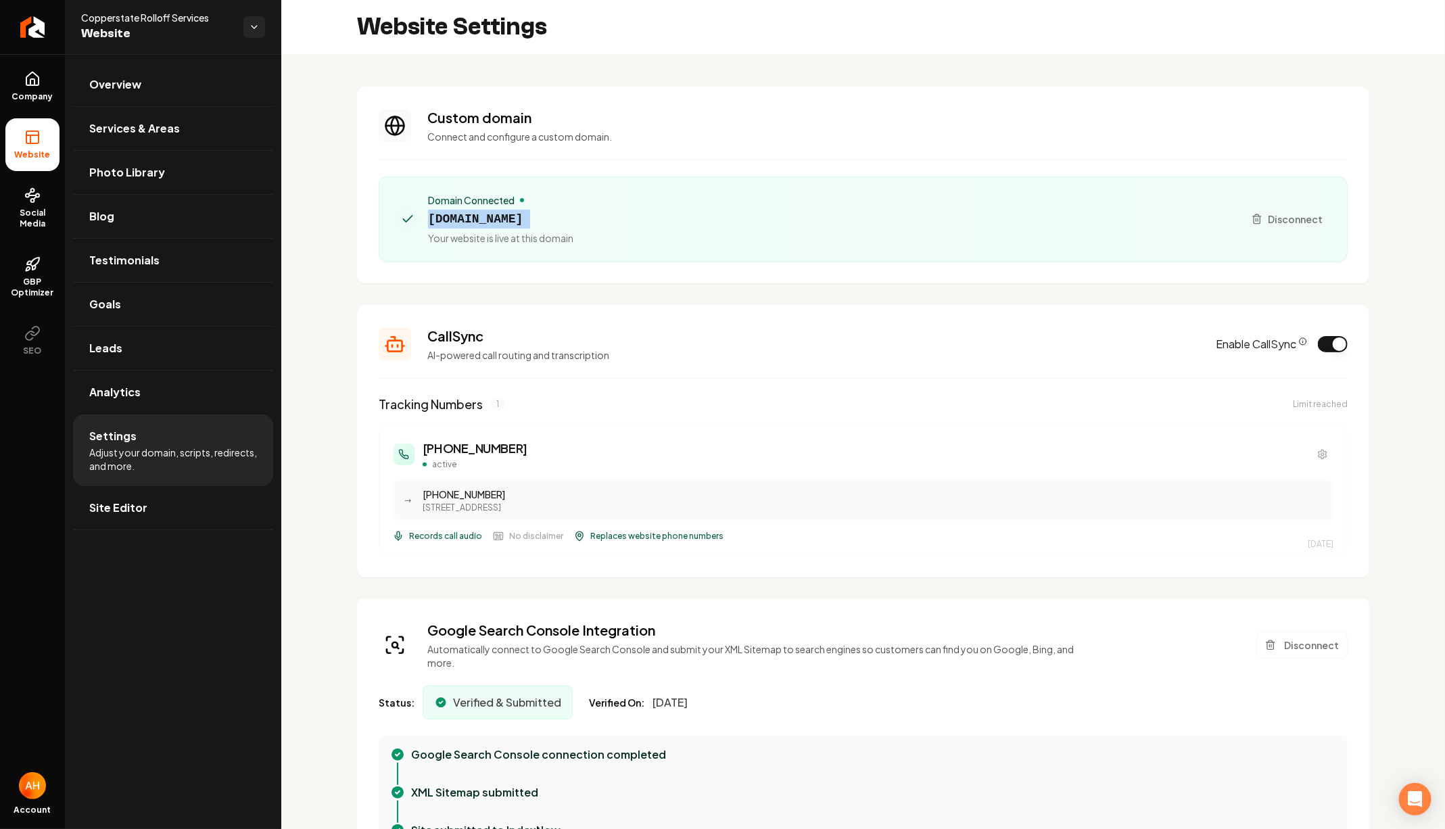
copy span "copperstaterolloffservices.com"
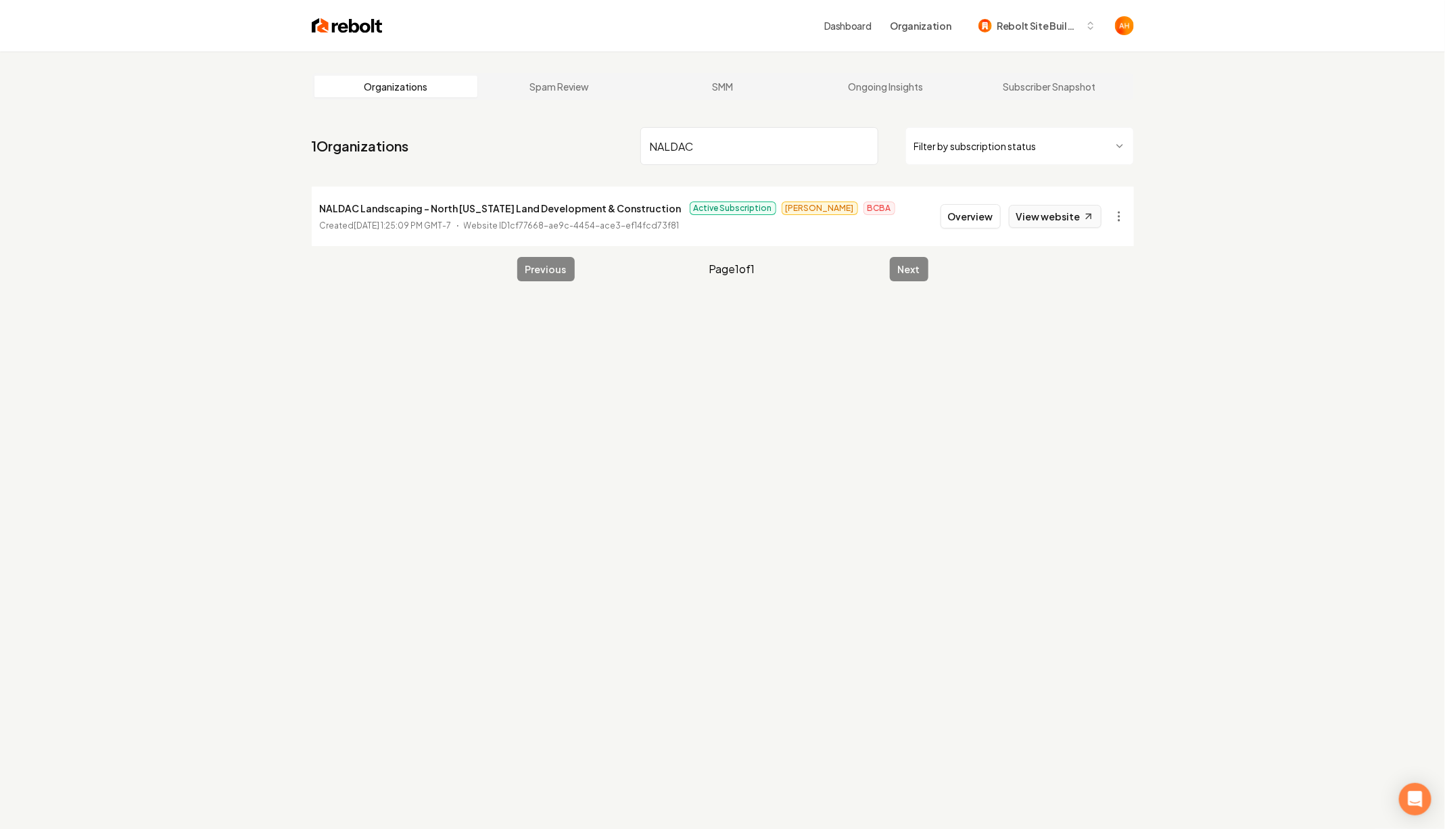
type input "NALDAC"
click at [1049, 211] on link "View website" at bounding box center [1055, 216] width 93 height 23
click at [991, 209] on button "Overview" at bounding box center [971, 216] width 60 height 24
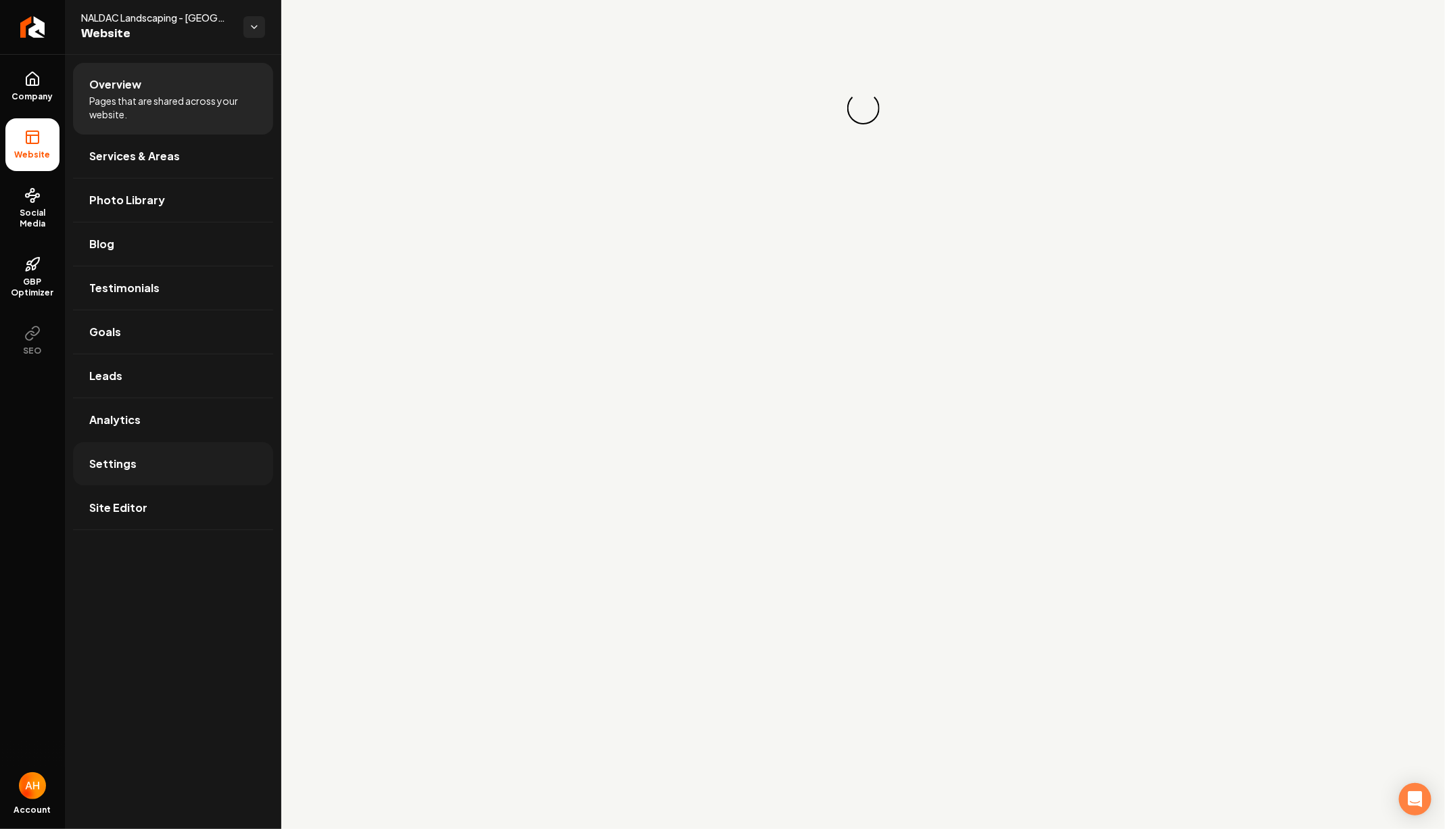
click at [207, 448] on link "Settings" at bounding box center [173, 463] width 200 height 43
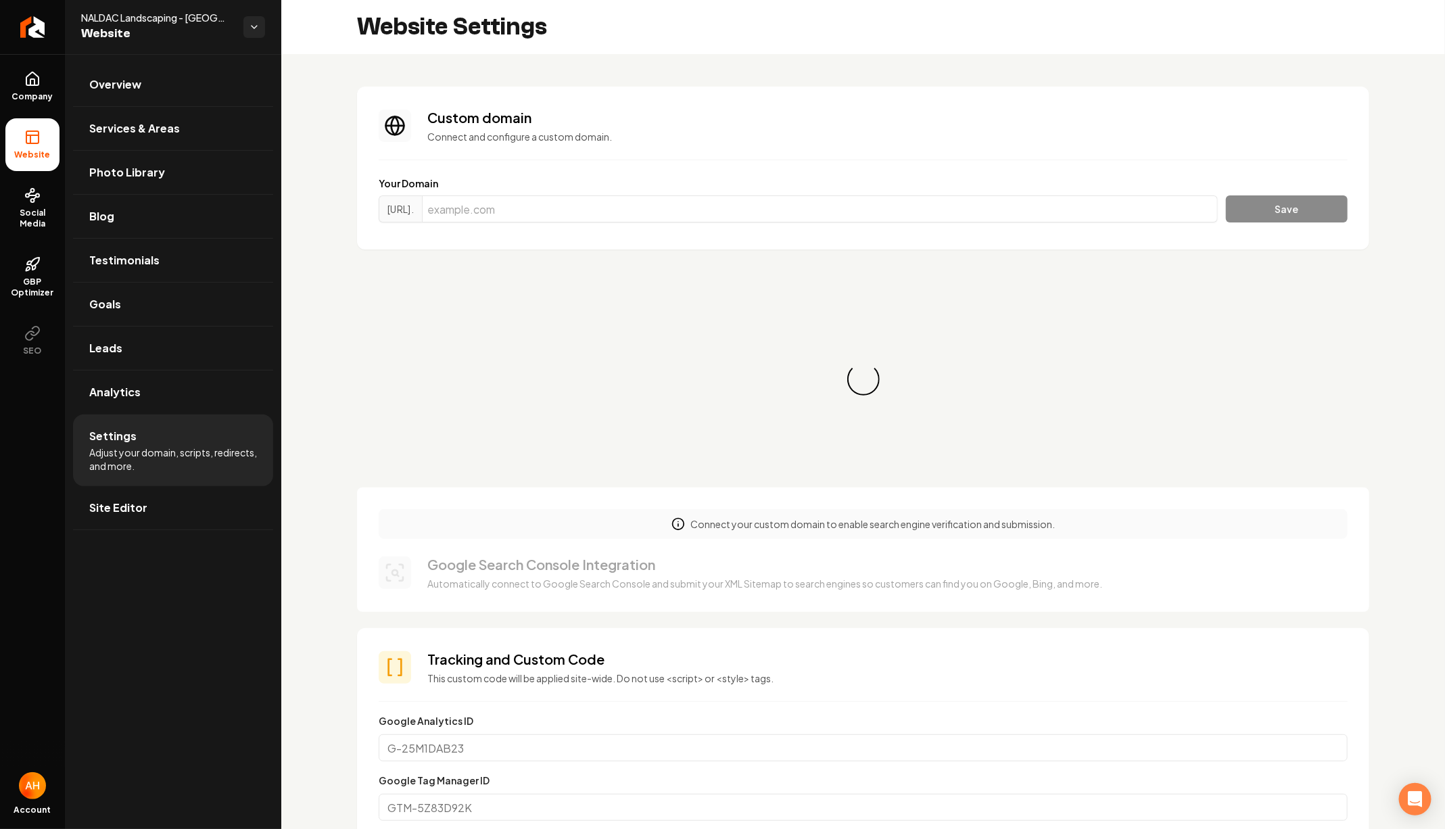
scroll to position [122, 0]
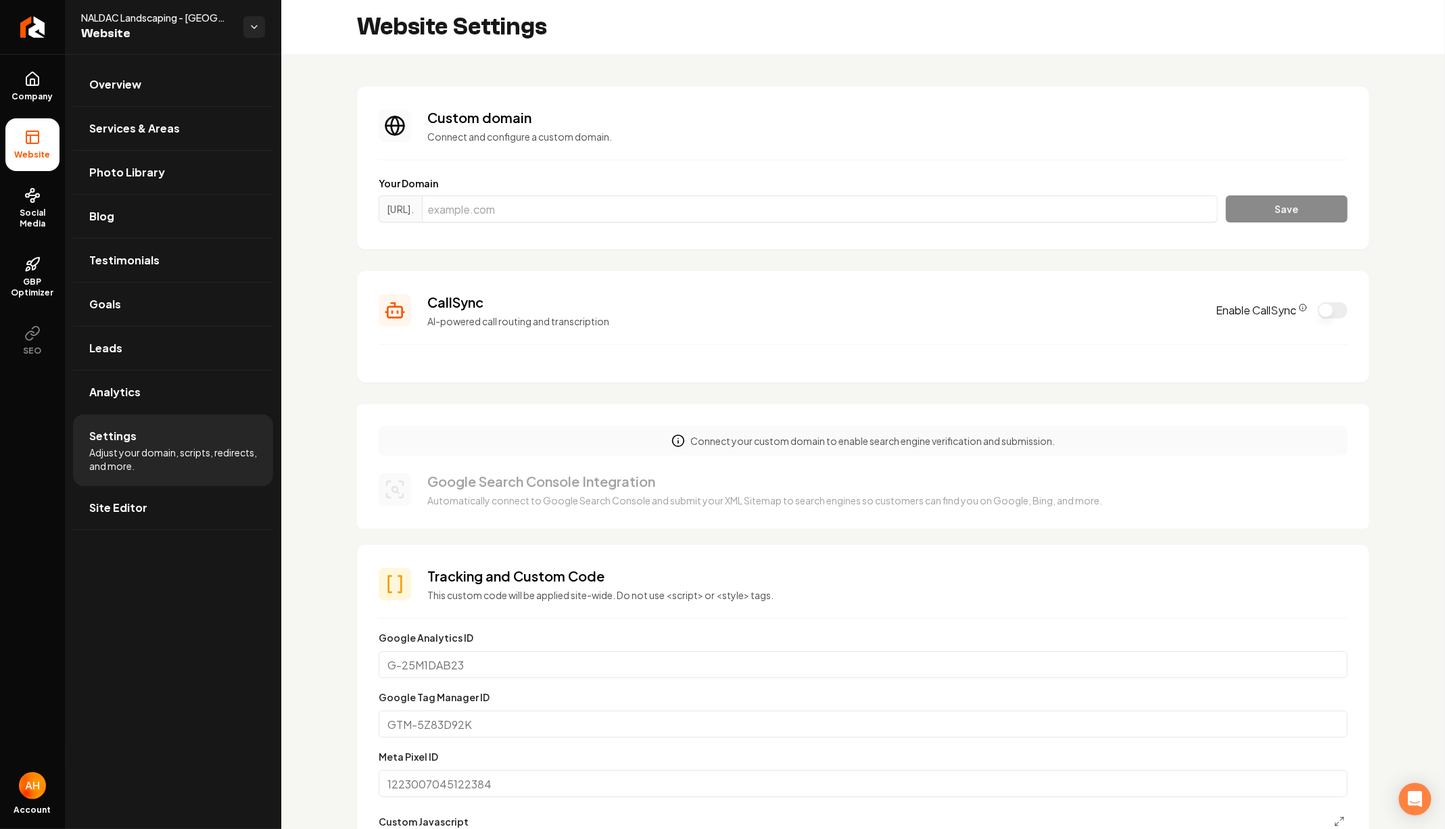
click at [191, 61] on ul "Overview Services & Areas Photo Library Blog Testimonials Goals Leads Analytics…" at bounding box center [173, 296] width 216 height 484
click at [191, 66] on link "Overview" at bounding box center [173, 84] width 200 height 43
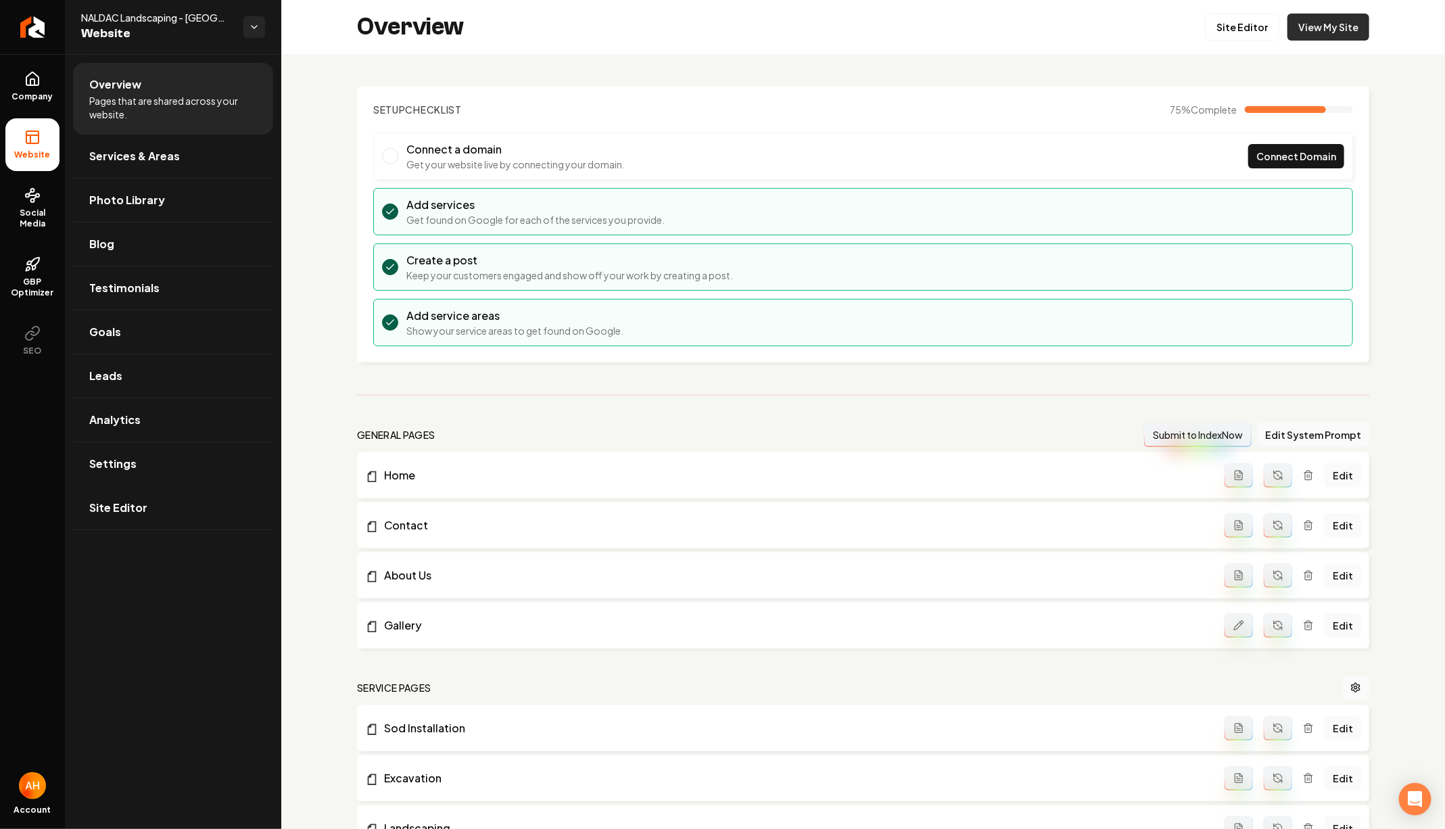
click at [1330, 32] on link "View My Site" at bounding box center [1328, 27] width 82 height 27
click at [210, 437] on link "Analytics" at bounding box center [173, 419] width 200 height 43
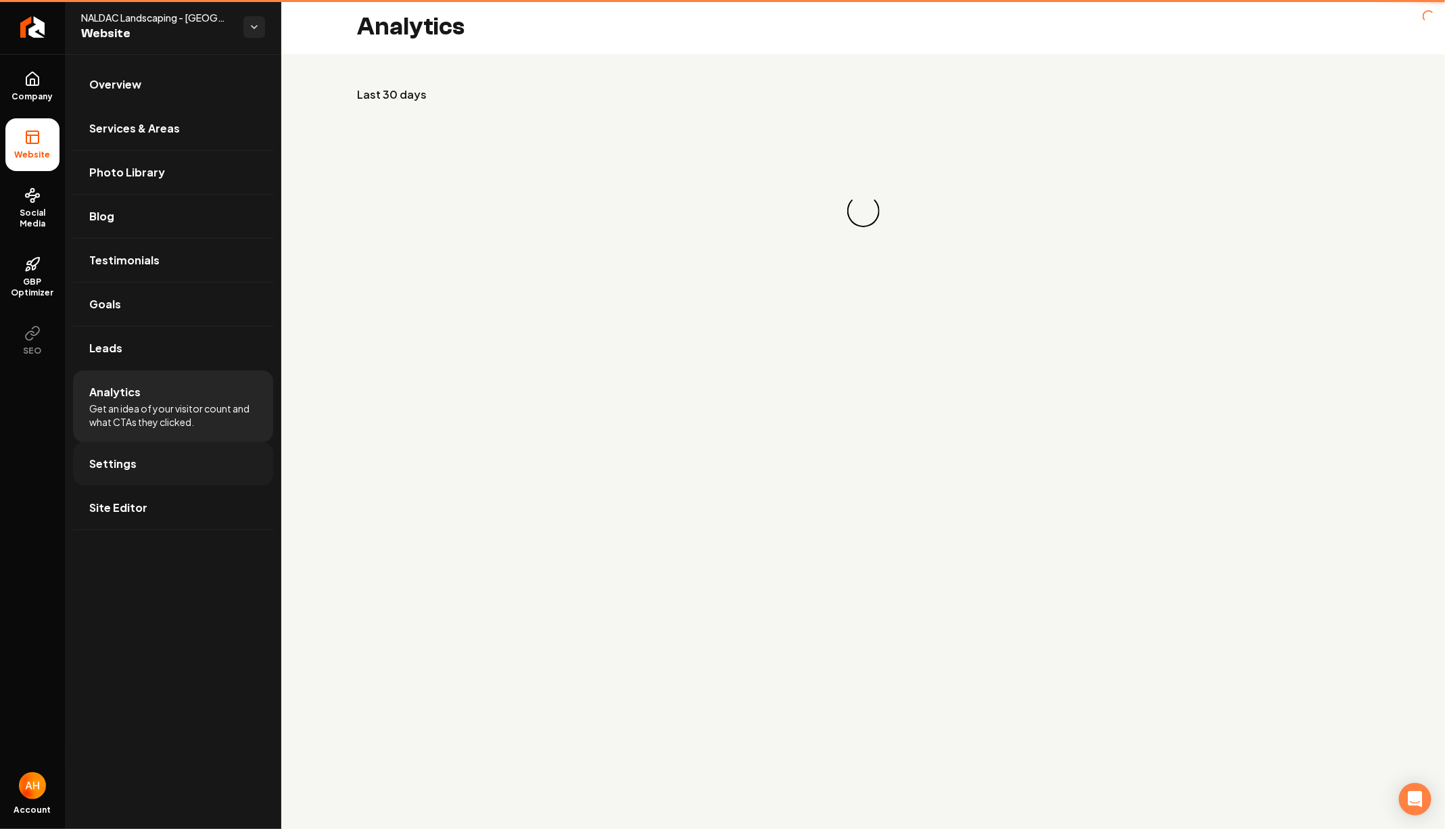
click at [204, 442] on link "Settings" at bounding box center [173, 463] width 200 height 43
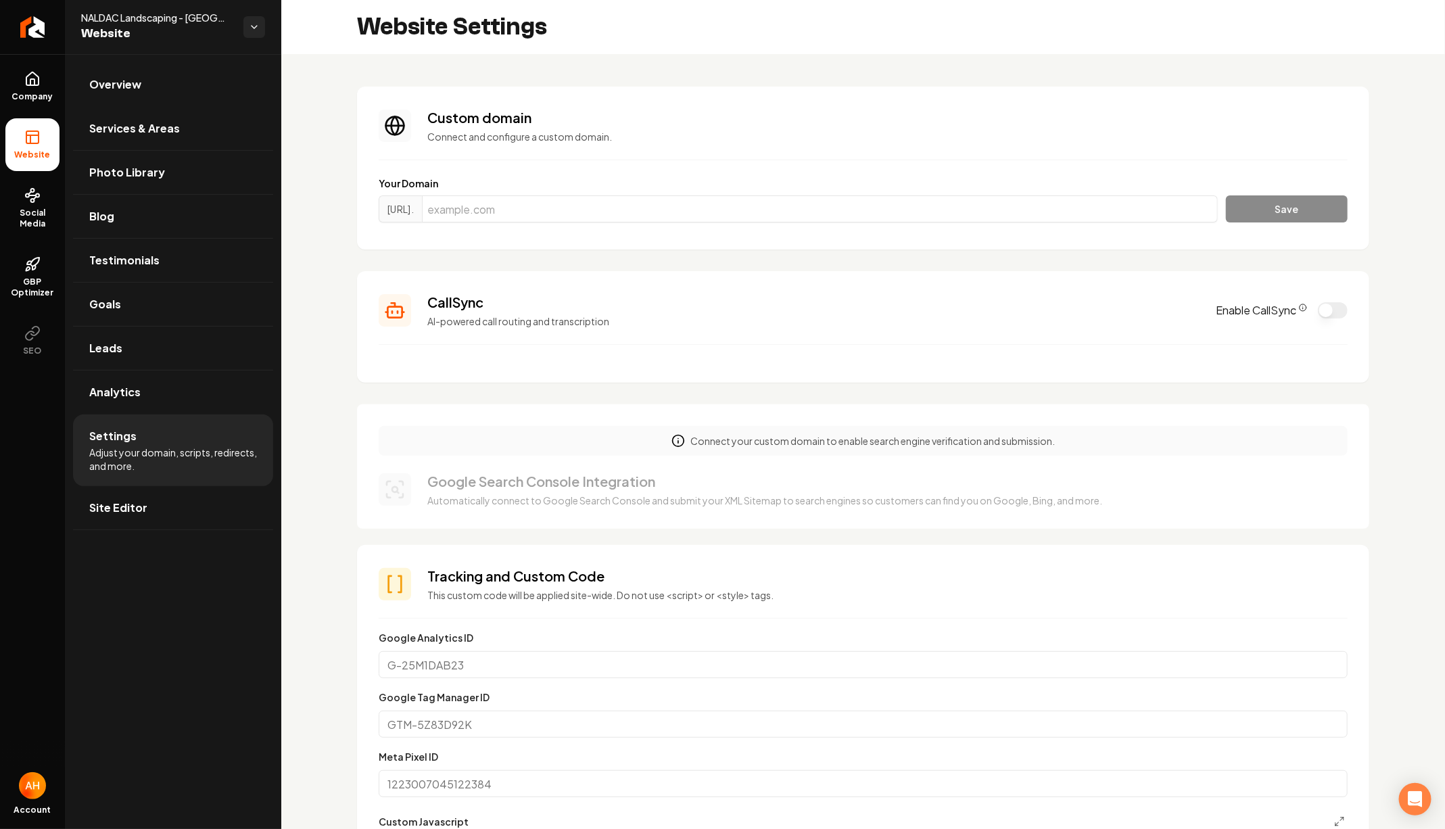
scroll to position [122, 0]
click at [534, 210] on input "Main content area" at bounding box center [820, 208] width 796 height 27
paste input "naldac.com"
type input "naldac.com"
click at [1226, 195] on button "Save" at bounding box center [1287, 208] width 122 height 27
